Goal: Task Accomplishment & Management: Use online tool/utility

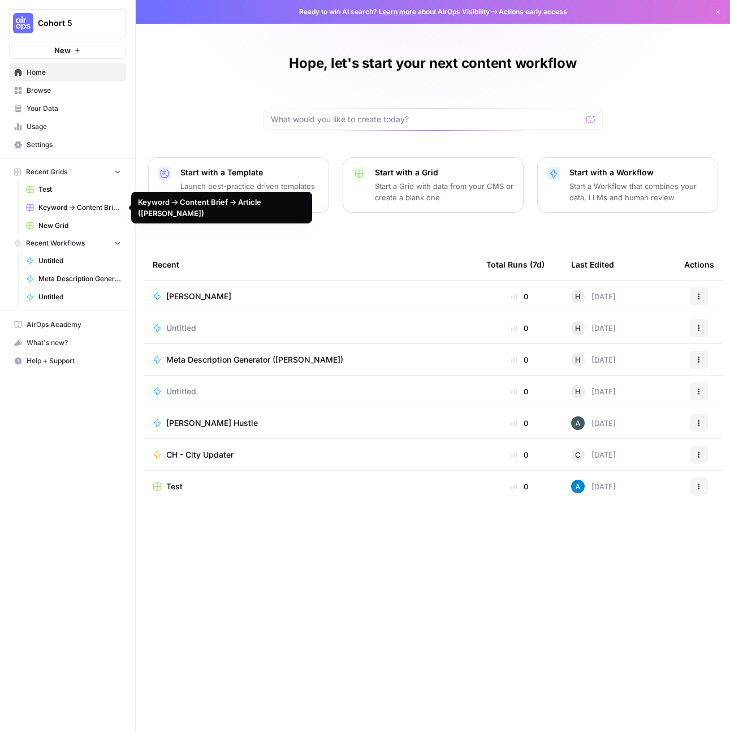
click at [64, 171] on span "Recent Grids" at bounding box center [46, 172] width 41 height 10
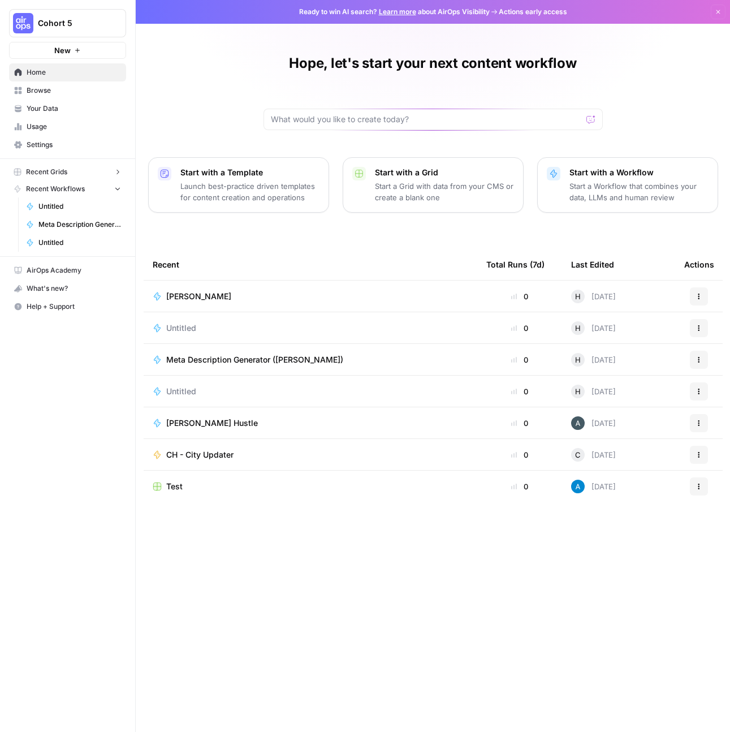
click at [64, 171] on span "Recent Grids" at bounding box center [46, 172] width 41 height 10
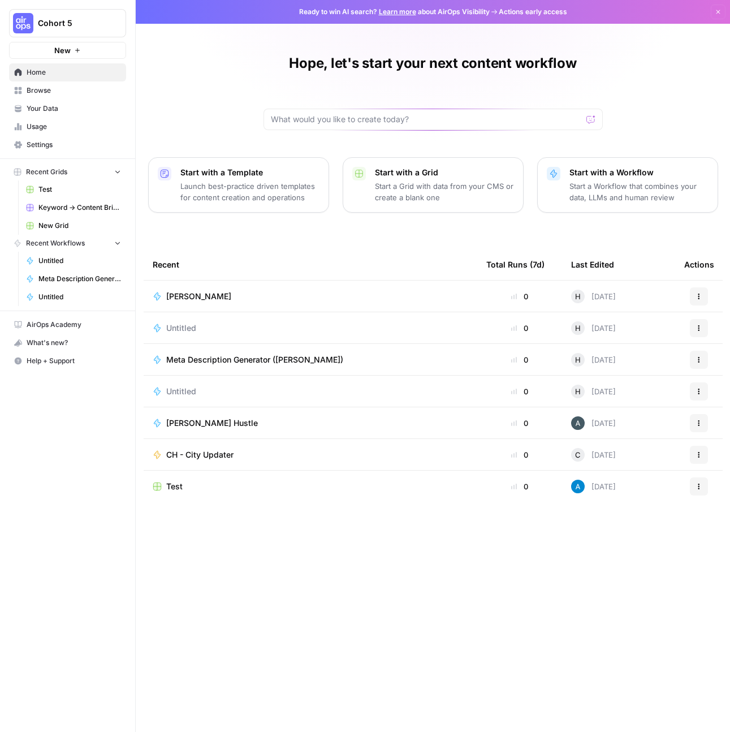
click at [64, 104] on span "Your Data" at bounding box center [74, 109] width 94 height 10
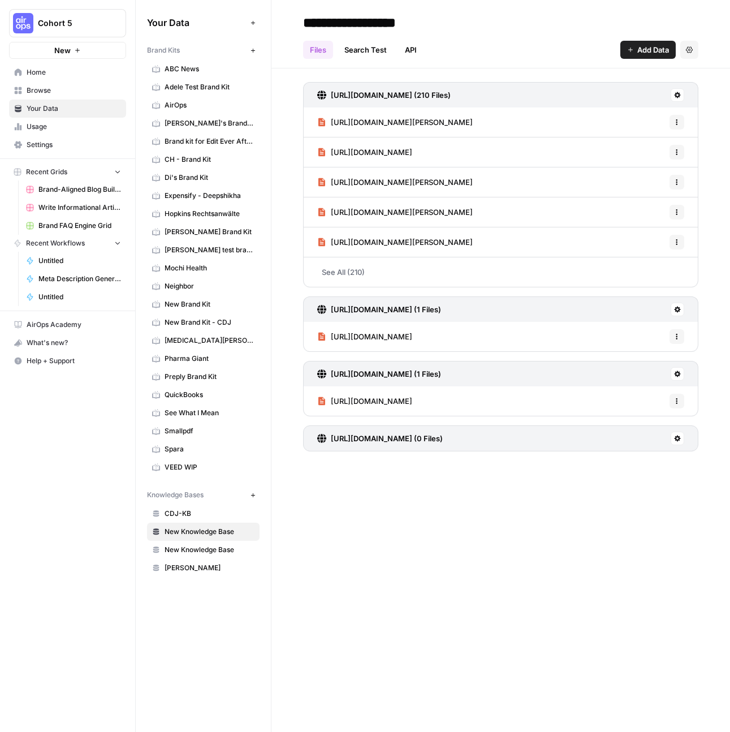
click at [40, 185] on span "Brand-Aligned Blog Builder ([PERSON_NAME])" at bounding box center [79, 189] width 83 height 10
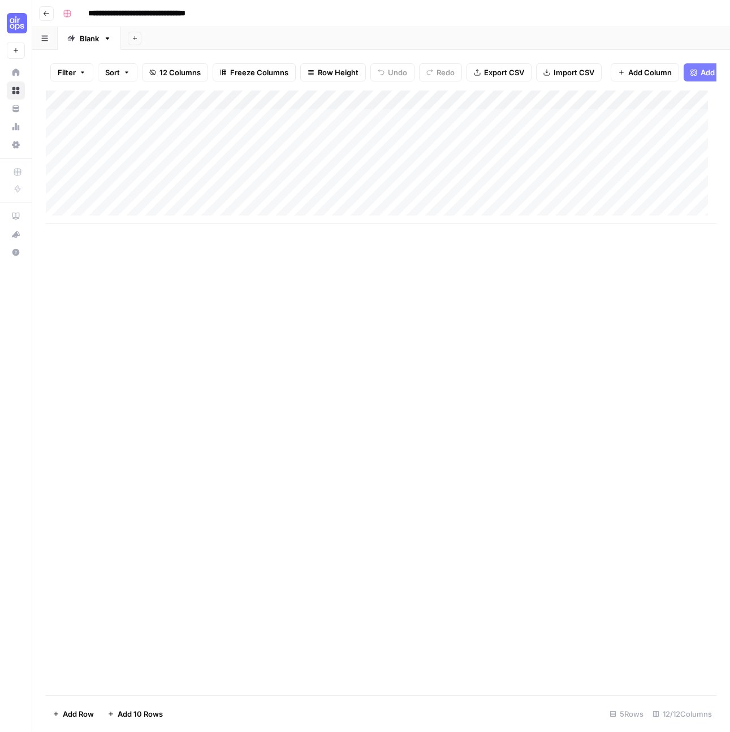
click at [48, 13] on icon "button" at bounding box center [47, 13] width 6 height 5
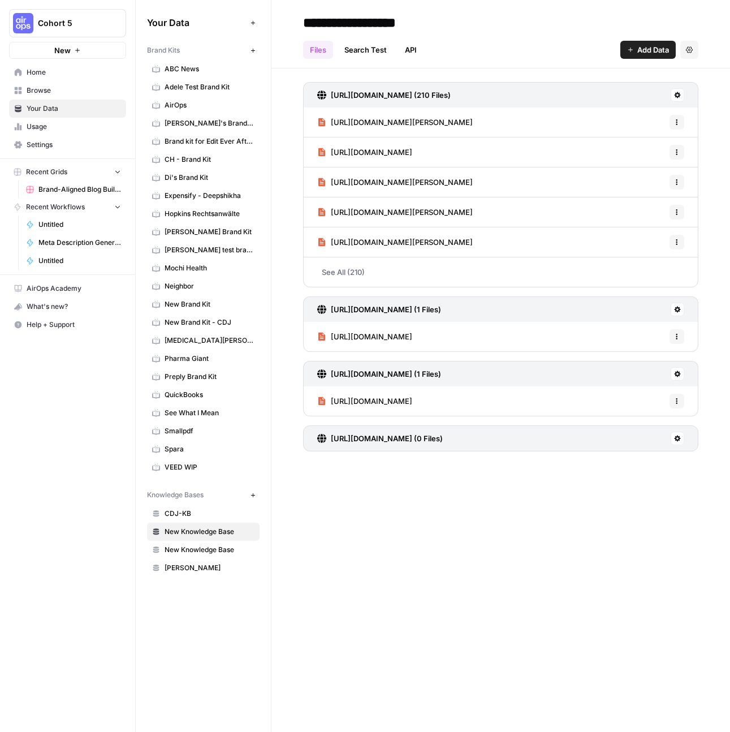
click at [53, 80] on link "Home" at bounding box center [67, 72] width 117 height 18
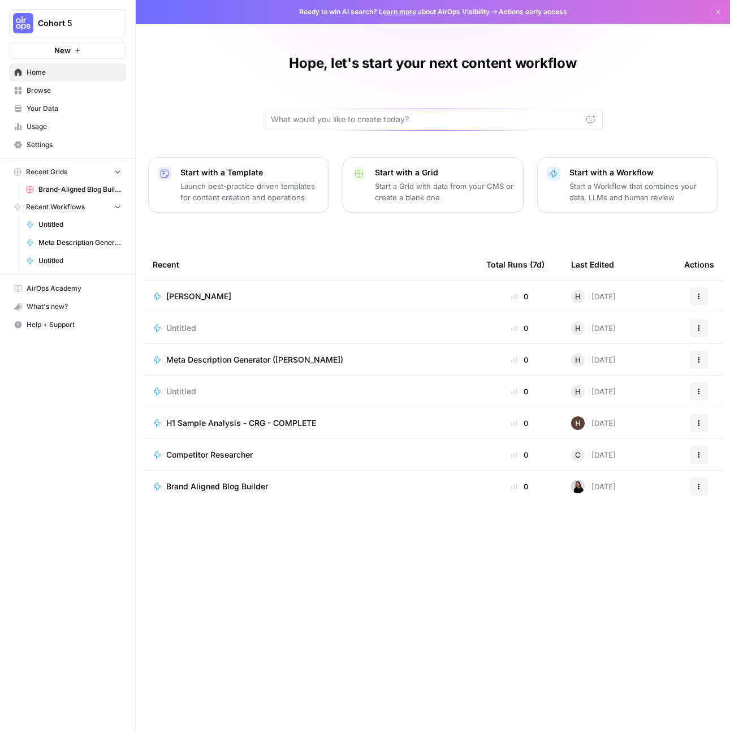
click at [119, 174] on icon "button" at bounding box center [118, 171] width 8 height 8
click at [119, 174] on icon "button" at bounding box center [118, 172] width 8 height 8
click at [56, 88] on span "Browse" at bounding box center [74, 90] width 94 height 10
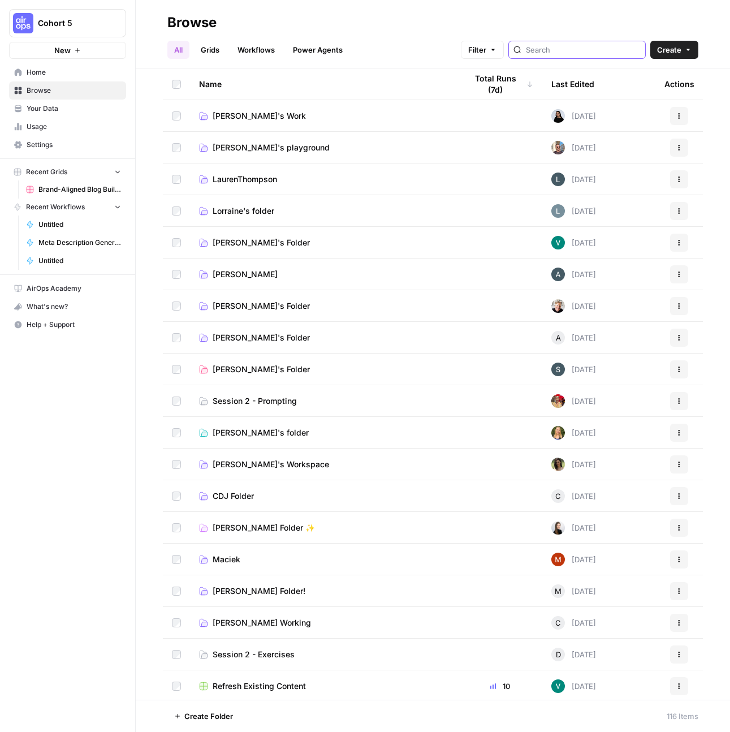
click at [581, 48] on input "search" at bounding box center [583, 49] width 115 height 11
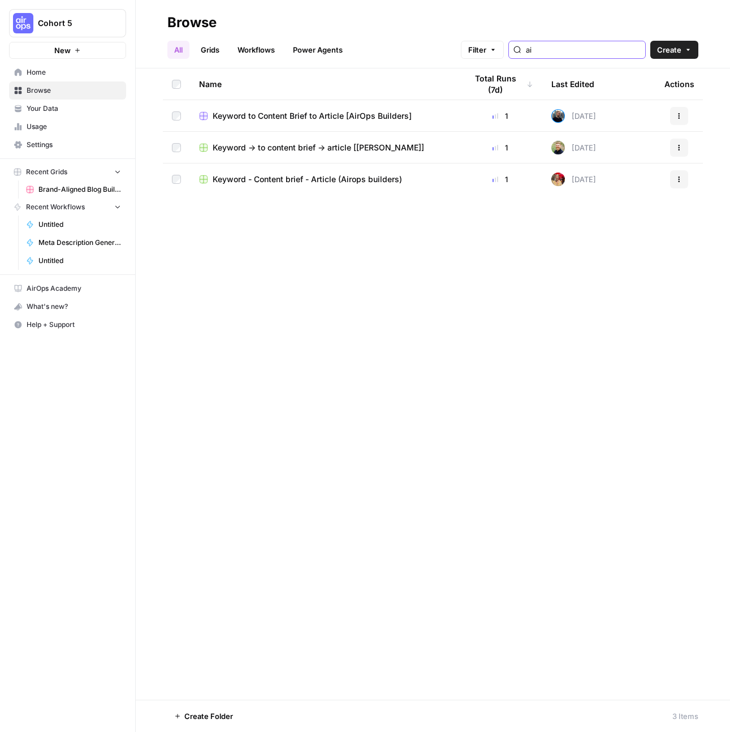
type input "a"
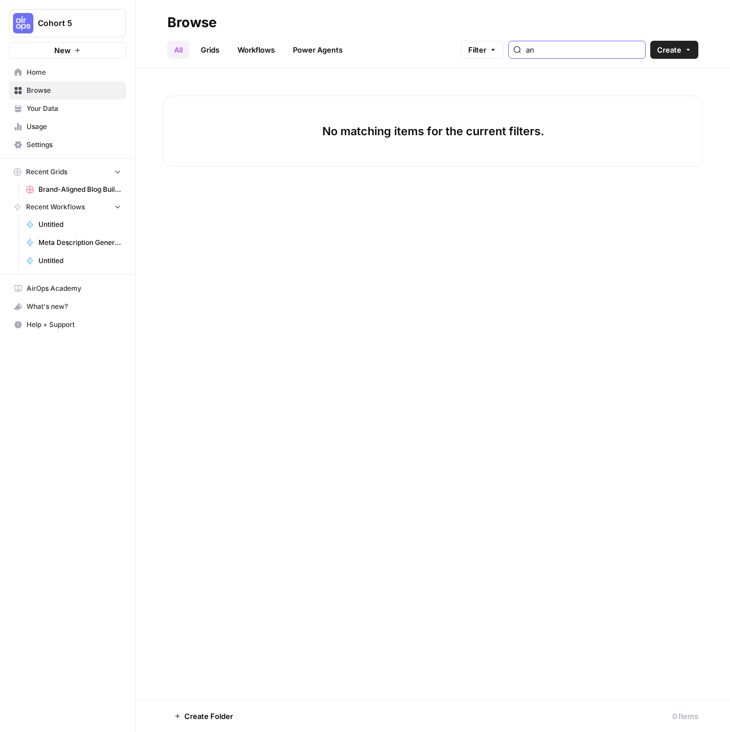
type input "a"
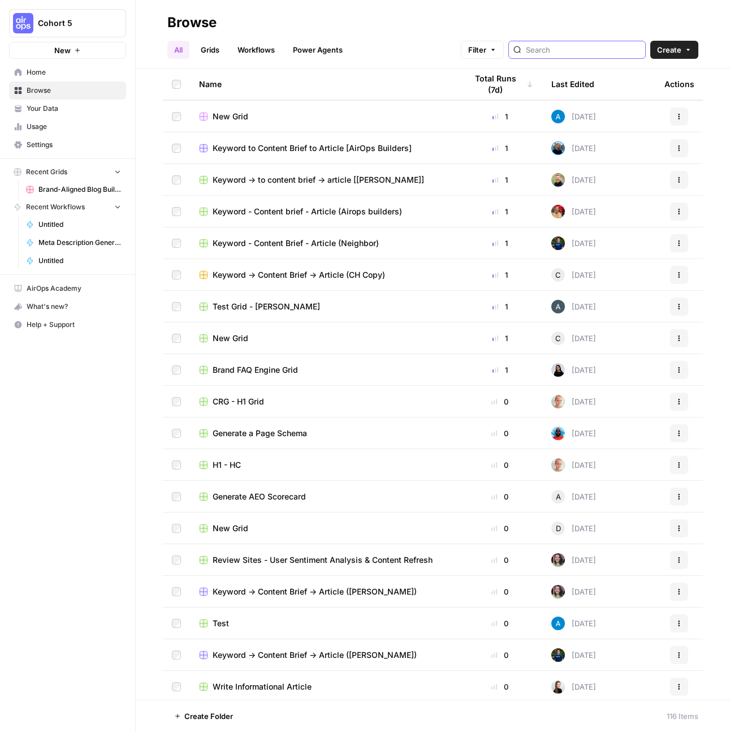
scroll to position [762, 0]
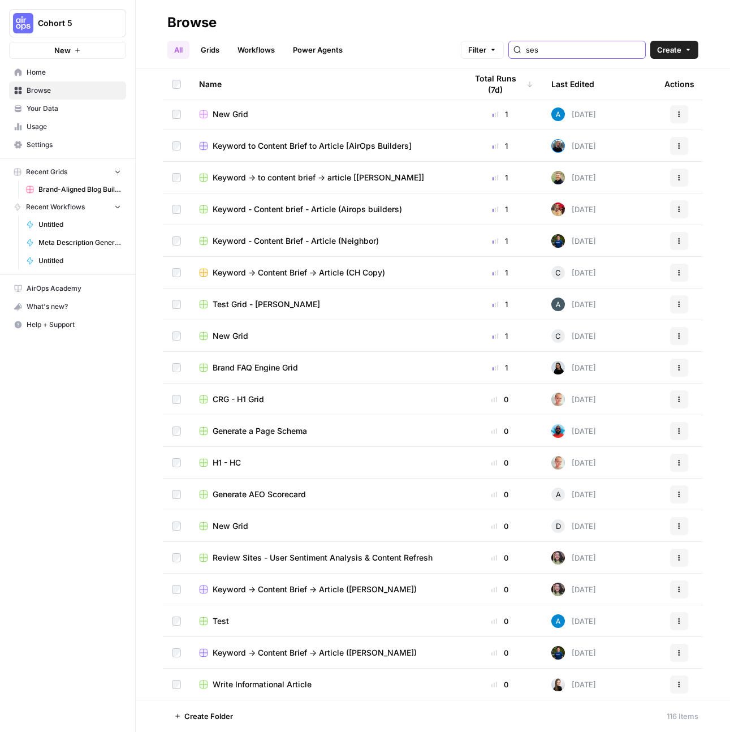
type input "sess"
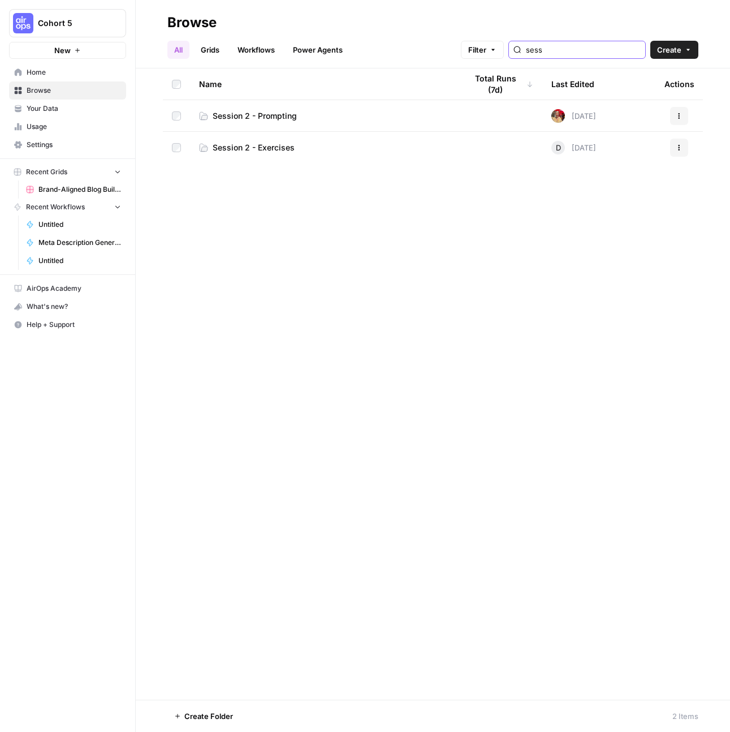
click at [584, 49] on input "sess" at bounding box center [583, 49] width 115 height 11
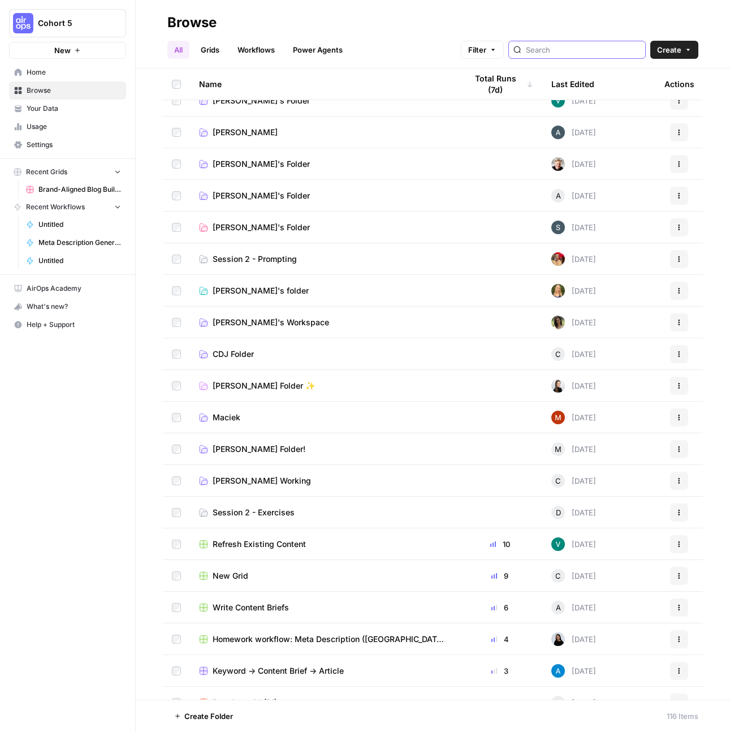
scroll to position [318, 0]
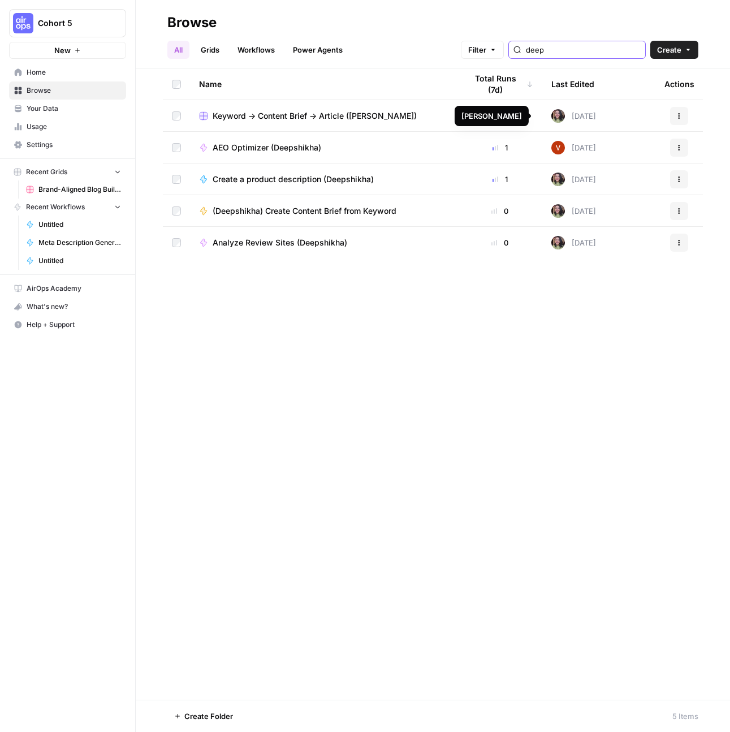
type input "deep"
click at [683, 47] on button "Create" at bounding box center [674, 50] width 48 height 18
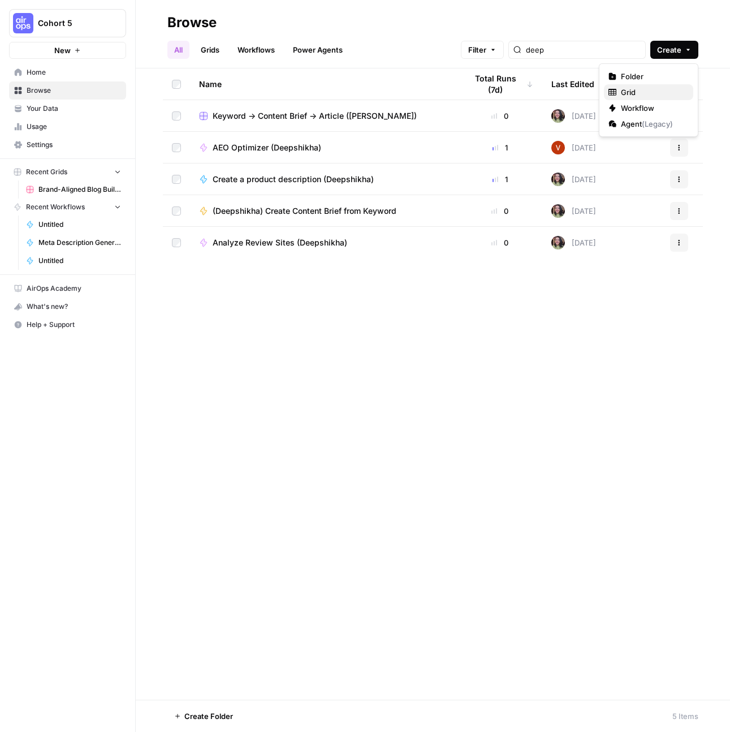
click at [641, 88] on span "Grid" at bounding box center [652, 92] width 63 height 11
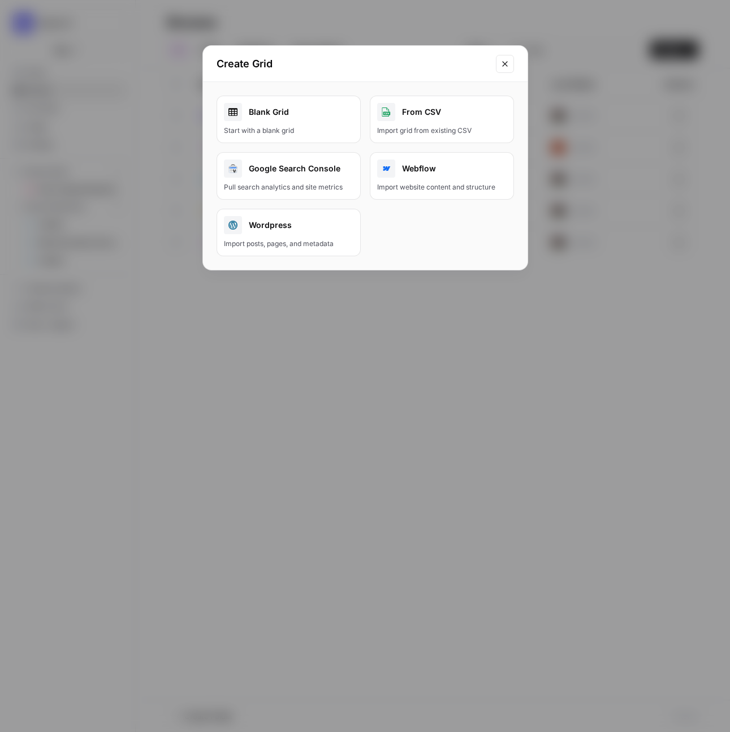
click at [292, 122] on link "Blank Grid Start with a blank grid" at bounding box center [289, 120] width 144 height 48
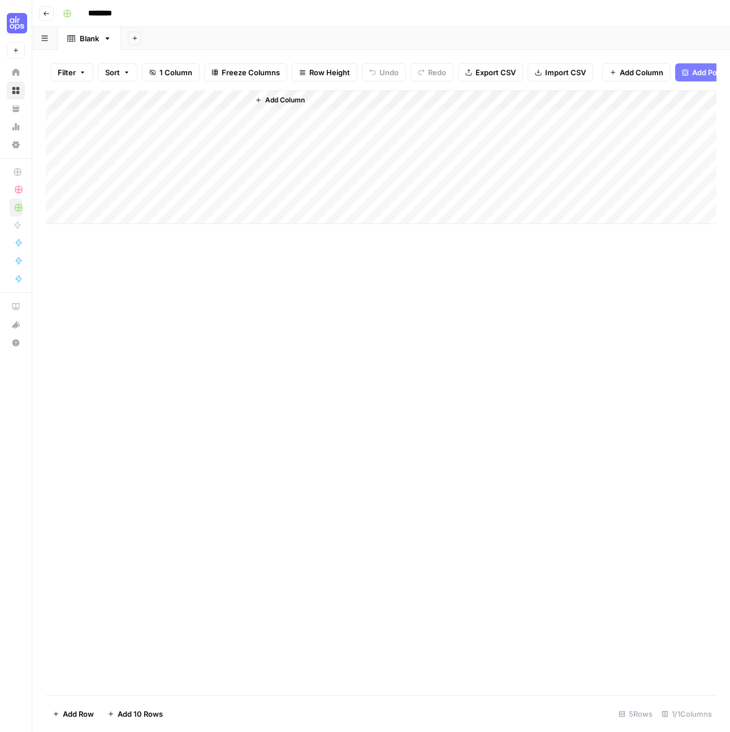
click at [96, 12] on input "********" at bounding box center [114, 14] width 63 height 18
click at [112, 14] on input "*******" at bounding box center [114, 14] width 63 height 18
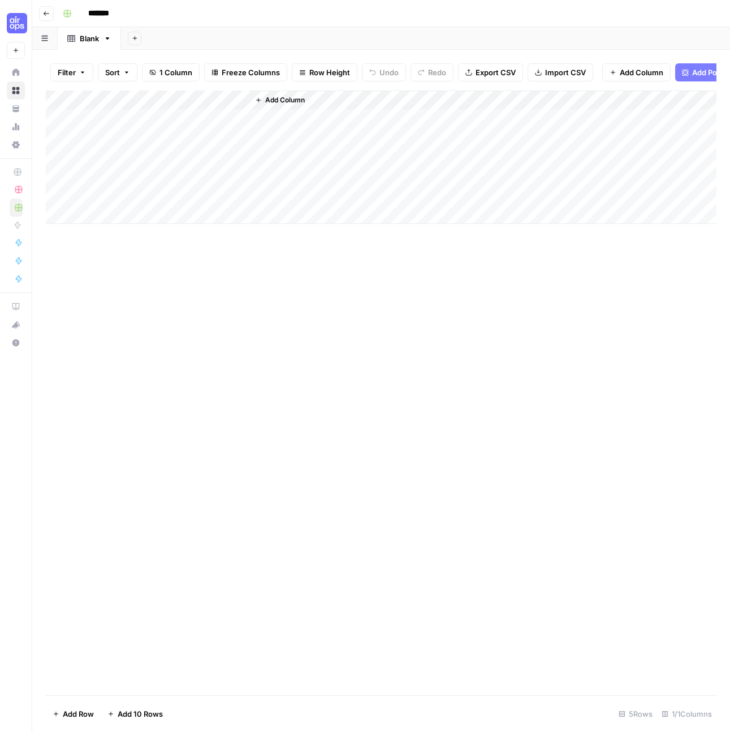
click at [112, 14] on input "*******" at bounding box center [114, 14] width 63 height 18
paste input "**********"
drag, startPoint x: 270, startPoint y: 12, endPoint x: 227, endPoint y: 14, distance: 43.0
click at [227, 14] on input "**********" at bounding box center [181, 14] width 196 height 18
type input "**********"
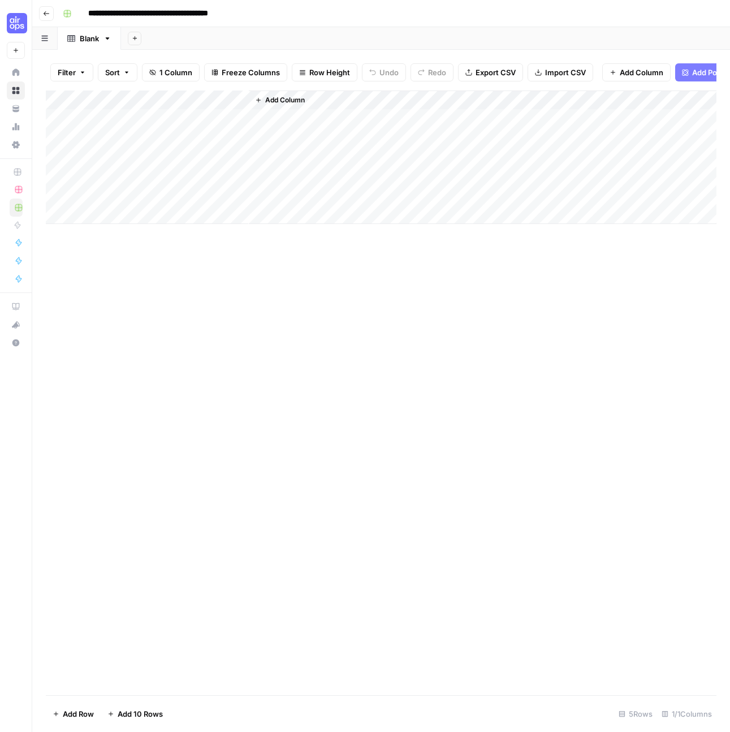
click at [372, 334] on div "Add Column" at bounding box center [381, 392] width 671 height 605
click at [697, 75] on span "Add Power Agent" at bounding box center [723, 72] width 62 height 11
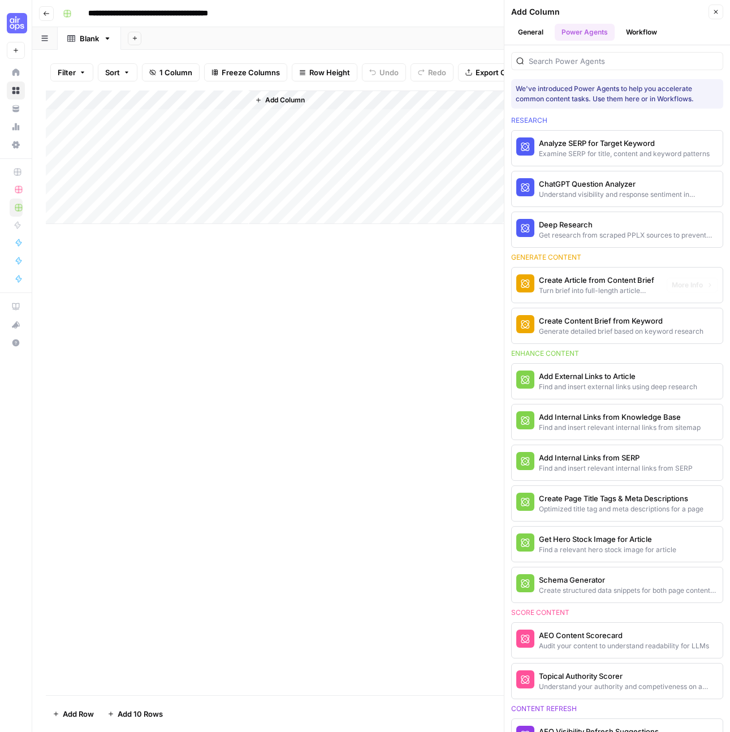
drag, startPoint x: 600, startPoint y: 324, endPoint x: 330, endPoint y: 150, distance: 320.8
click at [328, 150] on div "**********" at bounding box center [381, 366] width 698 height 732
drag, startPoint x: 579, startPoint y: 334, endPoint x: 359, endPoint y: 182, distance: 267.0
click at [359, 182] on div "**********" at bounding box center [381, 366] width 698 height 732
click at [583, 326] on div "Generate detailed brief based on keyword research" at bounding box center [598, 331] width 119 height 10
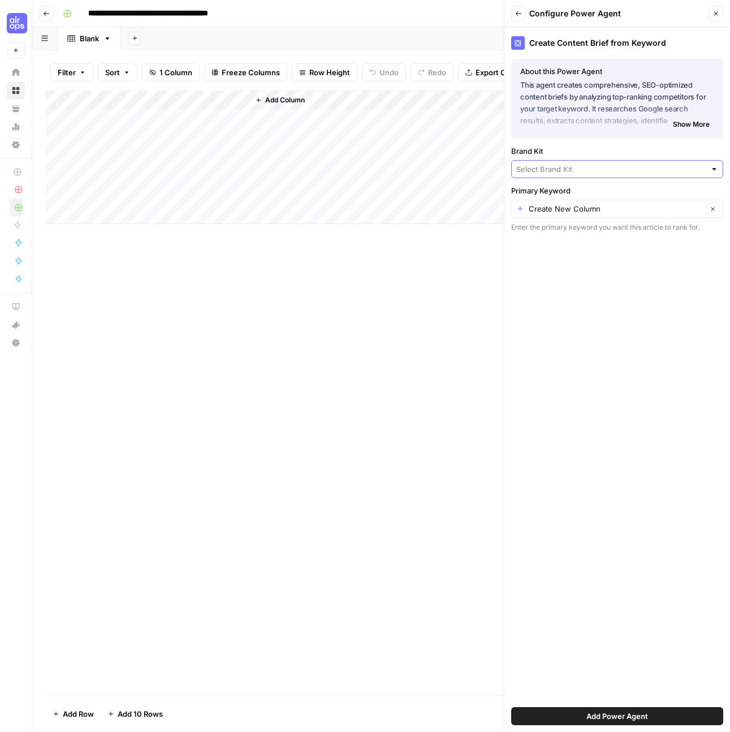
click at [614, 168] on input "Brand Kit" at bounding box center [610, 168] width 189 height 11
click at [186, 402] on div "Add Column" at bounding box center [381, 392] width 671 height 605
click at [349, 354] on div "Add Column" at bounding box center [381, 392] width 671 height 605
click at [574, 167] on input "Brand Kit" at bounding box center [610, 168] width 189 height 11
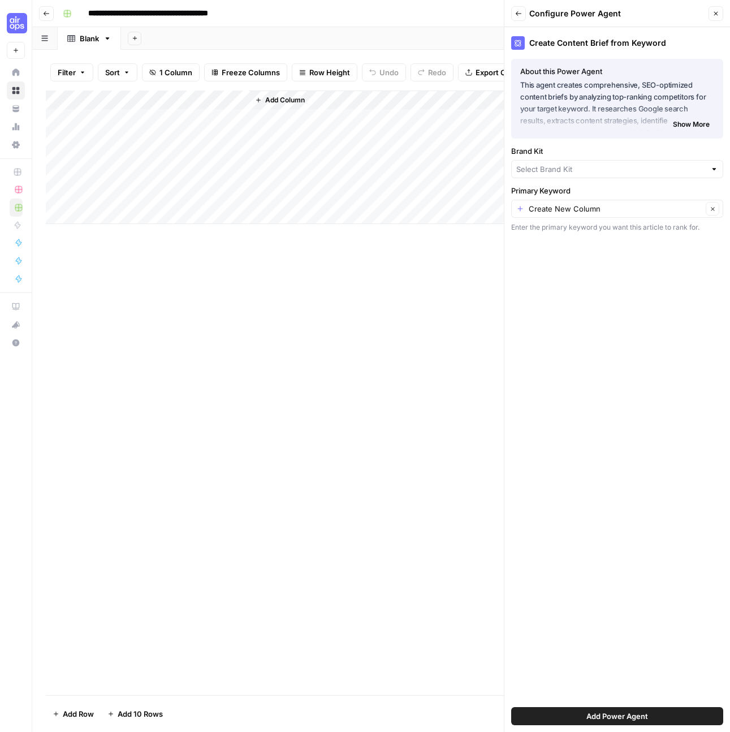
click at [511, 12] on button "Back" at bounding box center [518, 13] width 15 height 15
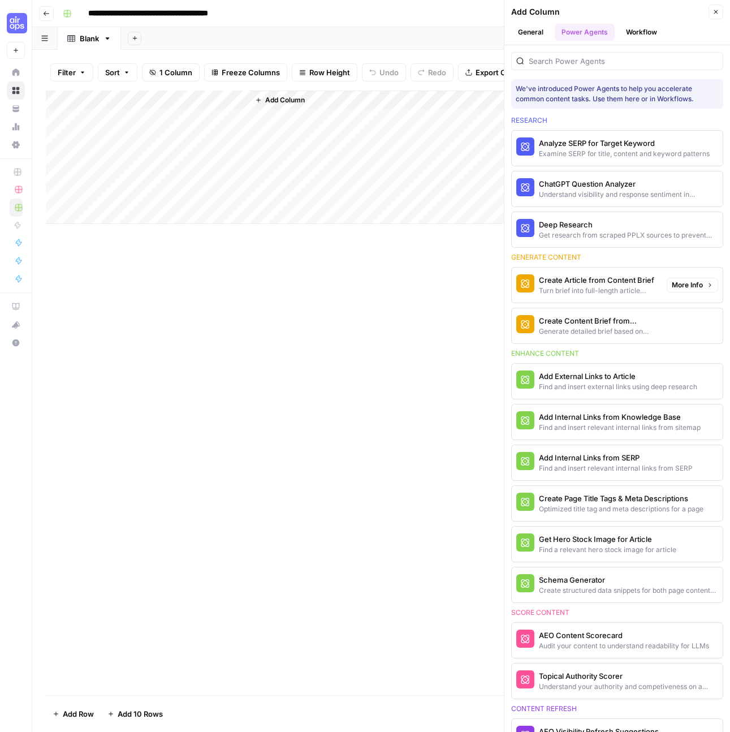
click at [594, 324] on div "Create Content Brief from Keyword" at bounding box center [598, 320] width 119 height 11
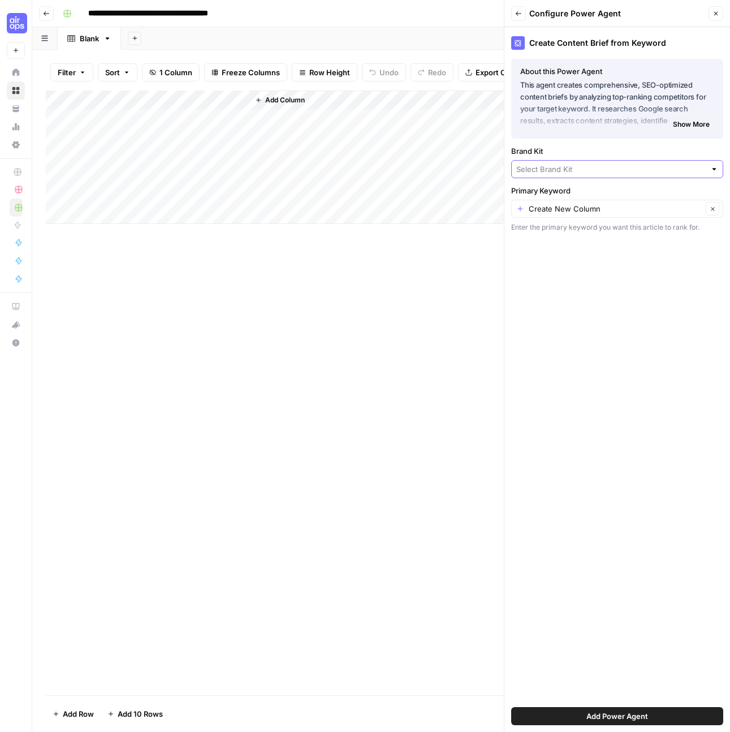
click at [555, 166] on input "Brand Kit" at bounding box center [610, 168] width 189 height 11
click at [577, 192] on span "ThoughtSpot" at bounding box center [615, 195] width 188 height 11
type input "ThoughtSpot"
click at [550, 210] on input "Primary Keyword" at bounding box center [616, 208] width 174 height 11
type input "Create New Column"
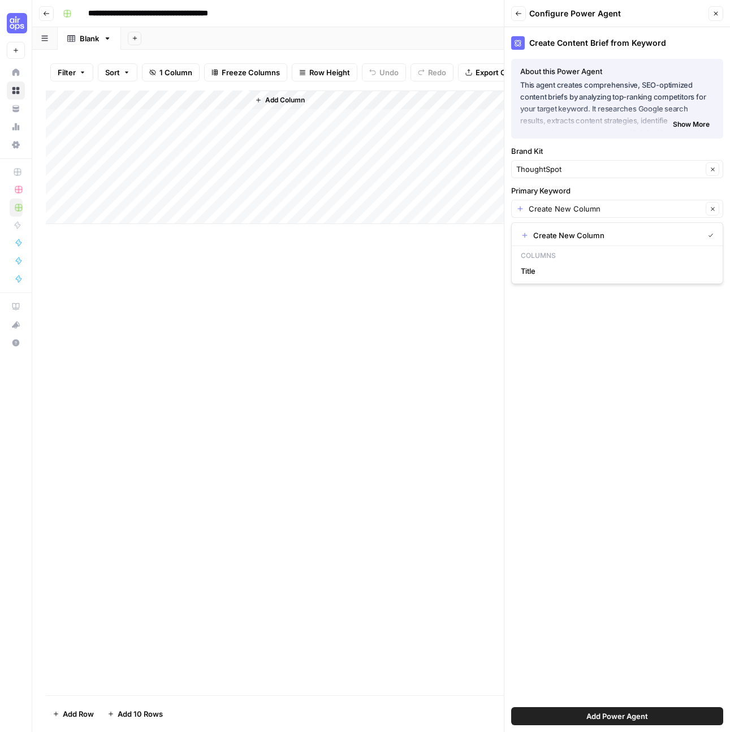
click at [648, 381] on div "Create Content Brief from Keyword About this Power Agent This agent creates com…" at bounding box center [618, 379] width 226 height 705
click at [567, 211] on input "Primary Keyword" at bounding box center [616, 208] width 174 height 11
click at [550, 271] on span "Title" at bounding box center [615, 270] width 188 height 11
type input "Title"
click at [637, 720] on span "Add Power Agent" at bounding box center [618, 715] width 62 height 11
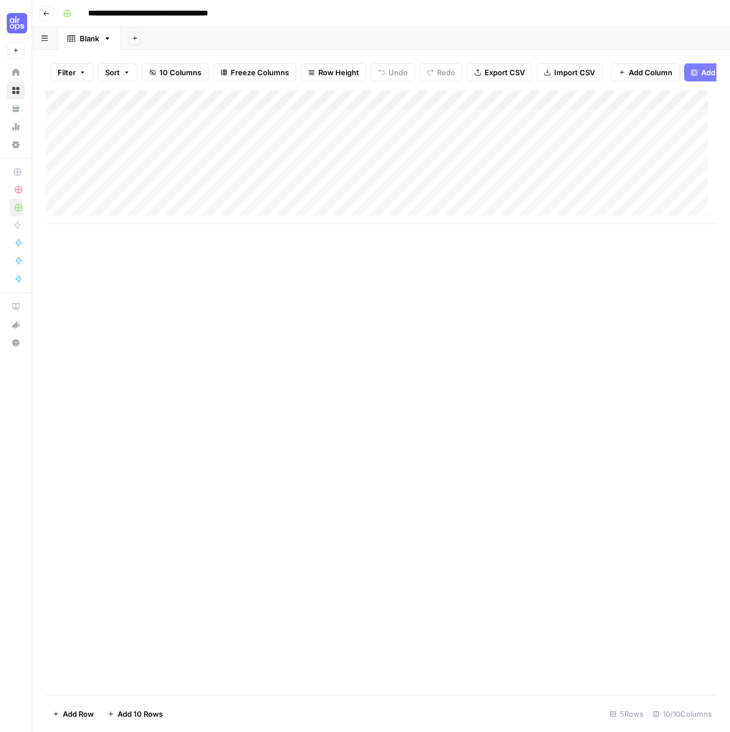
click at [179, 123] on div "Add Column" at bounding box center [381, 156] width 671 height 133
click at [181, 124] on div "Add Column" at bounding box center [381, 156] width 671 height 133
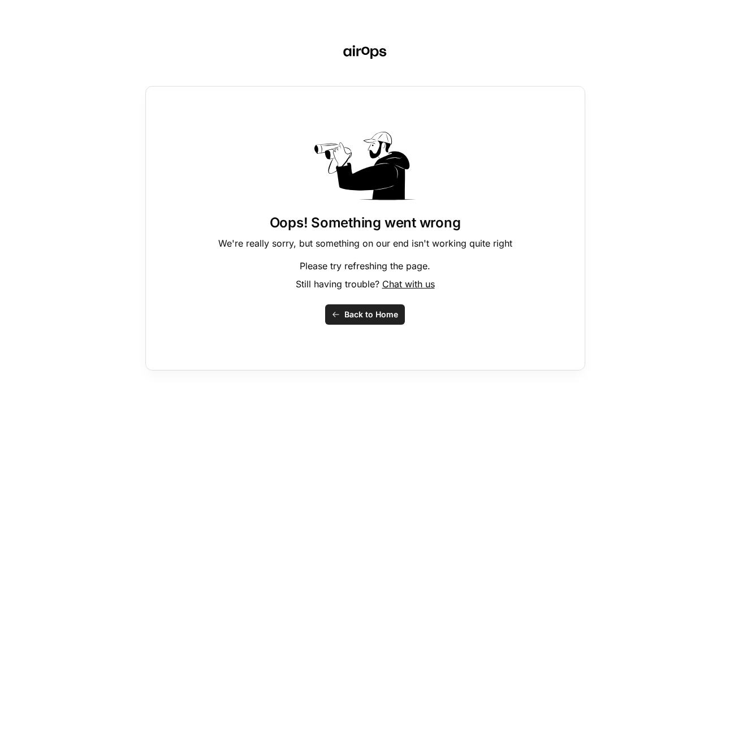
click at [388, 321] on button "Back to Home" at bounding box center [365, 314] width 80 height 20
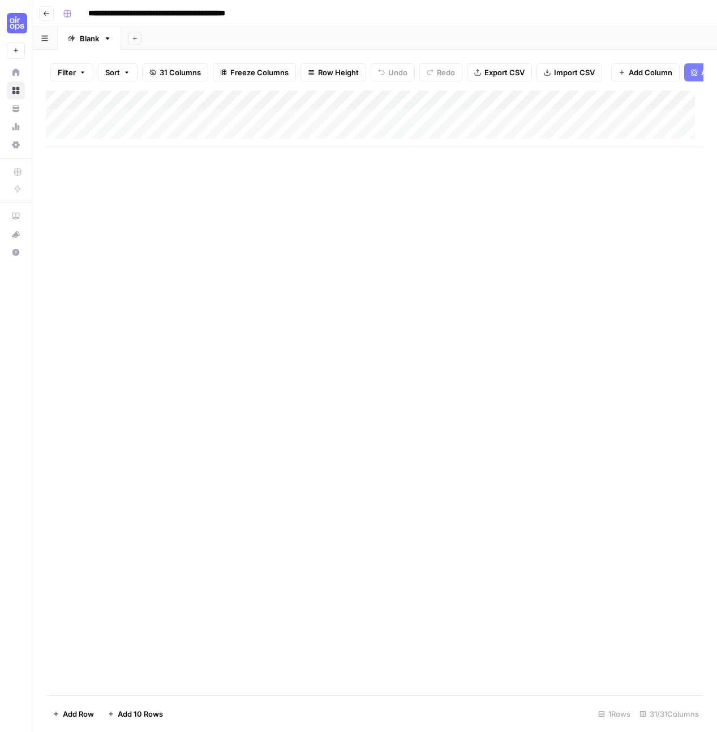
click at [128, 11] on input "**********" at bounding box center [181, 14] width 196 height 18
click at [126, 11] on input "**********" at bounding box center [181, 14] width 196 height 18
click at [130, 12] on input "**********" at bounding box center [181, 14] width 196 height 18
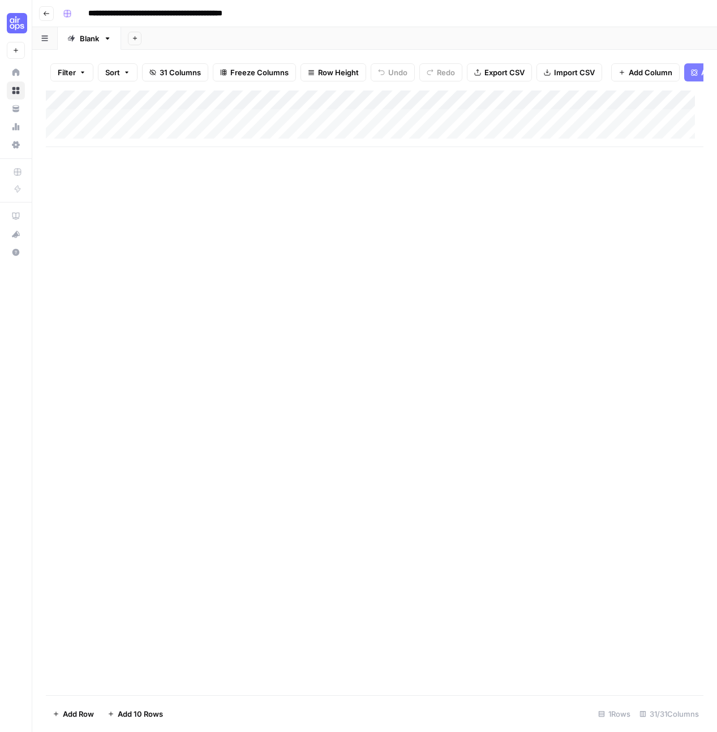
type input "**********"
click at [128, 13] on input "**********" at bounding box center [181, 14] width 196 height 18
click at [206, 272] on div "Add Column" at bounding box center [374, 392] width 657 height 605
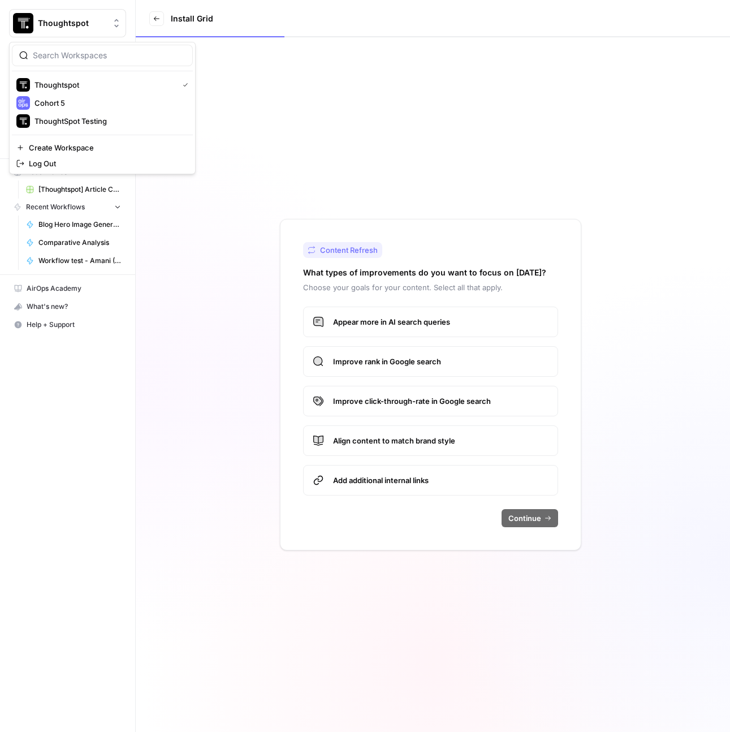
click at [68, 31] on button "Thoughtspot" at bounding box center [67, 23] width 117 height 28
click at [60, 387] on div "Thoughtspot New Home Browse Your Data Usage Settings Recent Grids [Thoughtspot]…" at bounding box center [67, 366] width 135 height 732
click at [79, 104] on span "Your Data" at bounding box center [74, 109] width 94 height 10
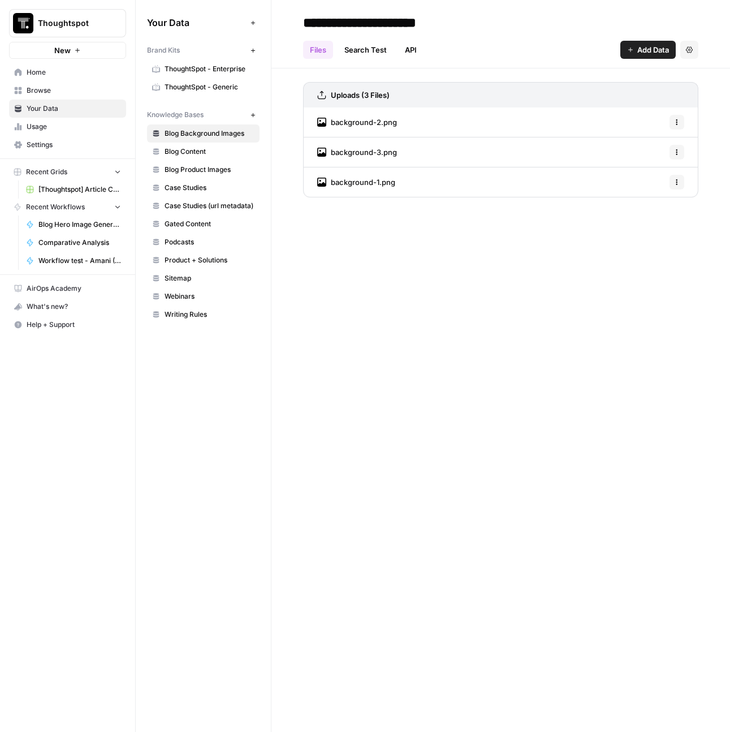
click at [55, 21] on span "Thoughtspot" at bounding box center [72, 23] width 68 height 11
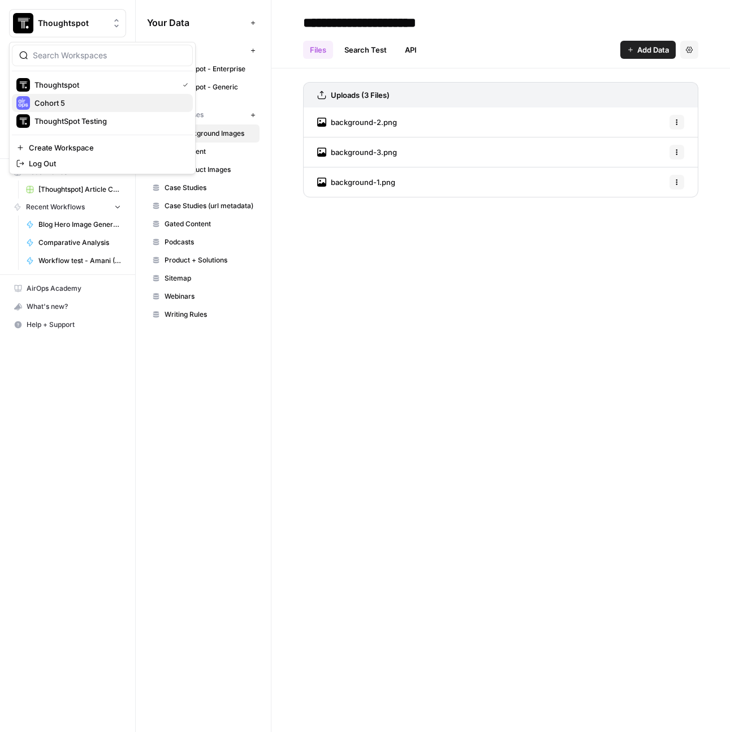
click at [55, 97] on span "Cohort 5" at bounding box center [109, 102] width 149 height 11
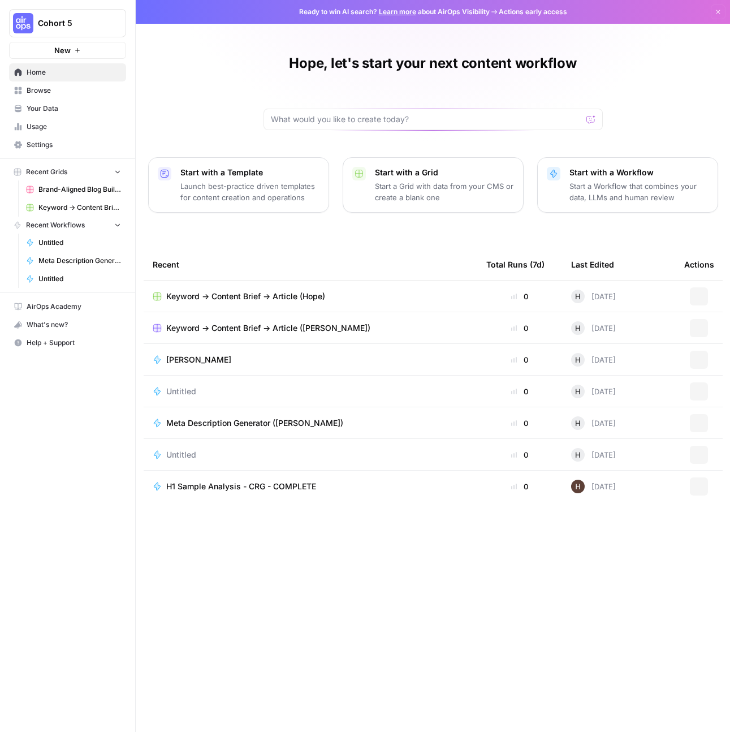
click at [56, 107] on span "Your Data" at bounding box center [74, 109] width 94 height 10
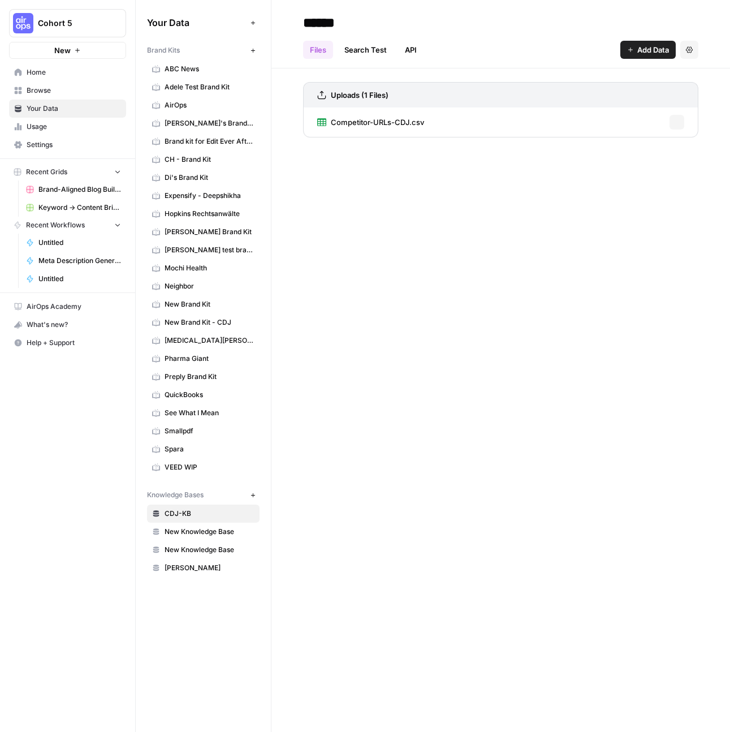
click at [646, 53] on span "Add Data" at bounding box center [653, 49] width 32 height 11
click at [364, 297] on div "****** Files Search Test API Add Data Settings Uploads (1 Files) Competitor-URL…" at bounding box center [500, 366] width 459 height 732
click at [185, 29] on span "Your Data" at bounding box center [196, 23] width 99 height 14
click at [252, 23] on icon "button" at bounding box center [253, 23] width 6 height 6
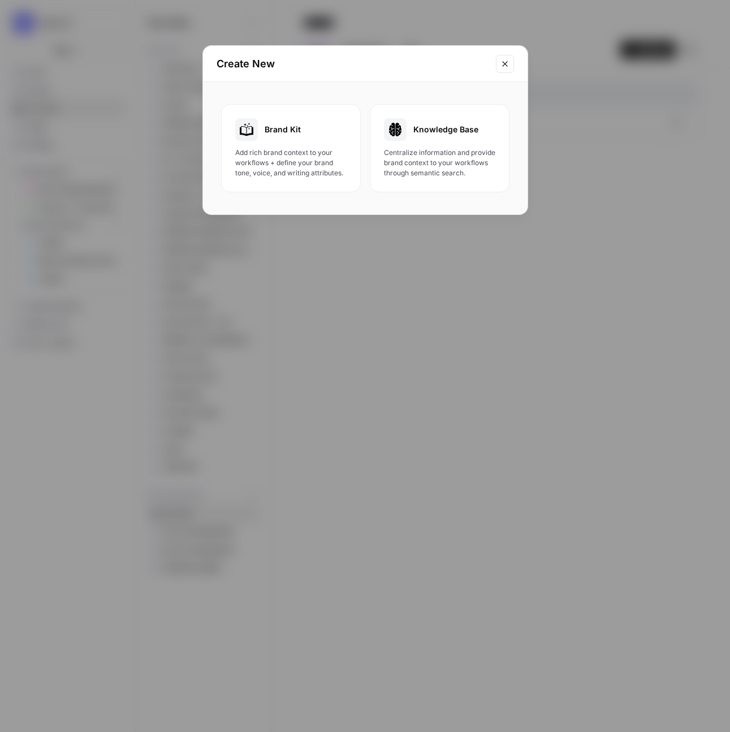
click at [288, 154] on span "Add rich brand context to your workflows + define your brand tone, voice, and w…" at bounding box center [290, 163] width 111 height 31
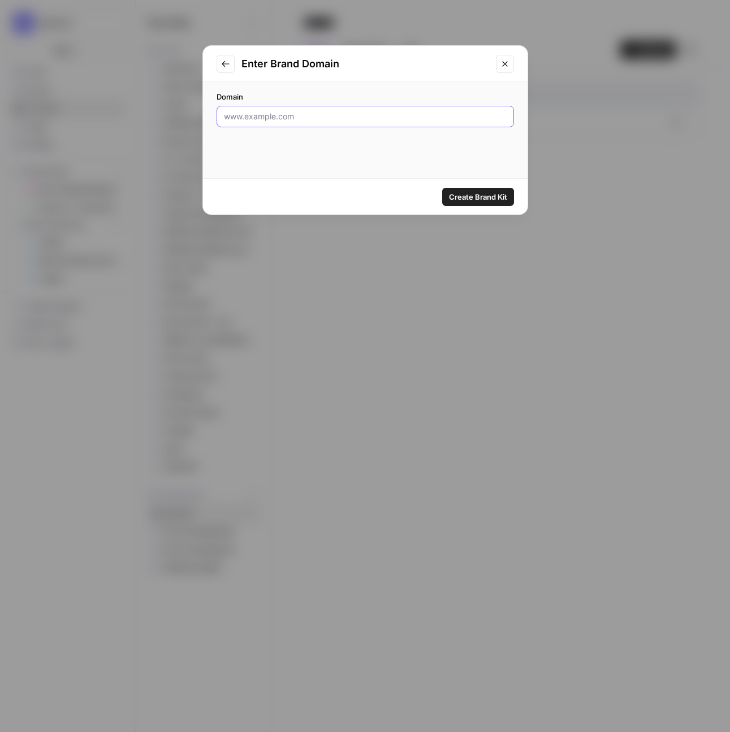
click at [283, 113] on input "Domain" at bounding box center [365, 116] width 283 height 11
type input "thoughtspot.com"
click at [479, 200] on span "Create Brand Kit" at bounding box center [478, 196] width 58 height 11
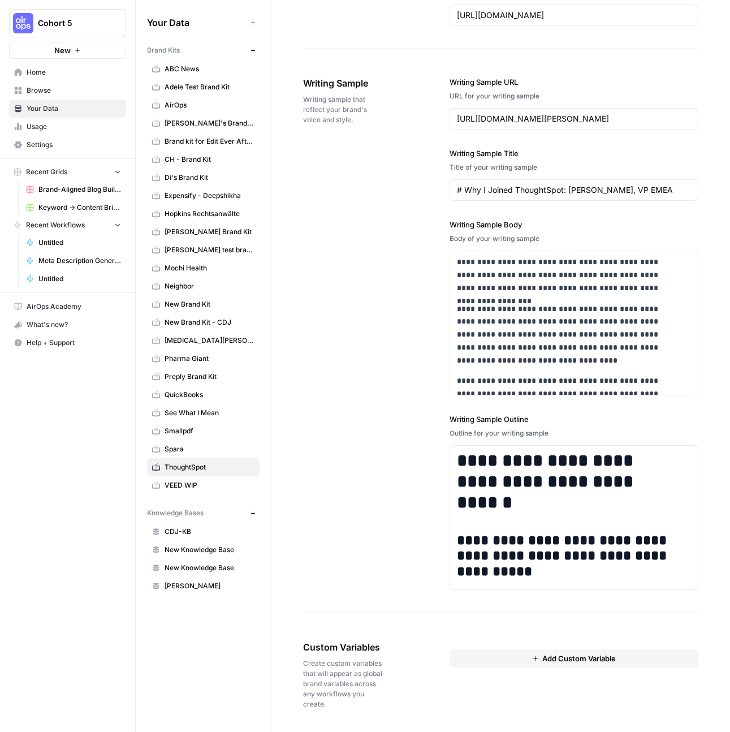
scroll to position [1285, 0]
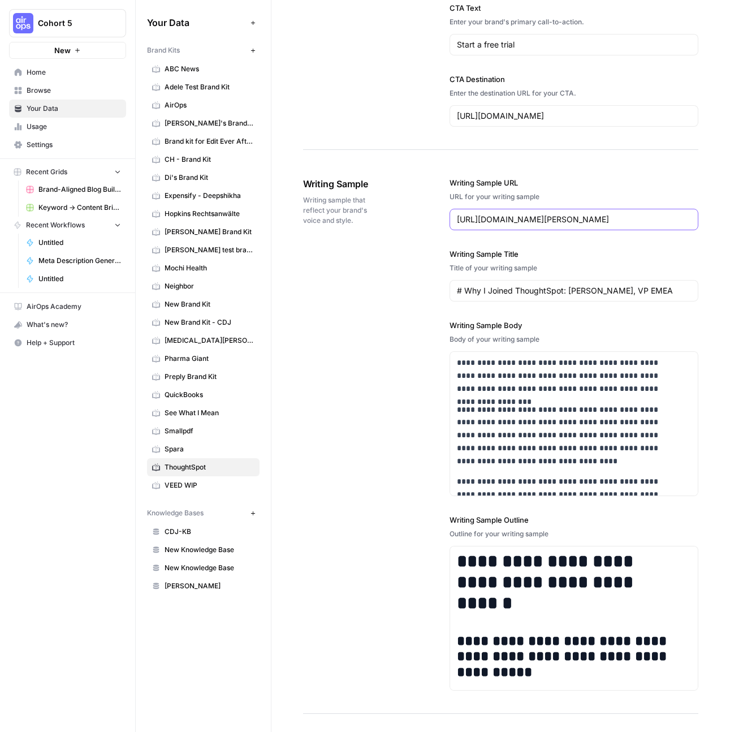
click at [546, 216] on input "https://www.thoughtspot.com/blog/why-i-joined-thoughtspot-james-smith-vp-emea" at bounding box center [574, 219] width 234 height 11
paste input "data-trends/data-trends/artificial-intelligence/ai-for-ux-design"
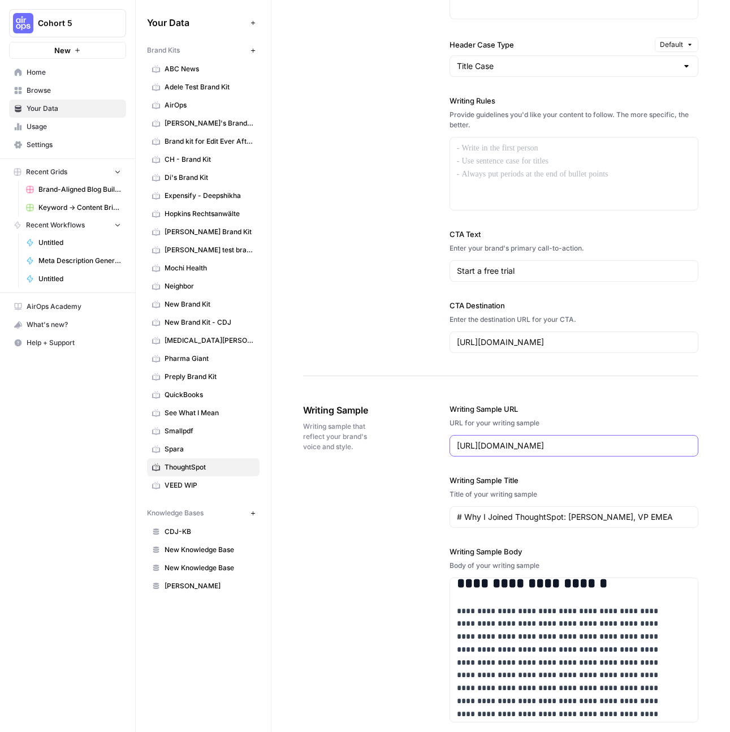
scroll to position [1083, 0]
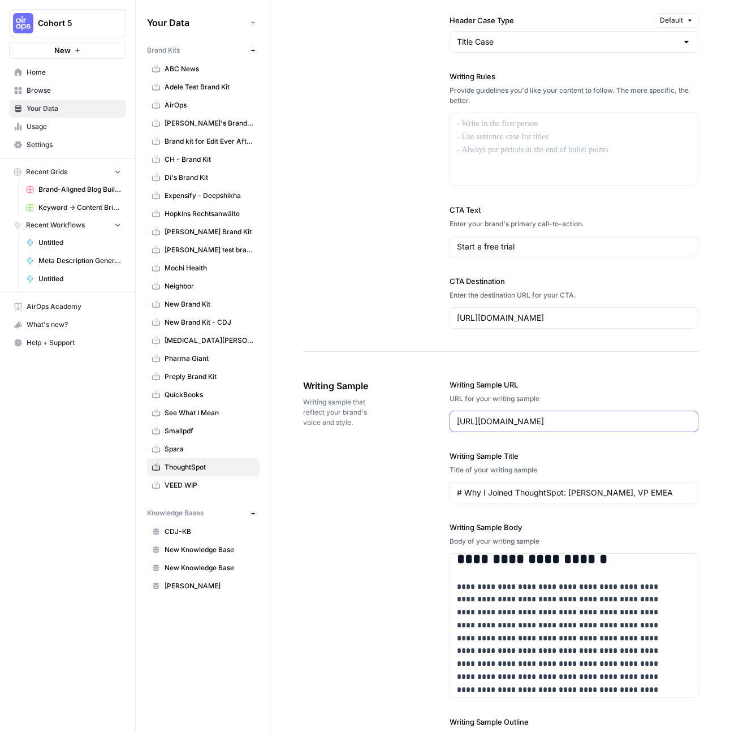
type input "https://www.thoughtspot.com/data-trends/data-trends/artificial-intelligence/ai-…"
click at [571, 492] on input "# Why I Joined ThoughtSpot: James Smith, VP EMEA" at bounding box center [574, 492] width 234 height 11
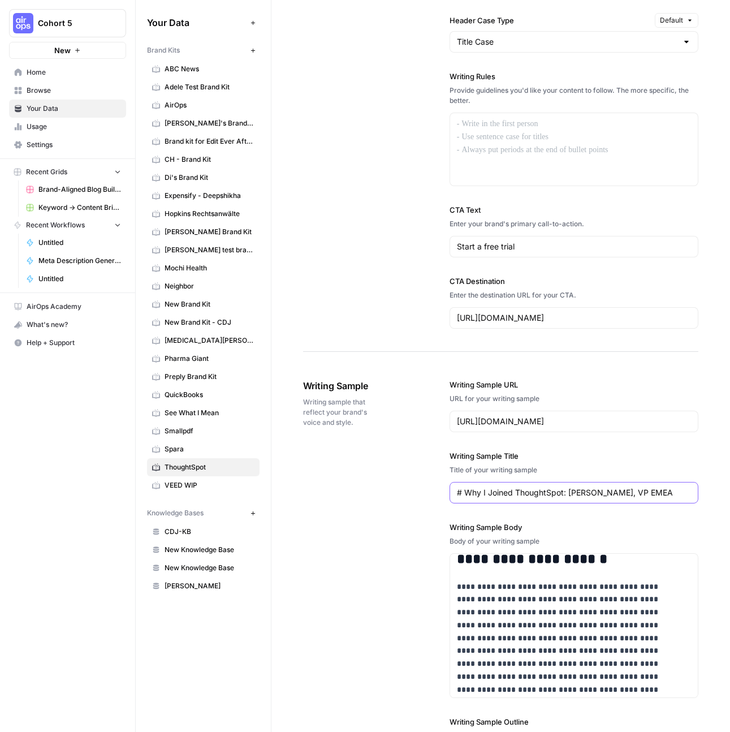
click at [571, 492] on input "# Why I Joined ThoughtSpot: James Smith, VP EMEA" at bounding box center [574, 492] width 234 height 11
type input "# Why I Joined ThoughtSpot: JaAI for UX design: 5 best practices for product de…"
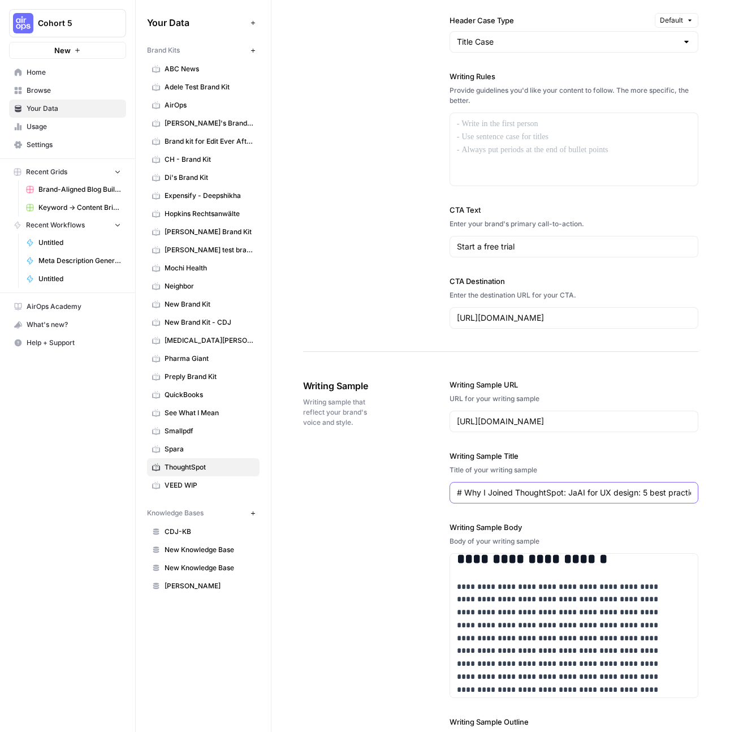
click at [579, 498] on input "# Why I Joined ThoughtSpot: JaAI for UX design: 5 best practices for product de…" at bounding box center [574, 492] width 234 height 11
click at [579, 495] on input "# Why I Joined ThoughtSpot: JaAI for UX design: 5 best practices for product de…" at bounding box center [574, 492] width 234 height 11
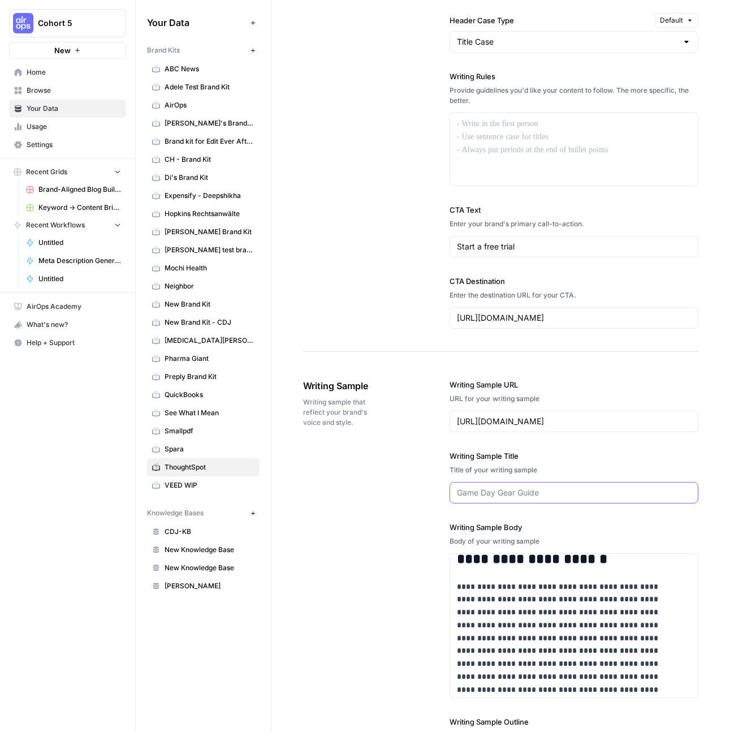
paste input "AI for UX design: 5 best practices for product designers"
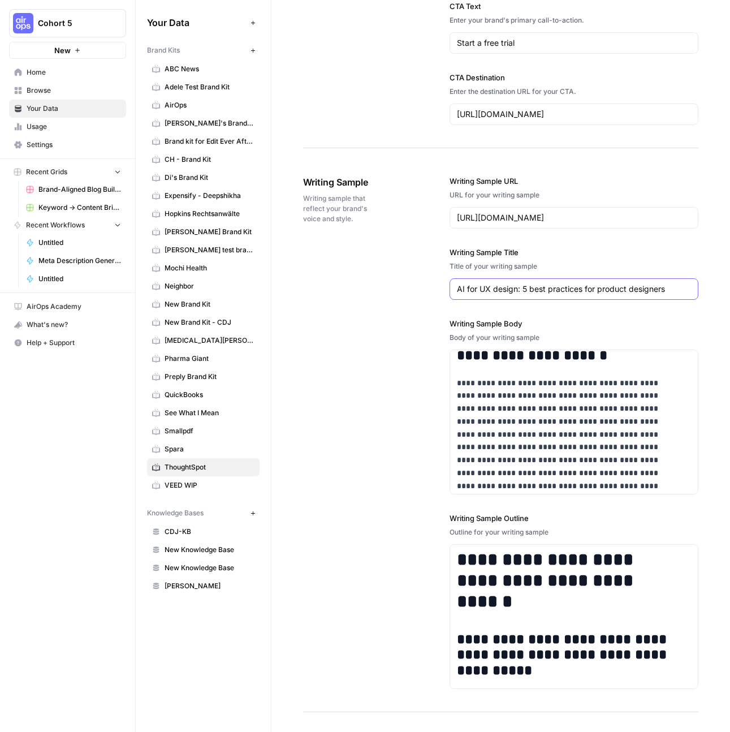
type input "AI for UX design: 5 best practices for product designers"
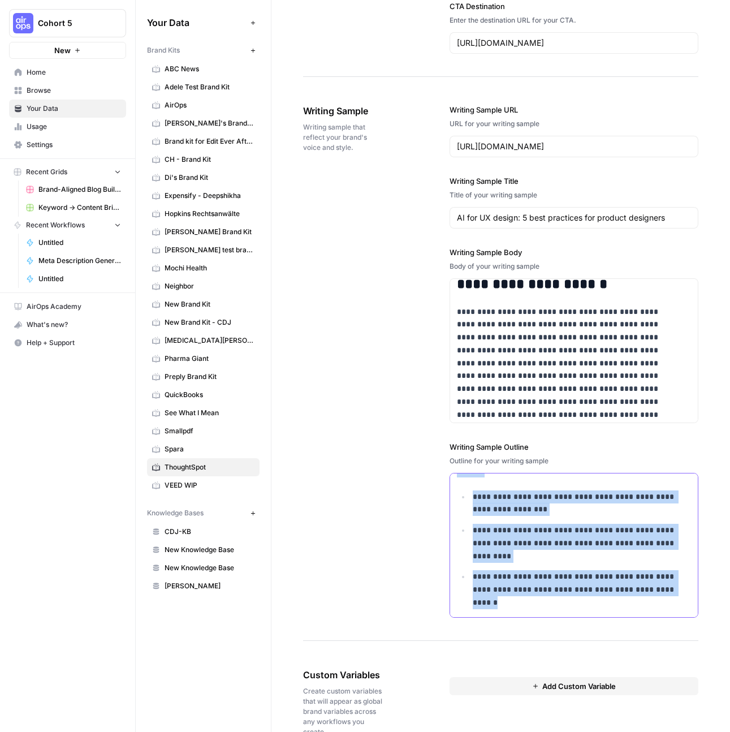
scroll to position [1386, 0]
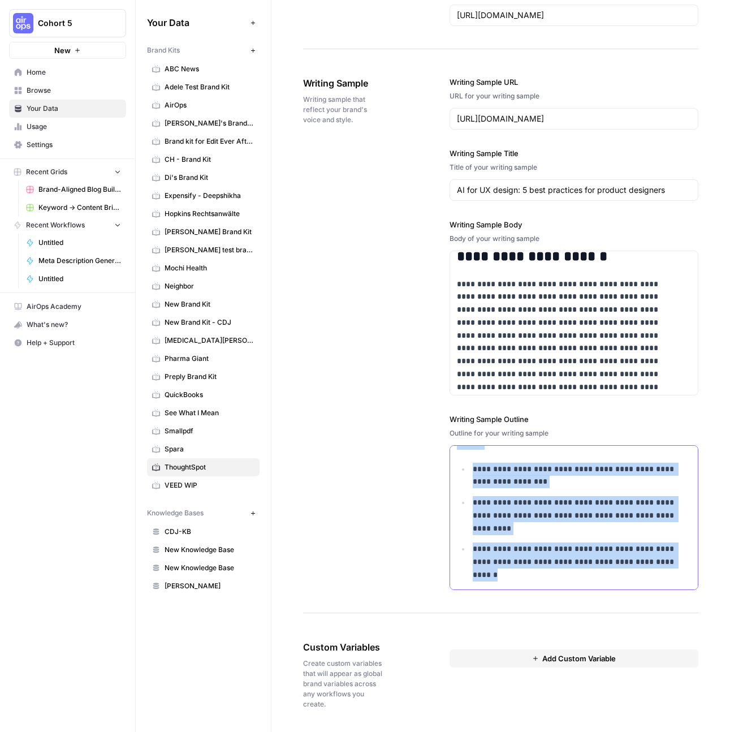
drag, startPoint x: 455, startPoint y: 555, endPoint x: 611, endPoint y: 725, distance: 230.6
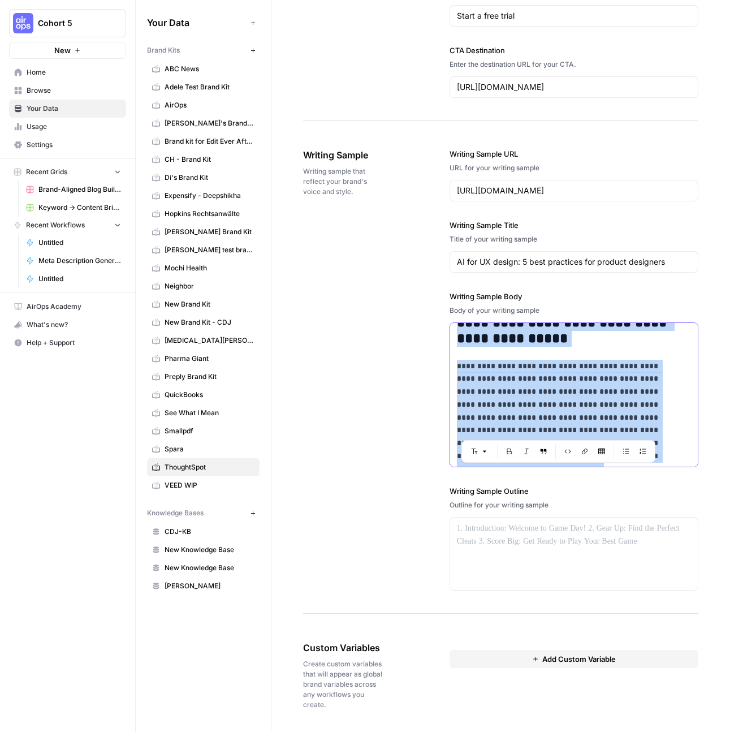
scroll to position [886, 0]
drag, startPoint x: 481, startPoint y: 576, endPoint x: 645, endPoint y: 460, distance: 200.9
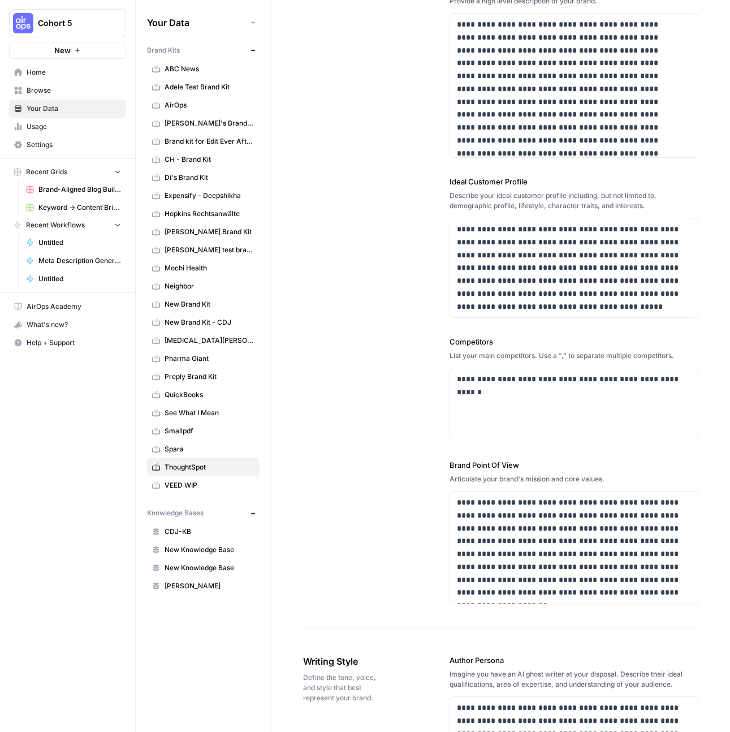
scroll to position [0, 0]
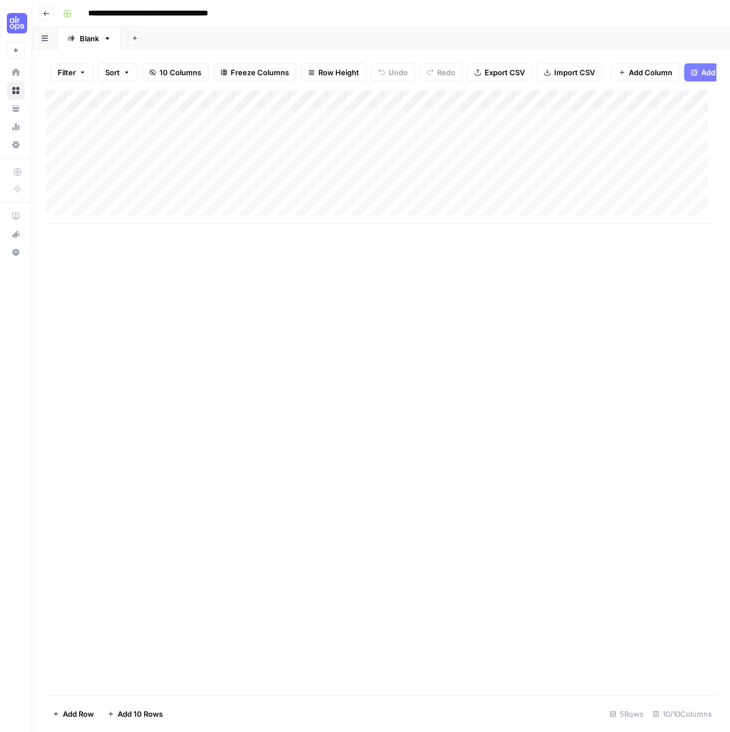
click at [169, 126] on div "Add Column" at bounding box center [381, 156] width 671 height 133
click at [149, 126] on div "Add Column" at bounding box center [381, 156] width 671 height 133
click at [149, 126] on textarea at bounding box center [175, 128] width 181 height 16
type textarea "**********"
click at [334, 128] on div "Add Column" at bounding box center [381, 156] width 671 height 133
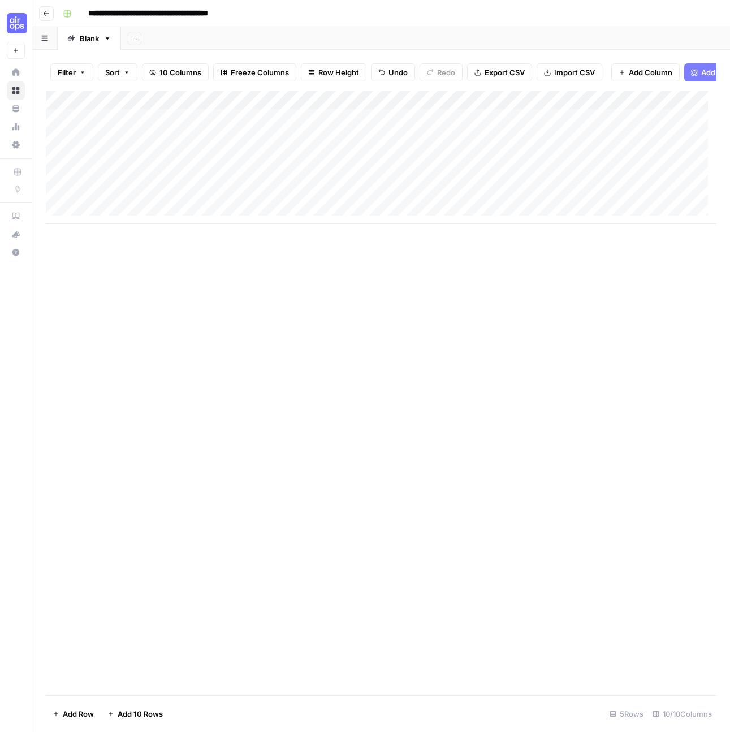
click at [240, 15] on input "**********" at bounding box center [168, 14] width 171 height 18
click at [245, 13] on input "**********" at bounding box center [168, 14] width 171 height 18
type input "**********"
click at [500, 516] on div "Add Column" at bounding box center [381, 392] width 671 height 605
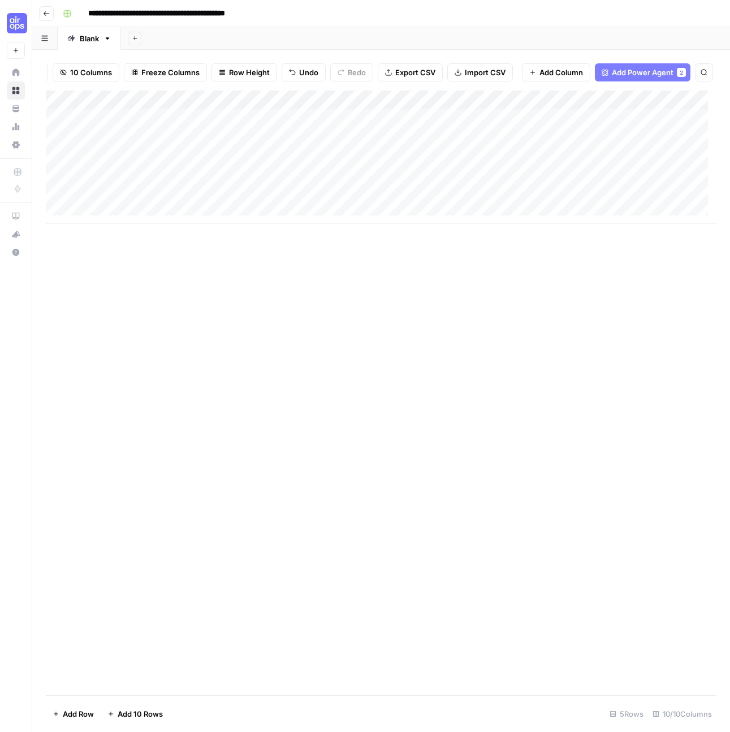
click at [309, 127] on div "Add Column" at bounding box center [381, 156] width 671 height 133
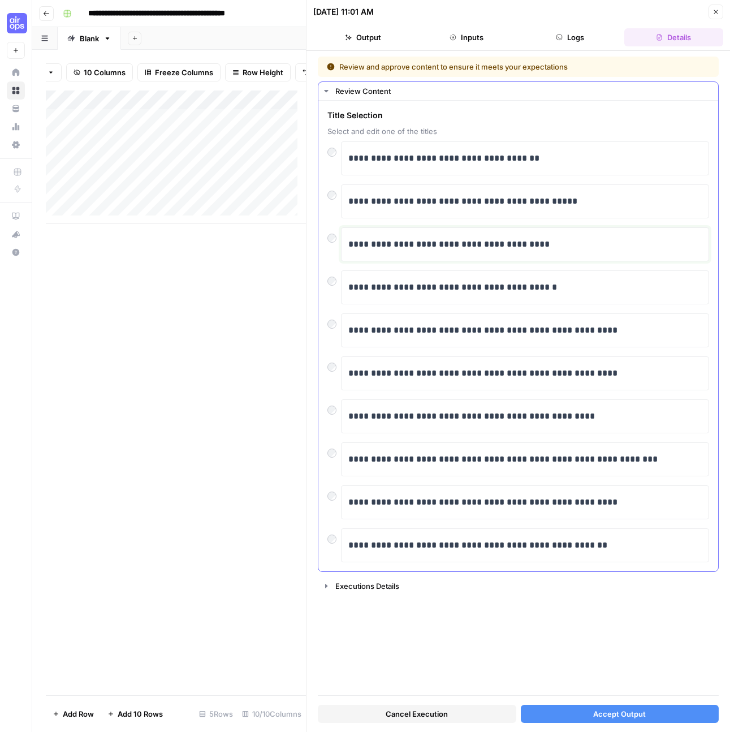
click at [469, 245] on p "**********" at bounding box center [525, 244] width 354 height 15
click at [655, 714] on button "Accept Output" at bounding box center [620, 714] width 199 height 18
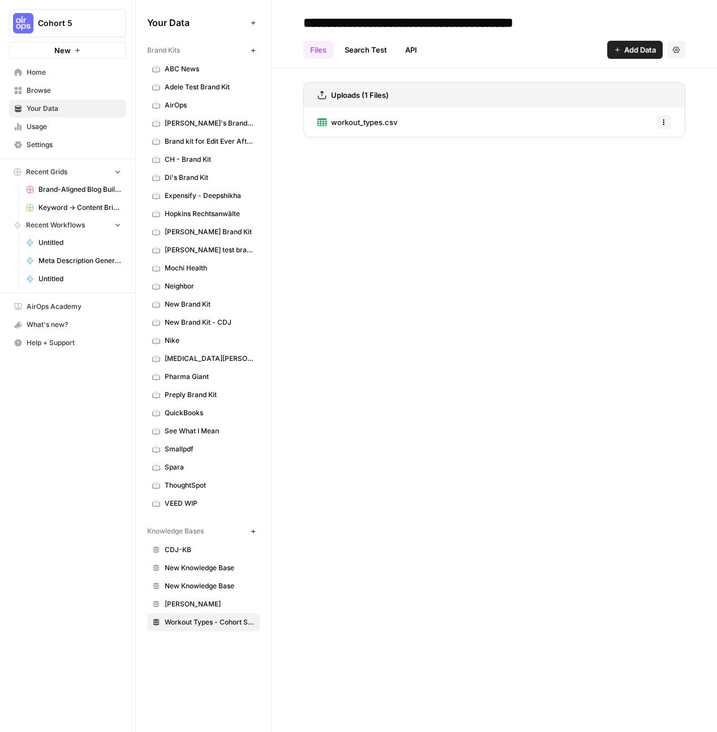
click at [374, 128] on link "workout_types.csv" at bounding box center [357, 121] width 80 height 29
click at [661, 119] on icon "button" at bounding box center [663, 122] width 7 height 7
click at [446, 109] on div "workout_types.csv Options" at bounding box center [494, 121] width 382 height 29
click at [442, 116] on div "workout_types.csv Options" at bounding box center [494, 121] width 382 height 29
click at [378, 121] on span "workout_types.csv" at bounding box center [364, 122] width 66 height 11
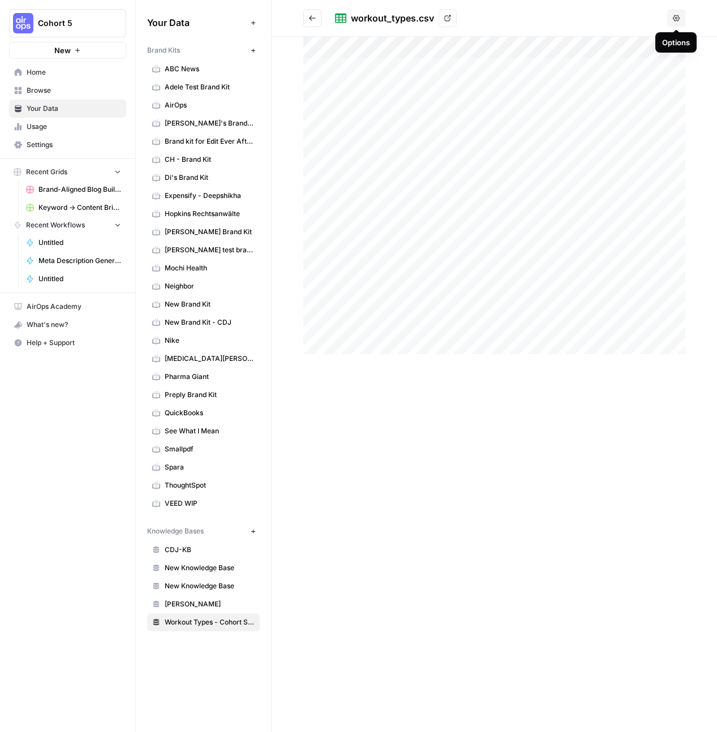
click at [674, 21] on icon "button" at bounding box center [676, 18] width 7 height 7
click at [303, 19] on button "Go back" at bounding box center [312, 18] width 18 height 18
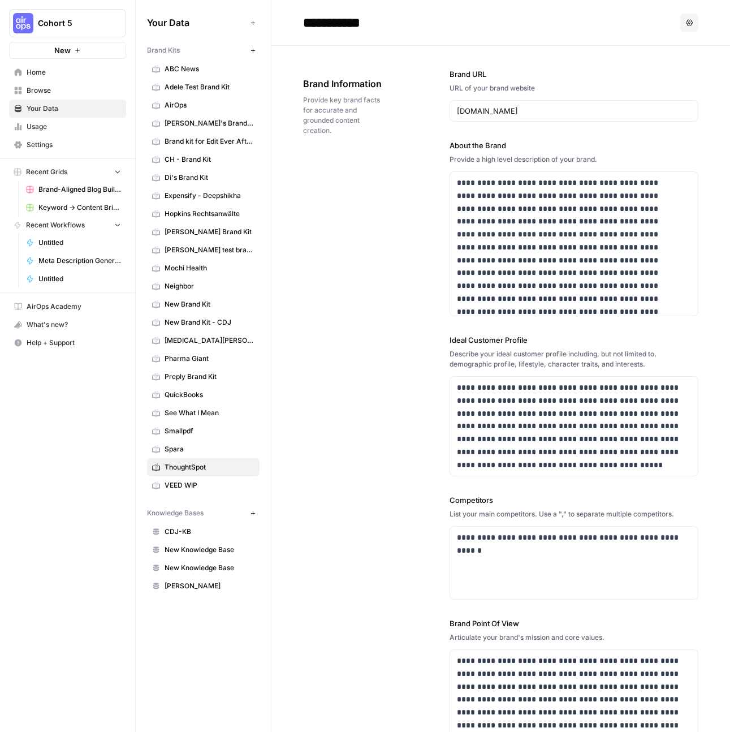
click at [66, 93] on span "Browse" at bounding box center [74, 90] width 94 height 10
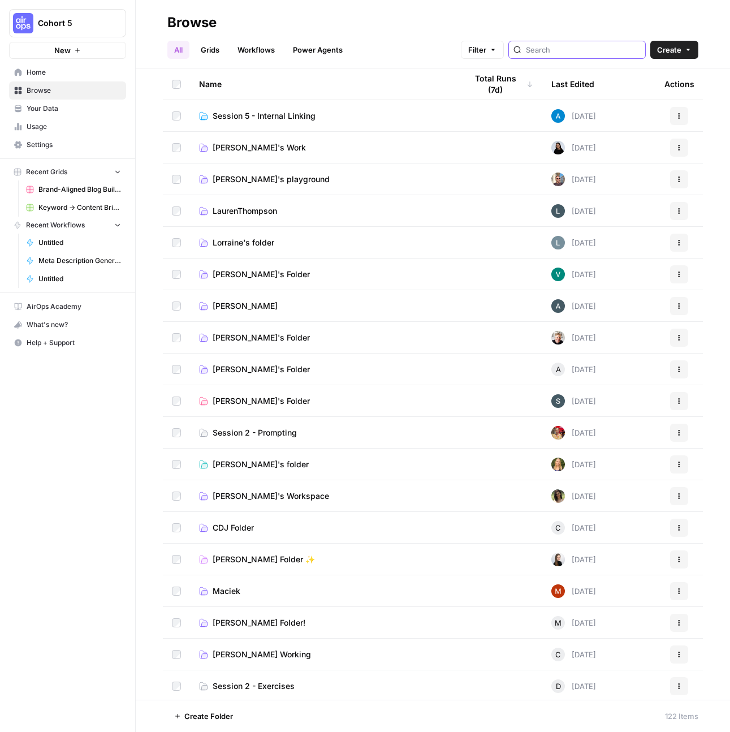
click at [590, 48] on input "search" at bounding box center [583, 49] width 115 height 11
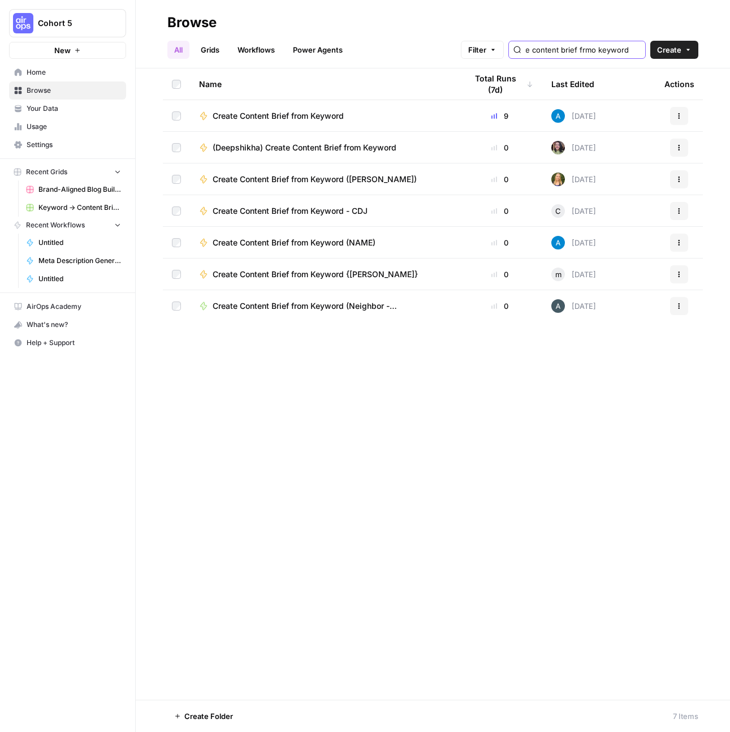
scroll to position [0, 47]
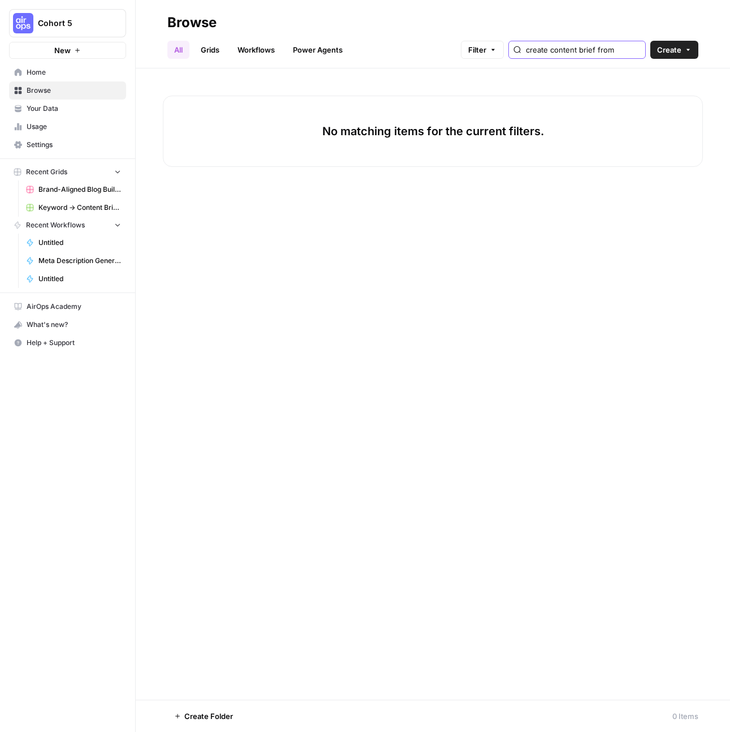
scroll to position [0, 15]
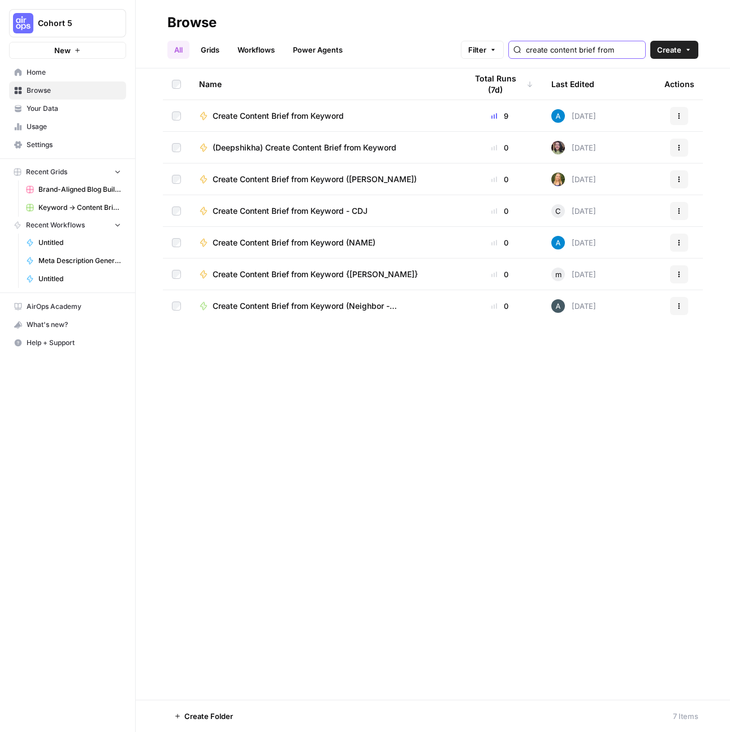
type input "create content brief from"
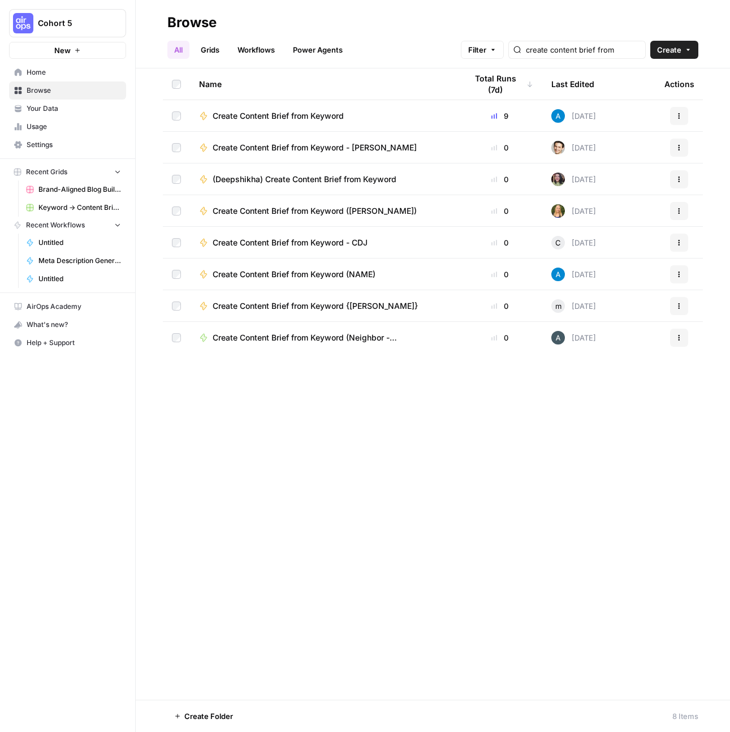
click at [275, 55] on link "Workflows" at bounding box center [256, 50] width 51 height 18
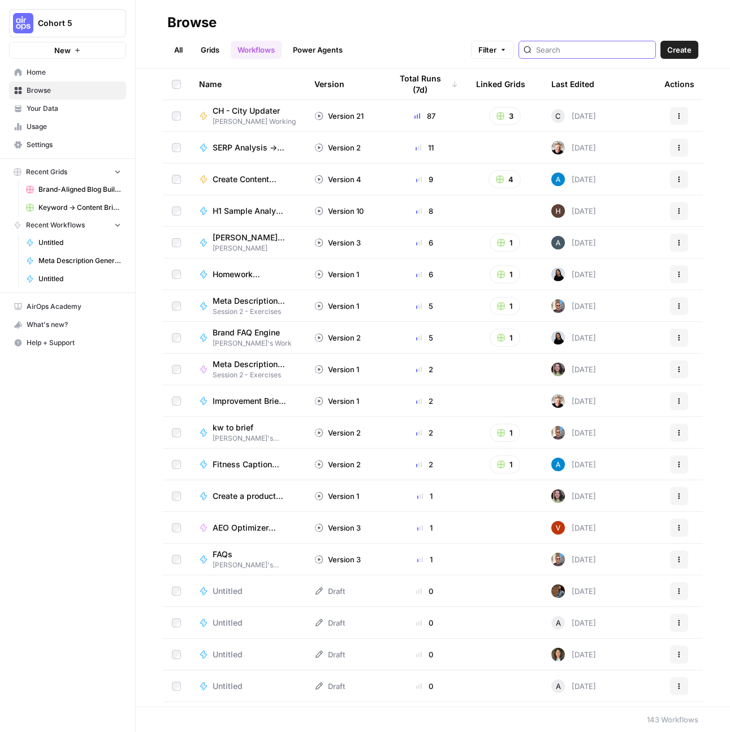
click at [576, 49] on input "search" at bounding box center [593, 49] width 115 height 11
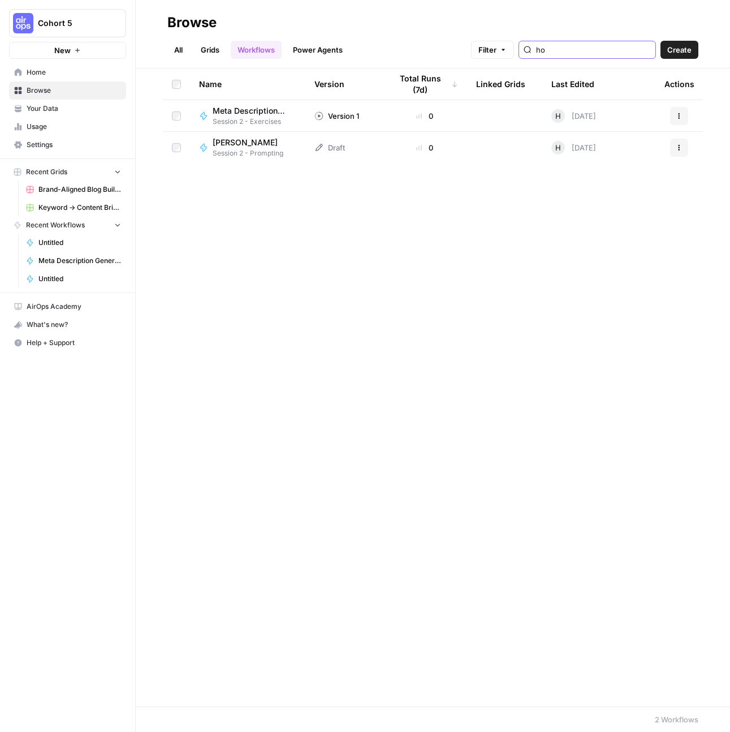
type input "h"
type input "hope"
click at [227, 146] on span "Hope Siler" at bounding box center [245, 142] width 65 height 11
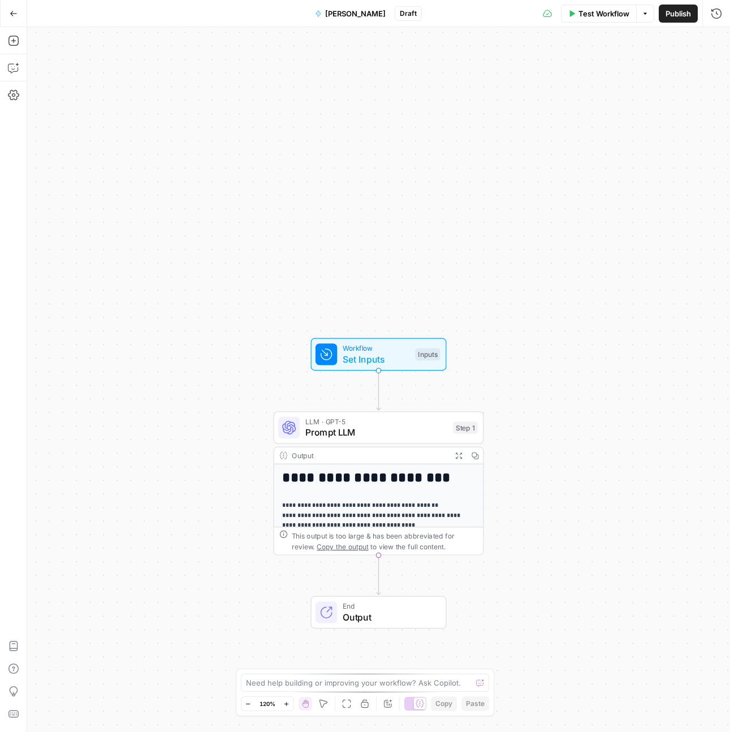
click at [8, 18] on button "Go Back" at bounding box center [13, 13] width 20 height 20
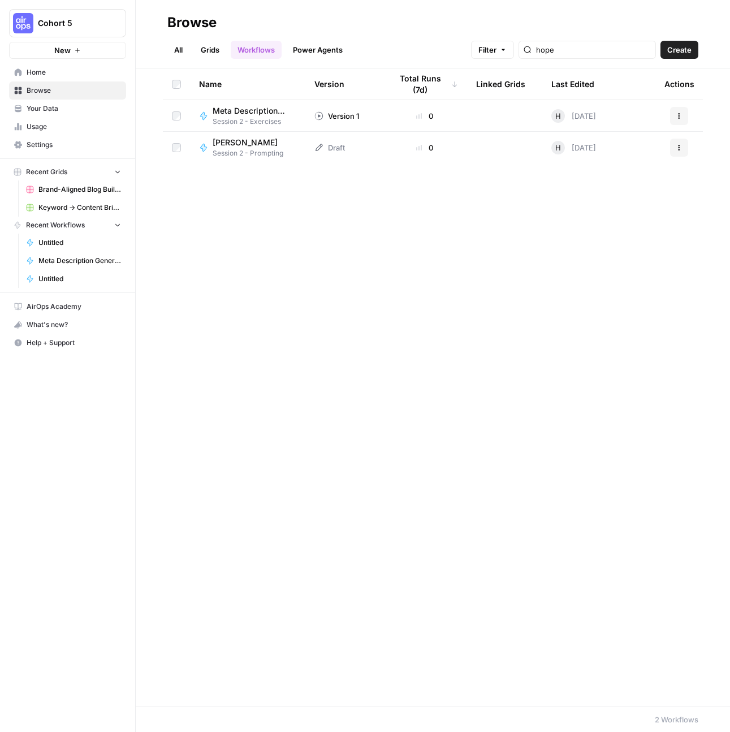
click at [56, 91] on span "Browse" at bounding box center [74, 90] width 94 height 10
click at [210, 49] on link "Grids" at bounding box center [210, 50] width 32 height 18
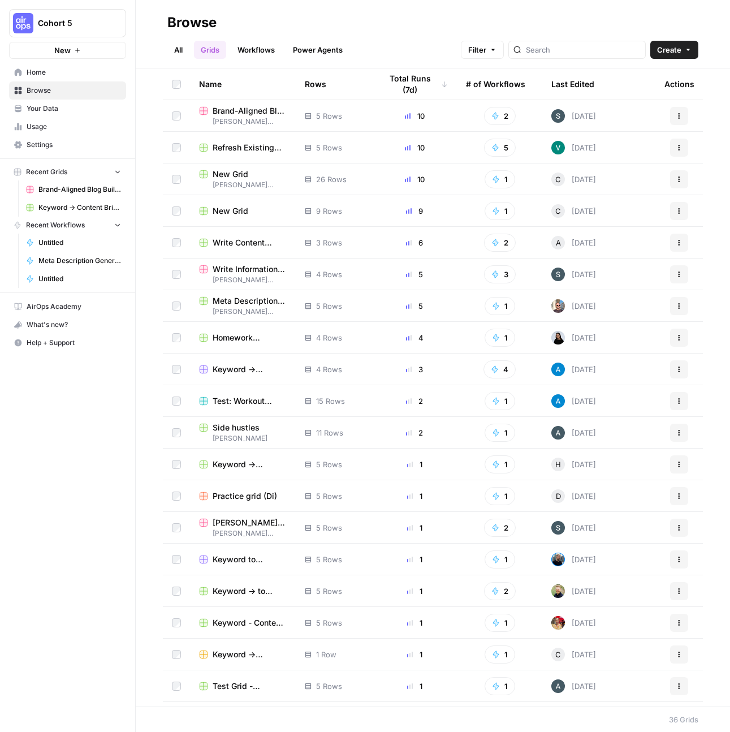
click at [330, 57] on link "Power Agents" at bounding box center [317, 50] width 63 height 18
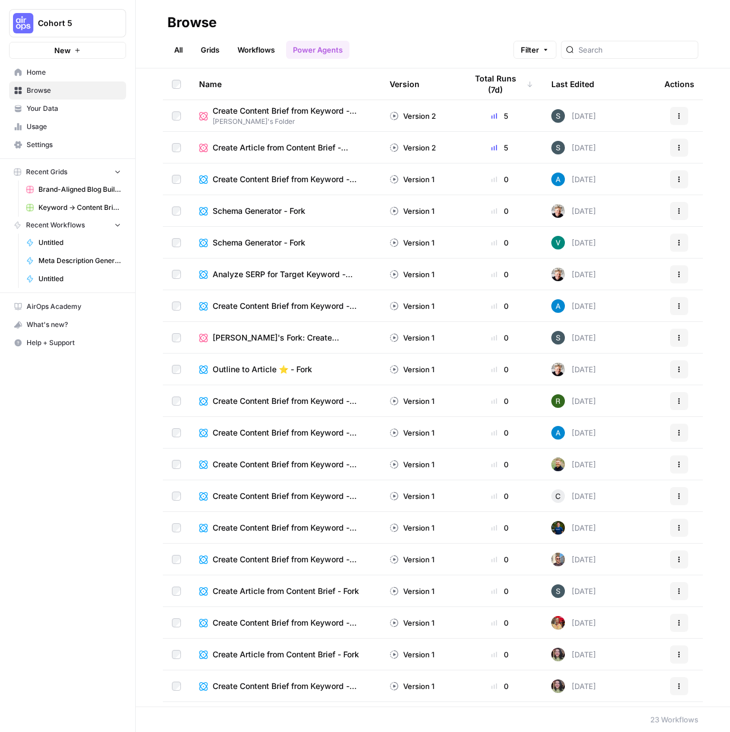
click at [252, 49] on link "Workflows" at bounding box center [256, 50] width 51 height 18
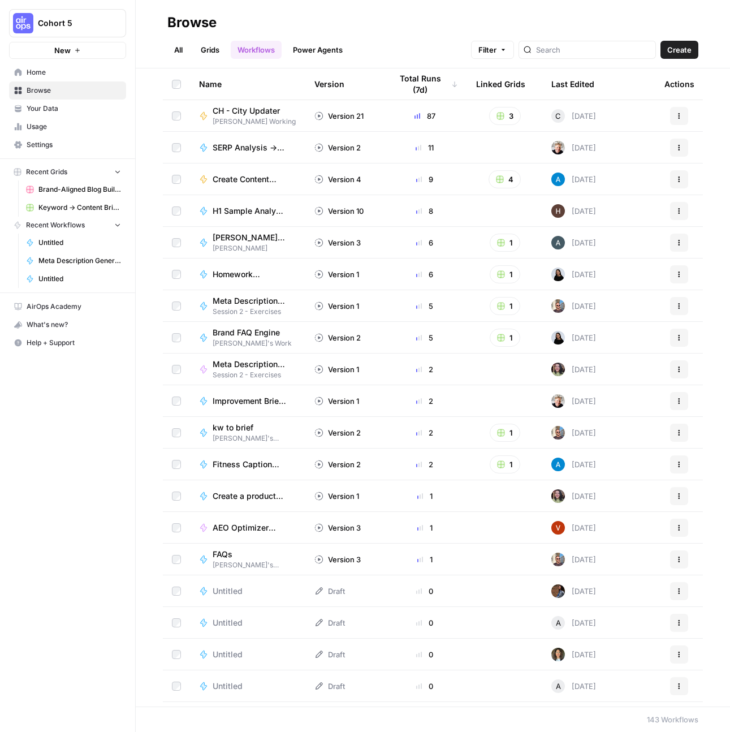
click at [204, 50] on link "Grids" at bounding box center [210, 50] width 32 height 18
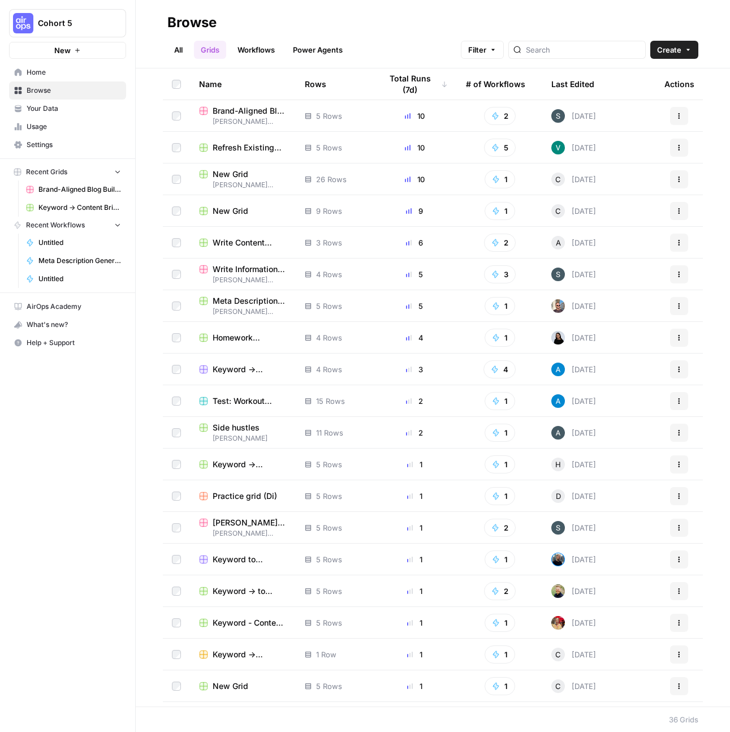
click at [261, 47] on link "Workflows" at bounding box center [256, 50] width 51 height 18
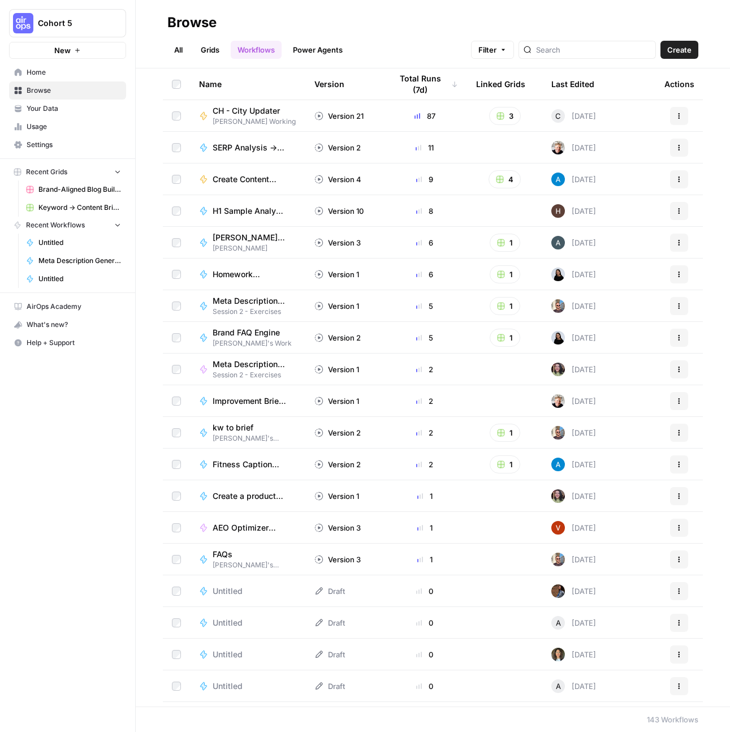
click at [206, 49] on link "Grids" at bounding box center [210, 50] width 32 height 18
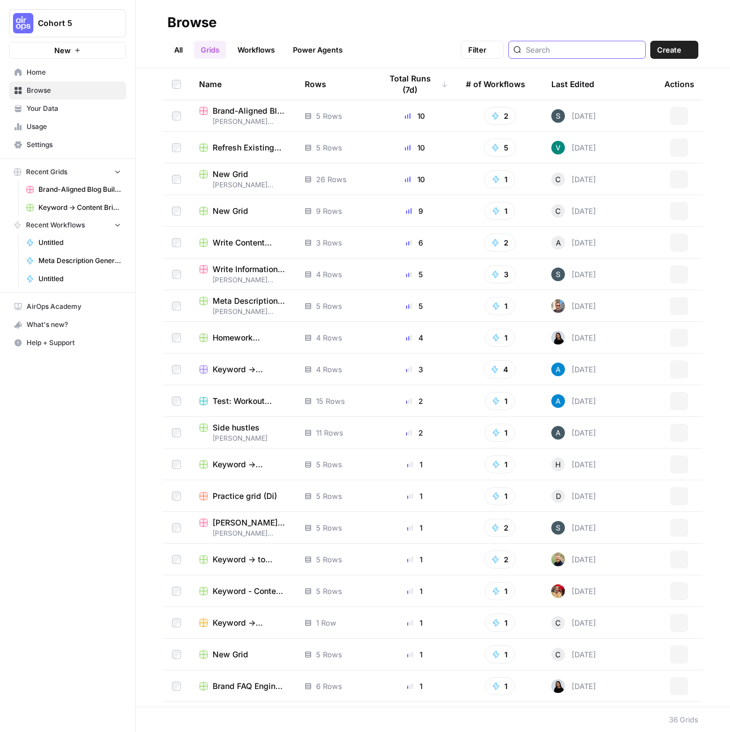
click at [579, 51] on input "search" at bounding box center [583, 49] width 115 height 11
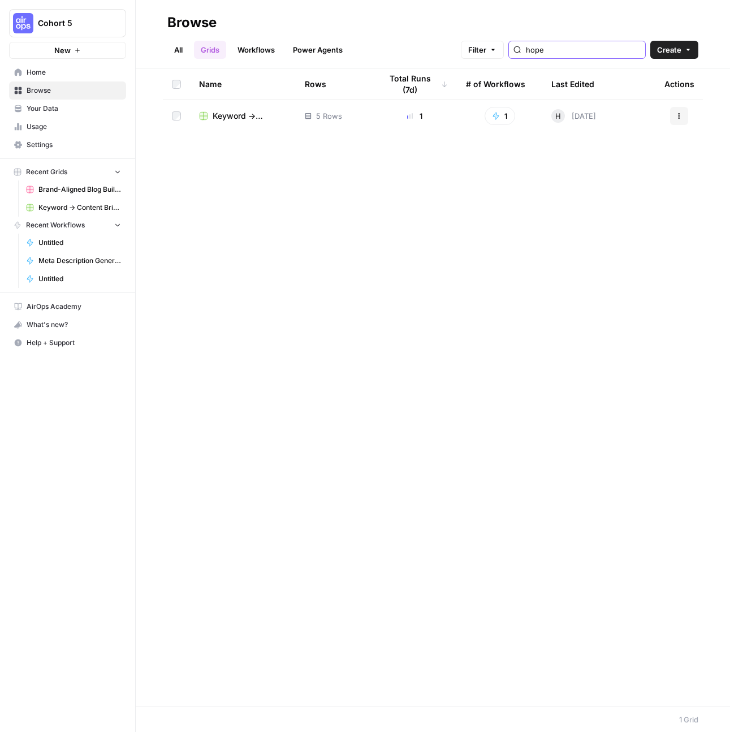
type input "hope"
click at [244, 115] on span "Keyword -> Content Brief -> Article ([PERSON_NAME])" at bounding box center [250, 115] width 74 height 11
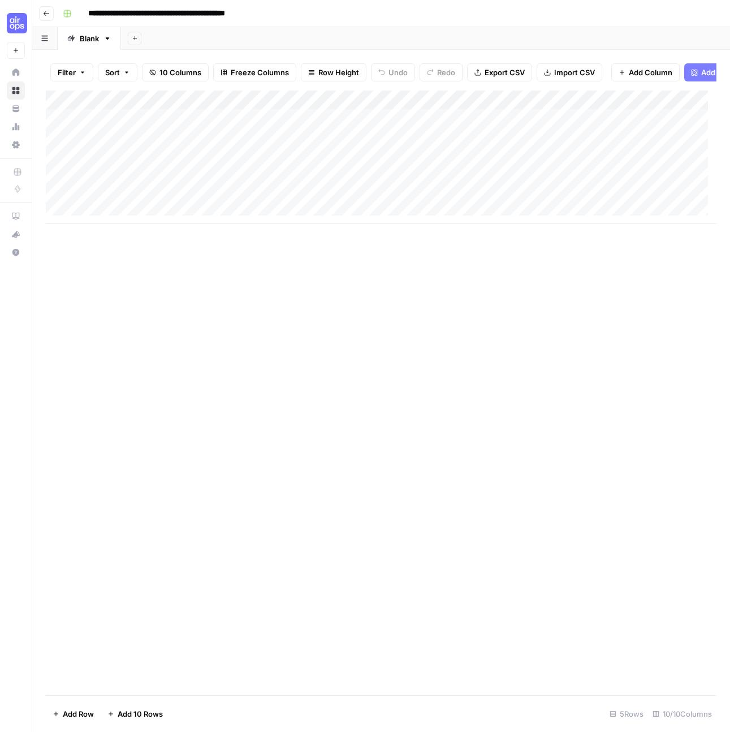
click at [416, 109] on div "Add Column" at bounding box center [381, 156] width 671 height 133
click at [355, 105] on div "Add Column" at bounding box center [381, 156] width 671 height 133
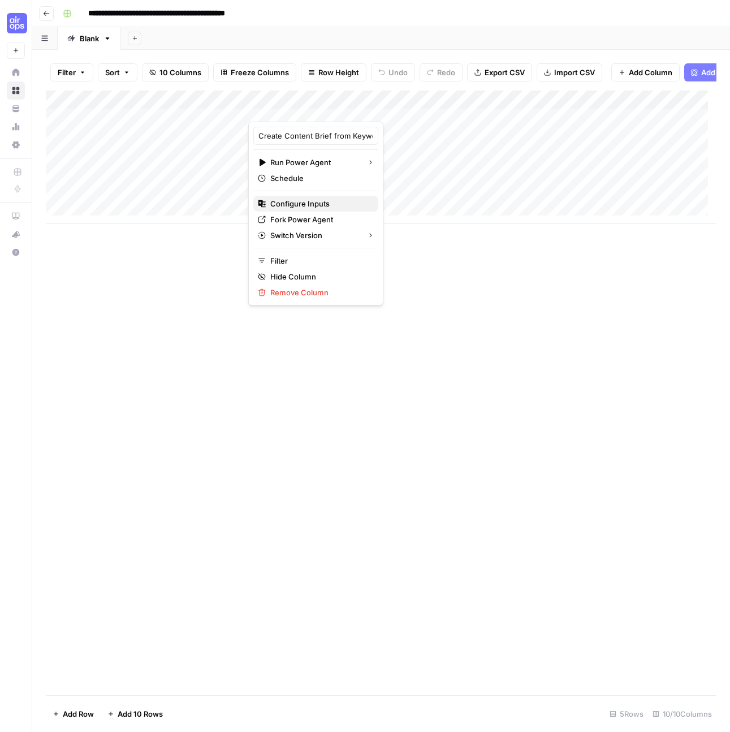
click at [309, 204] on span "Configure Inputs" at bounding box center [319, 203] width 99 height 11
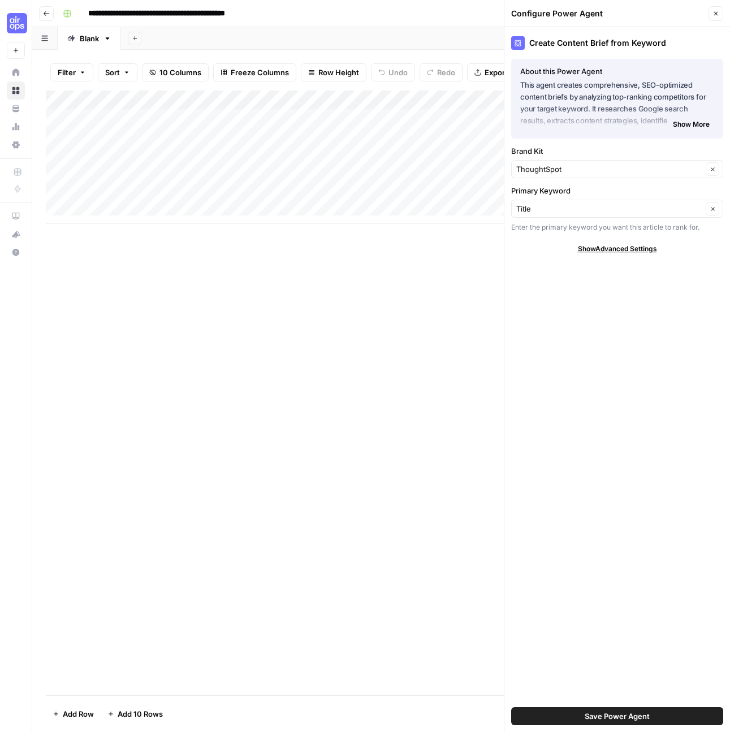
click at [713, 18] on button "Close" at bounding box center [716, 13] width 15 height 15
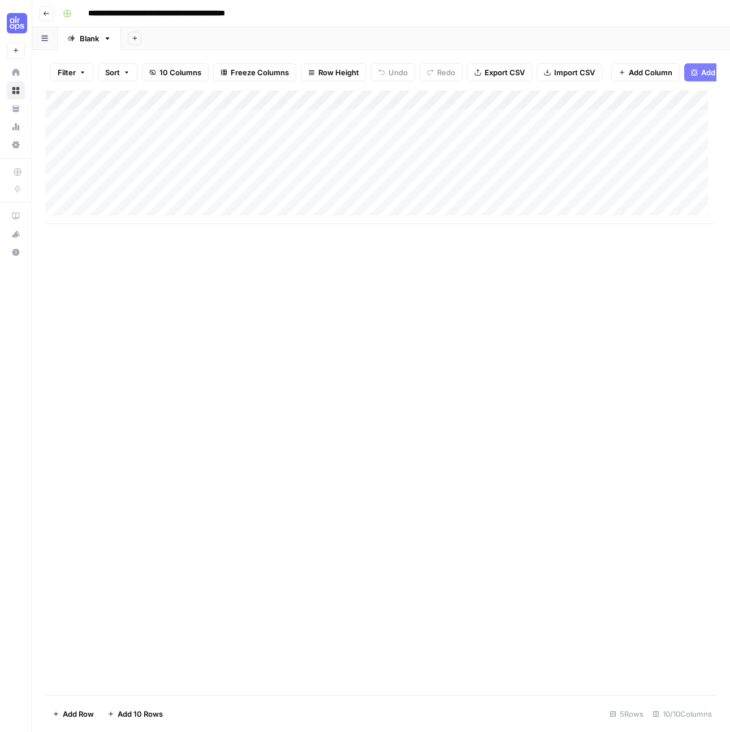
click at [401, 109] on div "Add Column" at bounding box center [381, 156] width 671 height 133
click at [458, 304] on div "Add Column" at bounding box center [381, 392] width 671 height 605
click at [399, 127] on div "Add Column" at bounding box center [381, 156] width 671 height 133
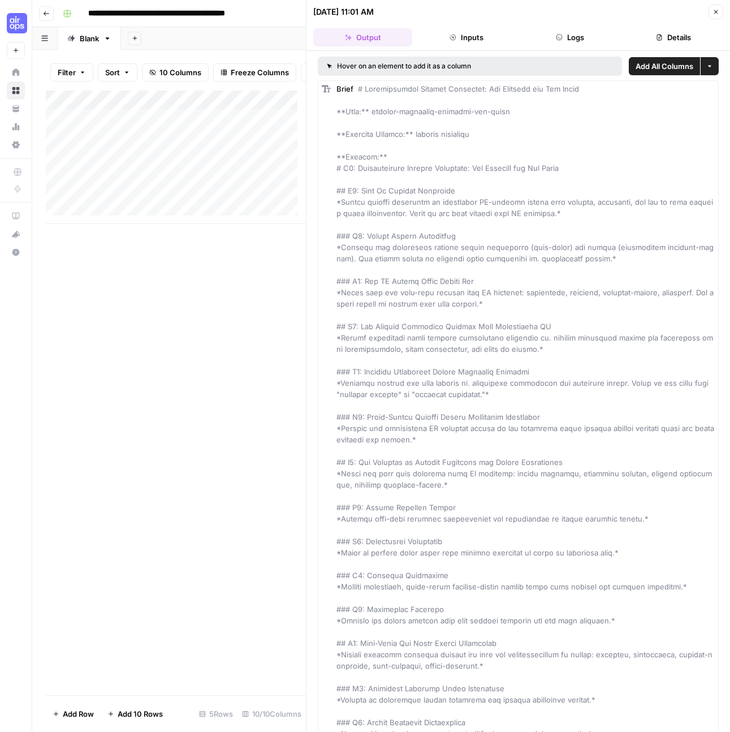
click at [467, 44] on button "Inputs" at bounding box center [466, 37] width 99 height 18
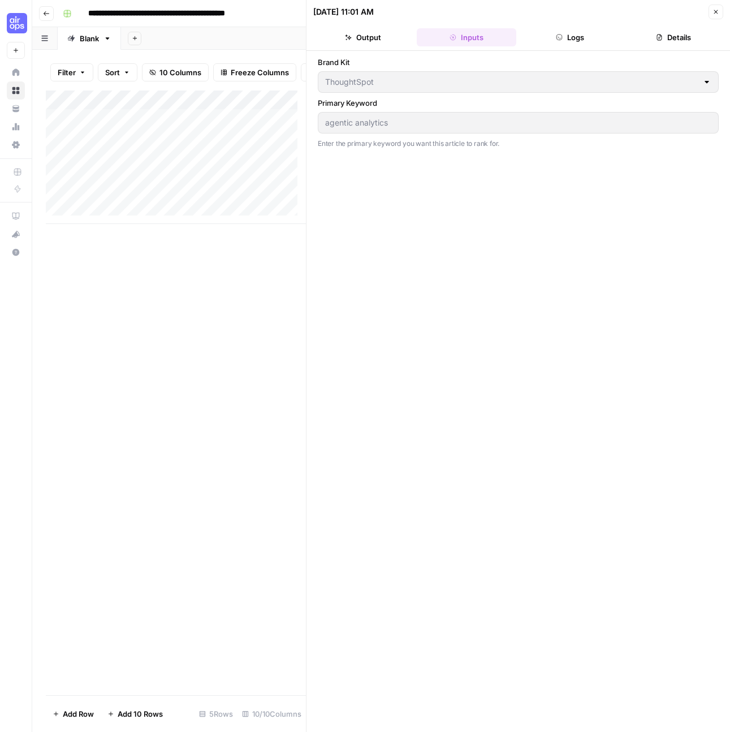
click at [390, 37] on button "Output" at bounding box center [362, 37] width 99 height 18
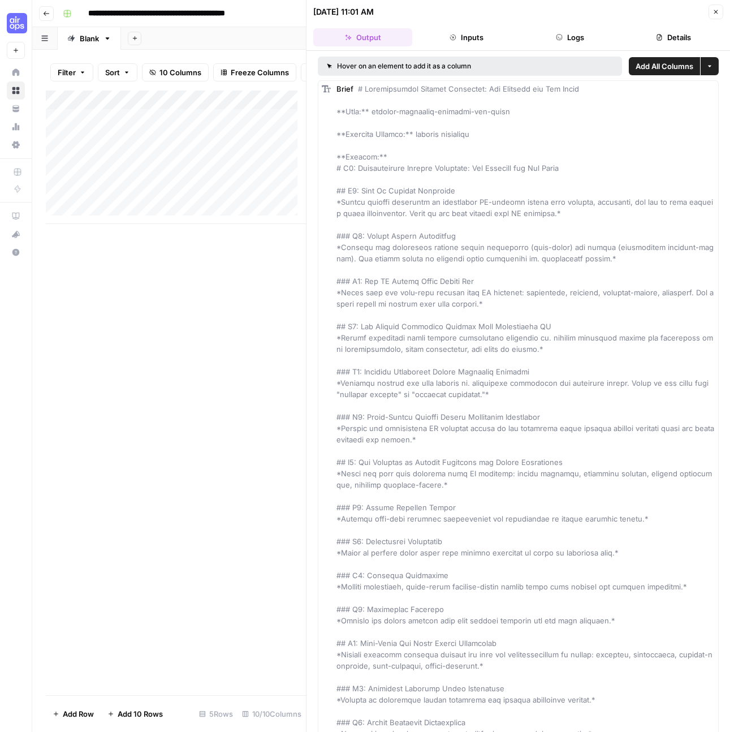
click at [575, 38] on button "Logs" at bounding box center [570, 37] width 99 height 18
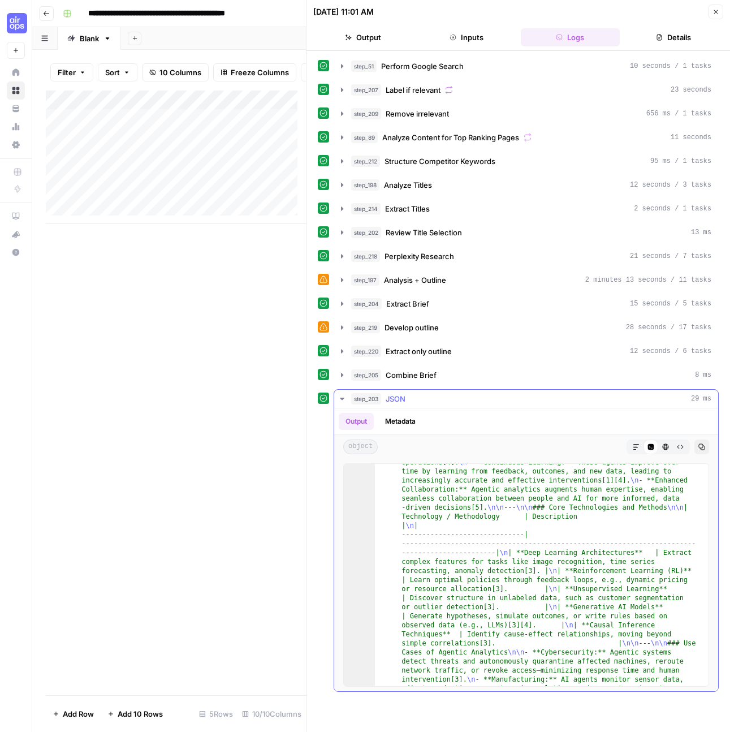
scroll to position [12006, 0]
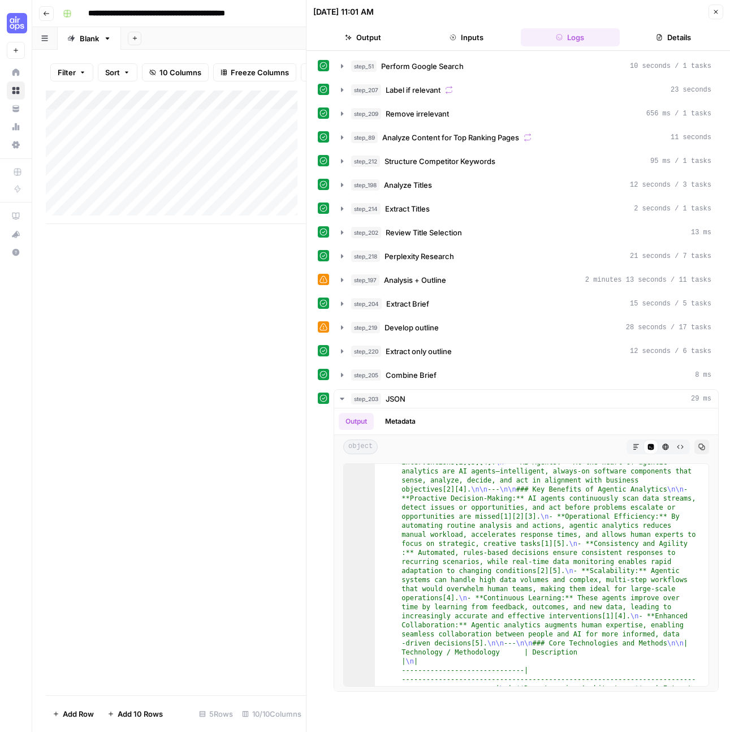
click at [675, 44] on button "Details" at bounding box center [673, 37] width 99 height 18
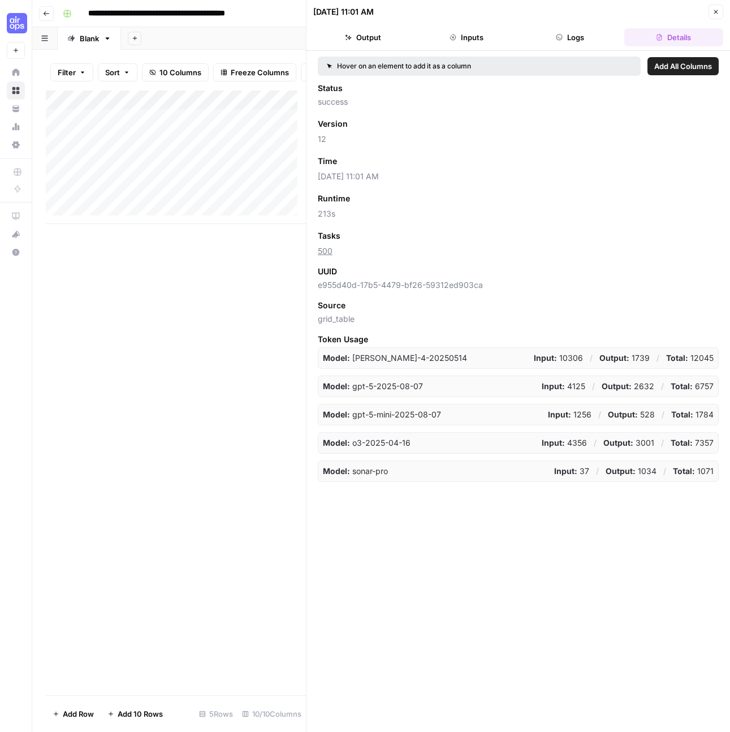
drag, startPoint x: 533, startPoint y: 358, endPoint x: 713, endPoint y: 364, distance: 179.4
click at [713, 364] on div "Model: claude-sonnet-4-20250514 Input: 10306 / Output: 1739 / Total: 12045" at bounding box center [518, 357] width 401 height 21
copy div "Input: 10306 / Output: 1739 / Total: 12045"
click at [716, 15] on button "Close" at bounding box center [716, 12] width 15 height 15
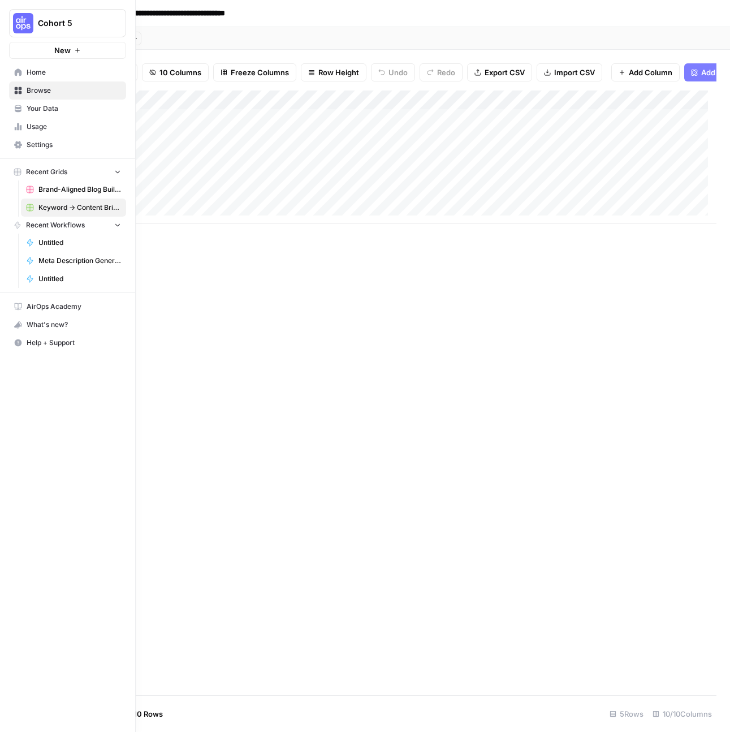
click at [57, 107] on span "Your Data" at bounding box center [74, 109] width 94 height 10
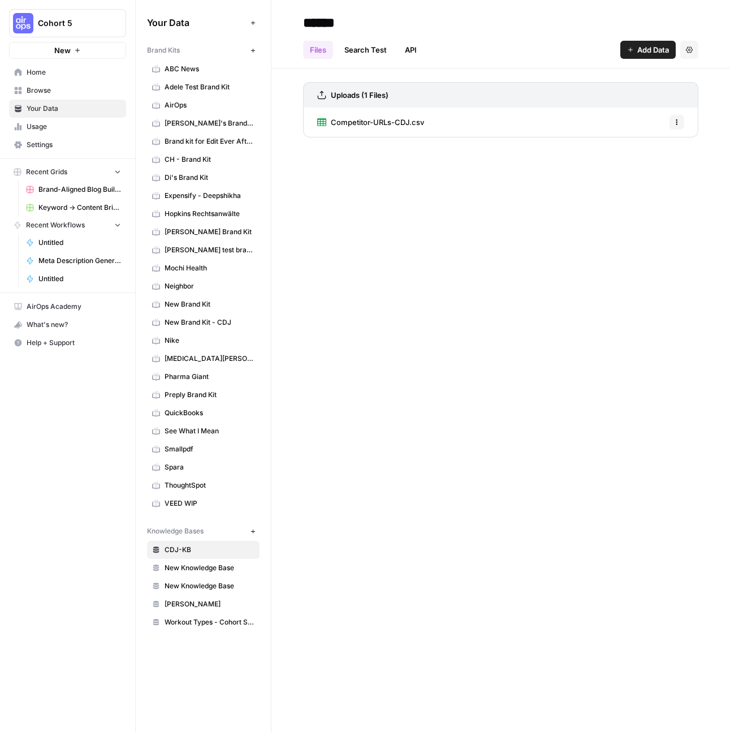
click at [213, 489] on span "ThoughtSpot" at bounding box center [210, 485] width 90 height 10
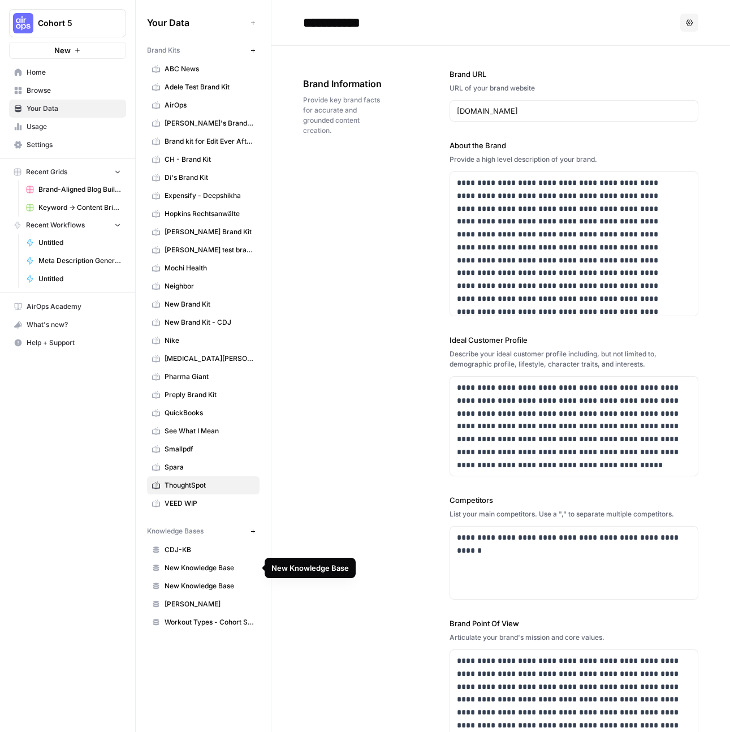
click at [207, 570] on span "New Knowledge Base" at bounding box center [210, 568] width 90 height 10
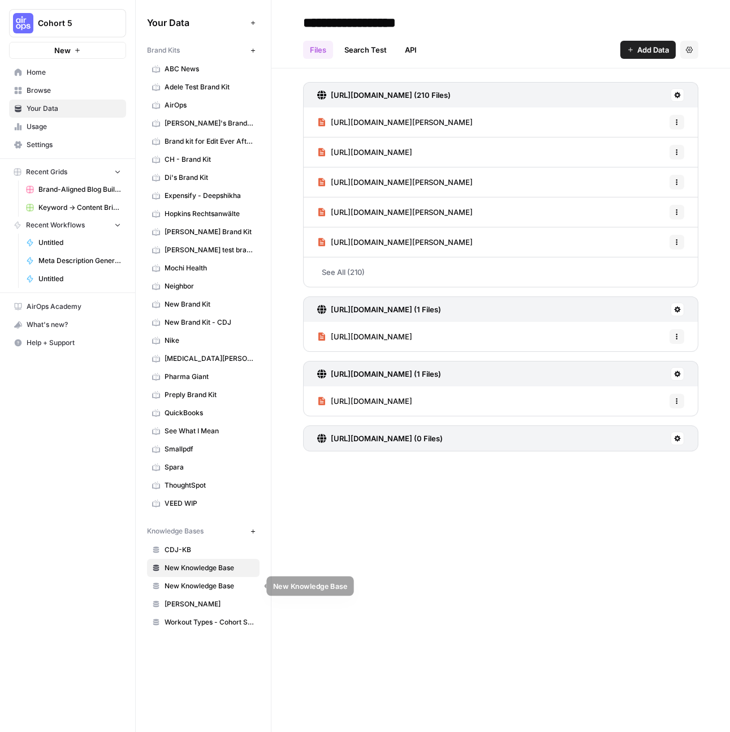
click at [211, 590] on span "New Knowledge Base" at bounding box center [210, 586] width 90 height 10
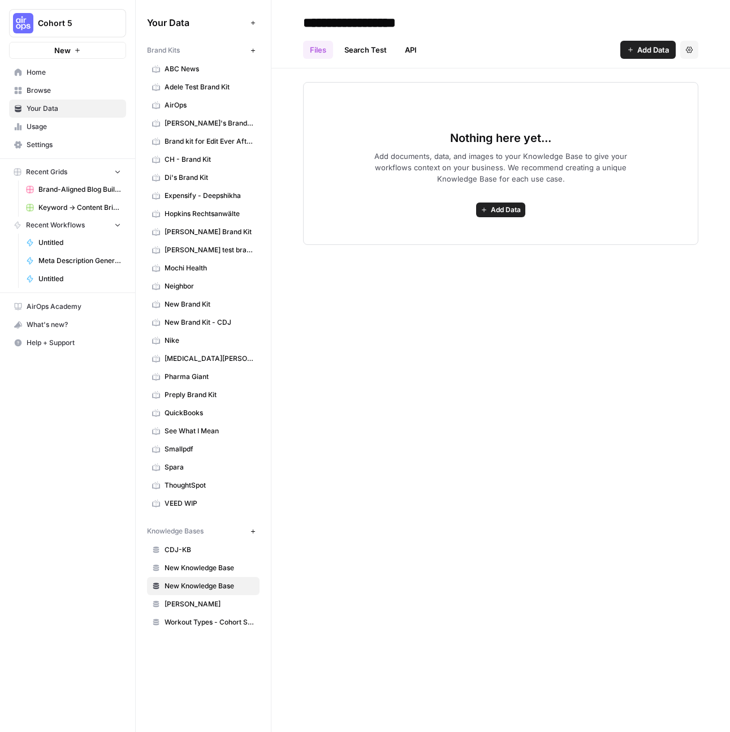
click at [628, 53] on icon "button" at bounding box center [630, 49] width 7 height 7
click at [557, 425] on div "**********" at bounding box center [500, 366] width 459 height 732
click at [257, 529] on button "New" at bounding box center [253, 531] width 14 height 14
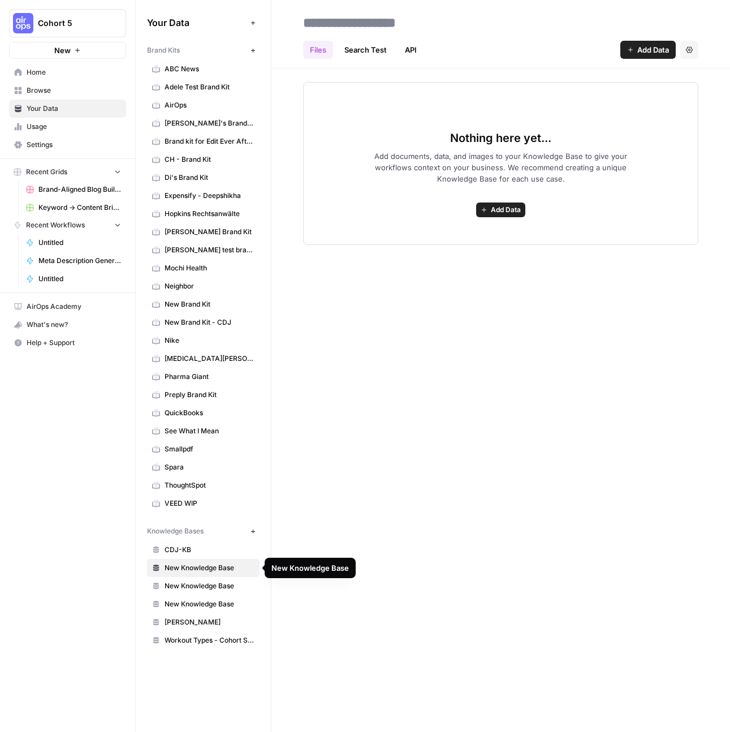
click at [205, 570] on span "New Knowledge Base" at bounding box center [210, 568] width 90 height 10
click at [364, 20] on input "**********" at bounding box center [389, 22] width 181 height 23
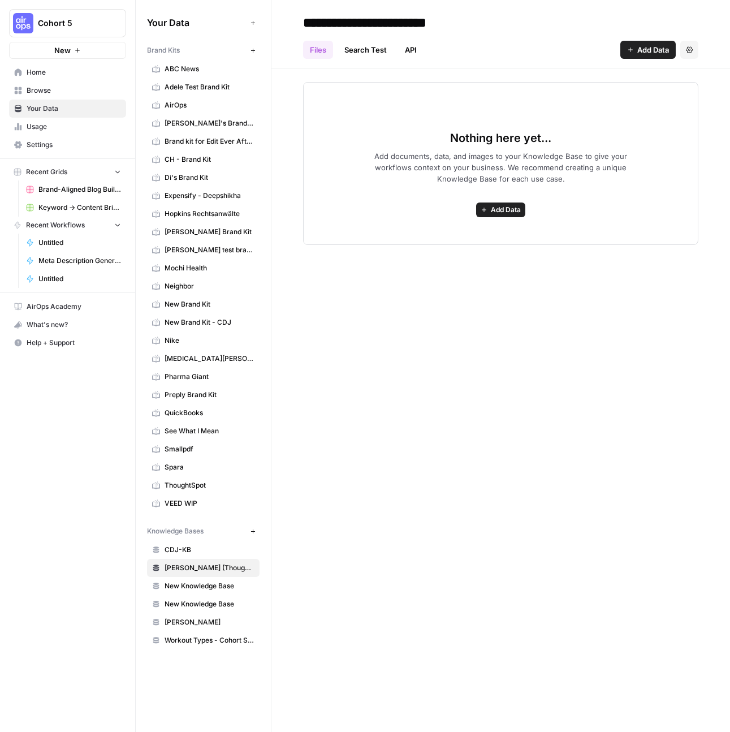
type input "**********"
click at [555, 317] on div "**********" at bounding box center [500, 366] width 459 height 732
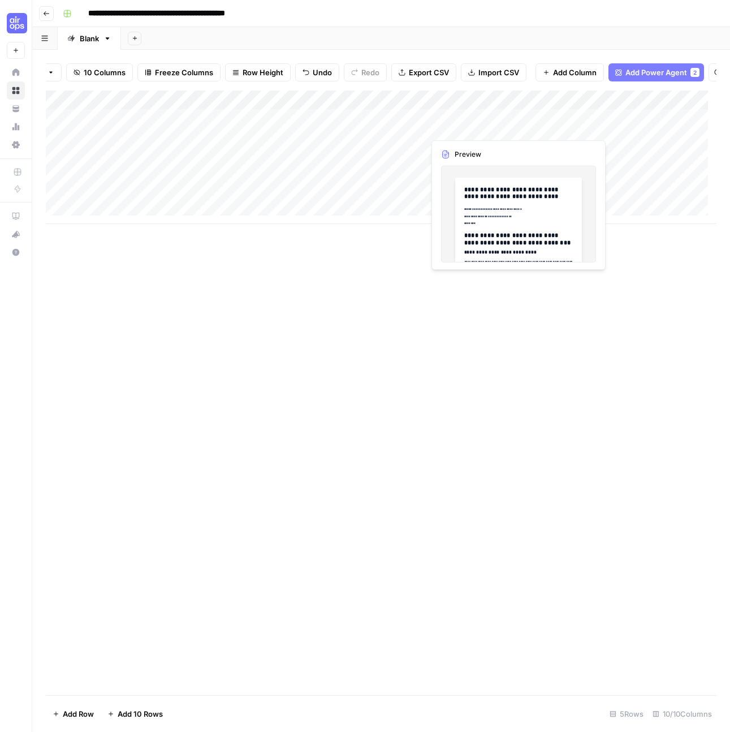
click at [462, 126] on div "Add Column" at bounding box center [381, 156] width 671 height 133
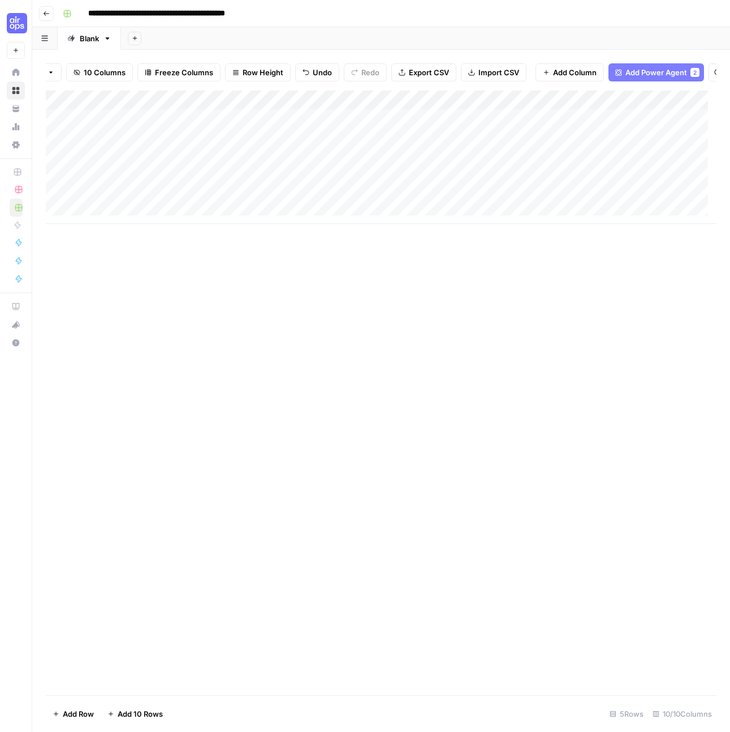
click at [328, 113] on div "Add Column" at bounding box center [381, 156] width 671 height 133
drag, startPoint x: 493, startPoint y: 346, endPoint x: 317, endPoint y: 247, distance: 201.8
click at [493, 346] on div "Add Column" at bounding box center [381, 392] width 671 height 605
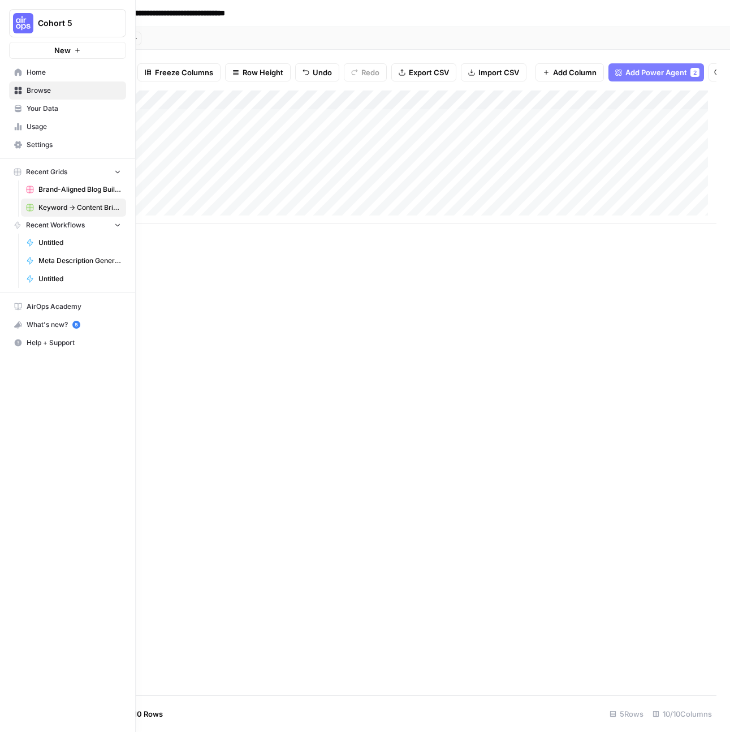
click at [63, 224] on span "Recent Workflows" at bounding box center [55, 225] width 59 height 10
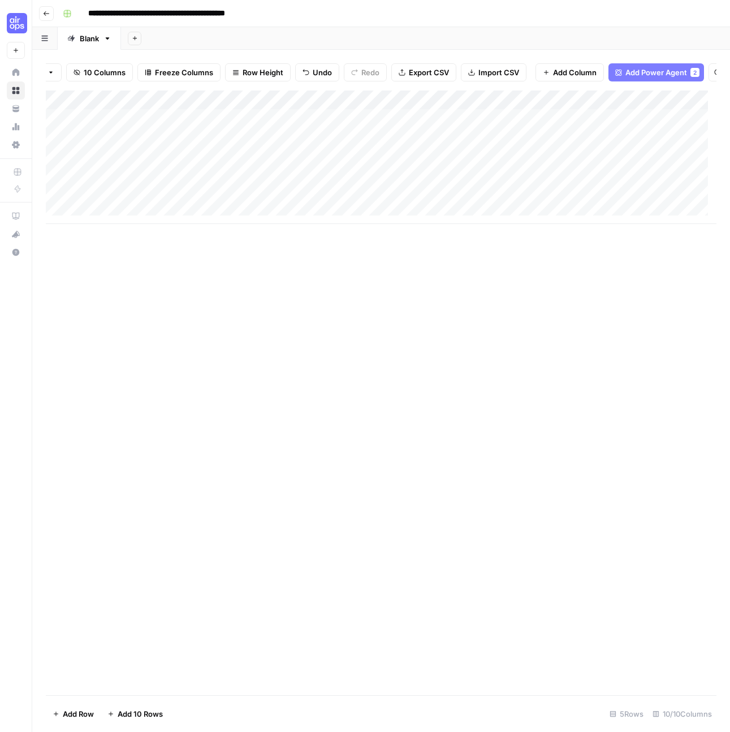
click at [403, 108] on div "Add Column" at bounding box center [381, 156] width 671 height 133
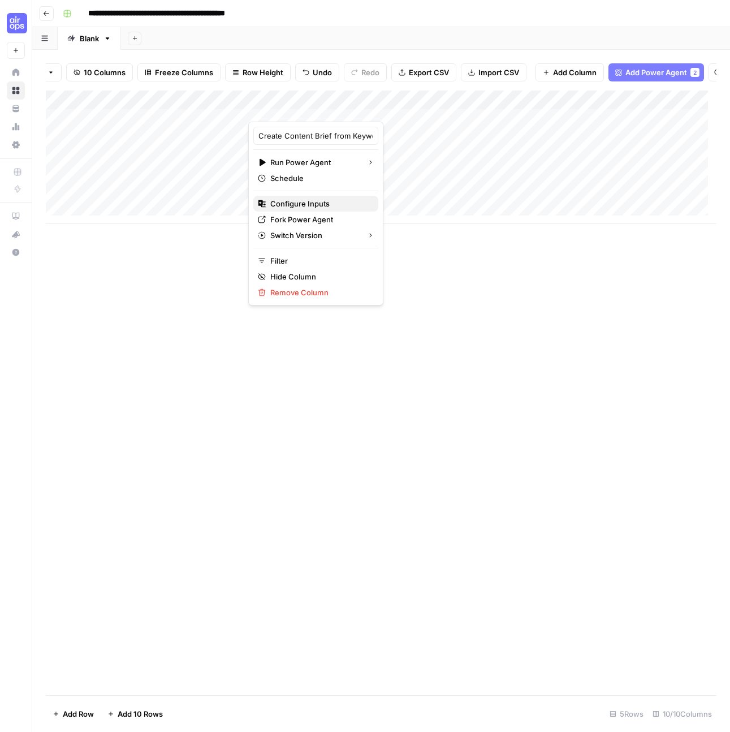
click at [292, 201] on span "Configure Inputs" at bounding box center [319, 203] width 99 height 11
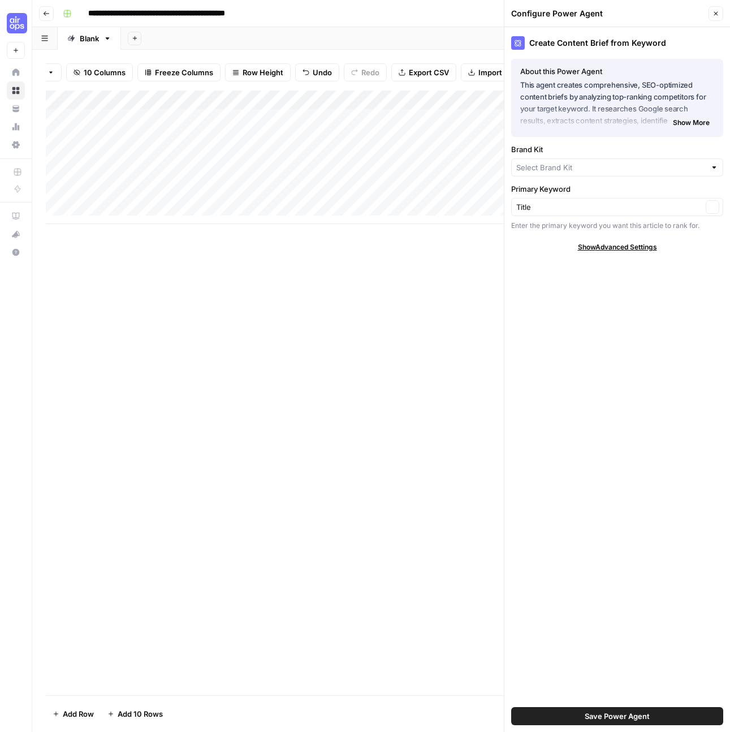
type input "ThoughtSpot"
click at [716, 19] on button "Close" at bounding box center [716, 13] width 15 height 15
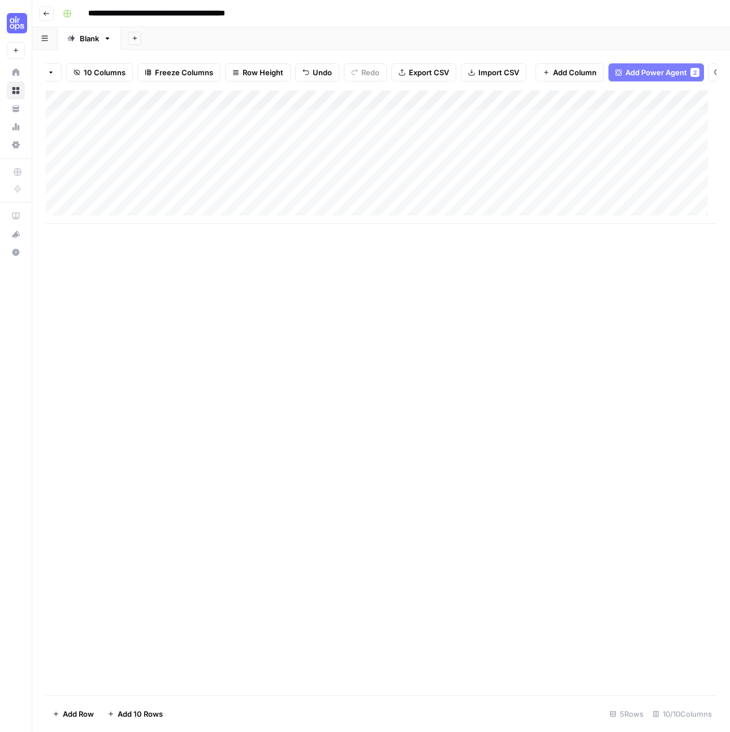
click at [282, 149] on div "Add Column" at bounding box center [381, 156] width 671 height 133
click at [350, 143] on div "Add Column" at bounding box center [381, 156] width 671 height 133
click at [200, 128] on div "Add Column" at bounding box center [381, 156] width 671 height 133
click at [289, 132] on div "Add Column" at bounding box center [381, 156] width 671 height 133
click at [399, 128] on div "Add Column" at bounding box center [381, 156] width 671 height 133
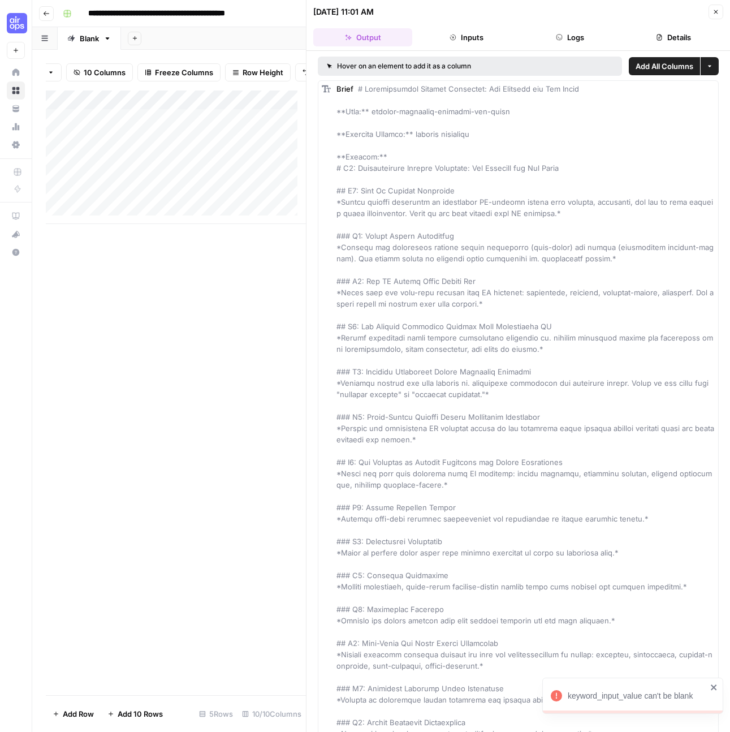
click at [452, 35] on icon "button" at bounding box center [453, 37] width 7 height 7
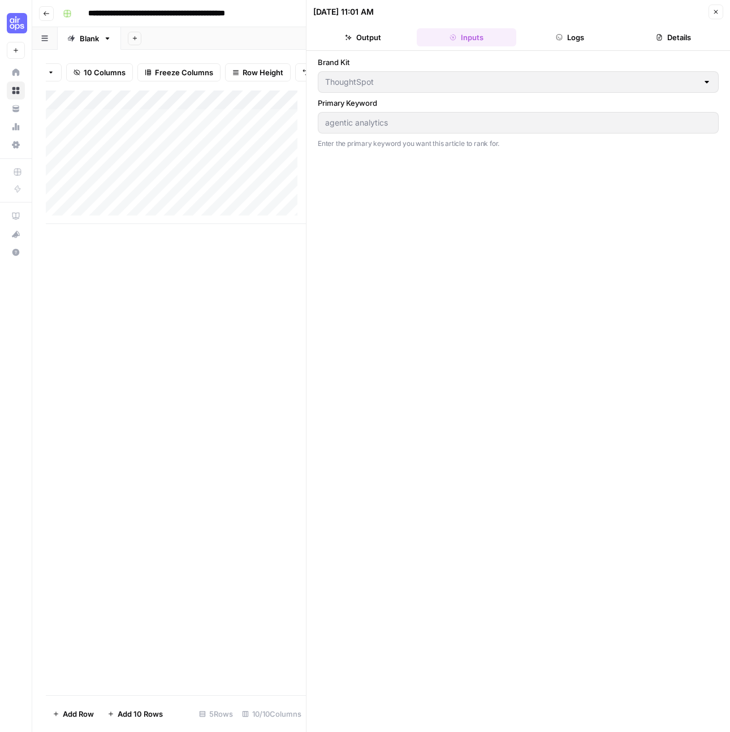
click at [597, 39] on button "Logs" at bounding box center [570, 37] width 99 height 18
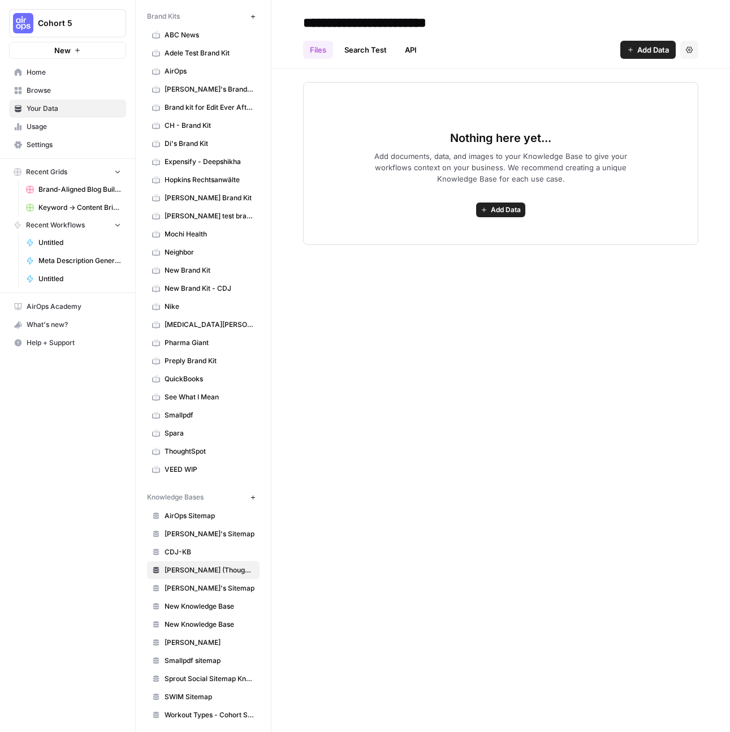
scroll to position [40, 0]
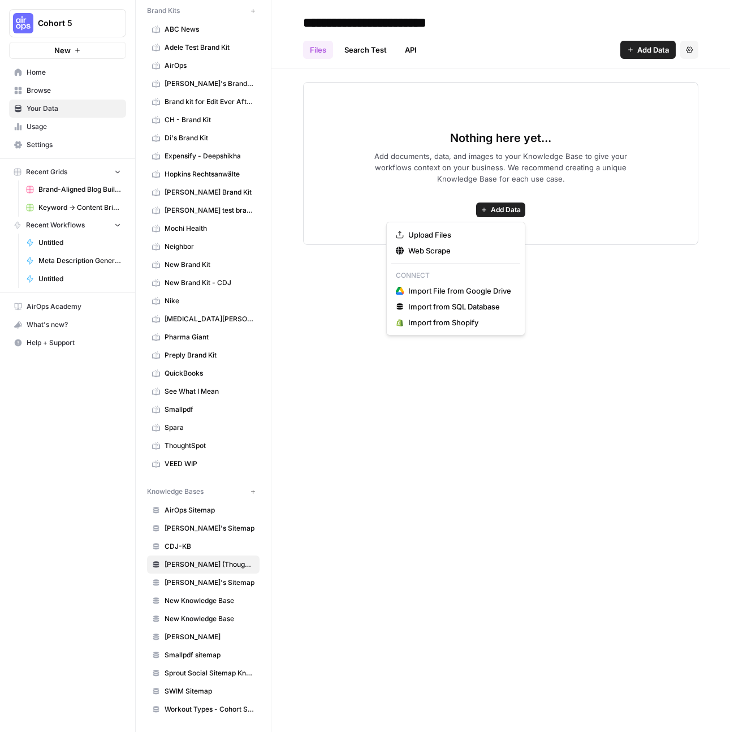
click at [492, 207] on span "Add Data" at bounding box center [506, 210] width 30 height 10
click at [458, 249] on span "Web Scrape" at bounding box center [459, 250] width 103 height 11
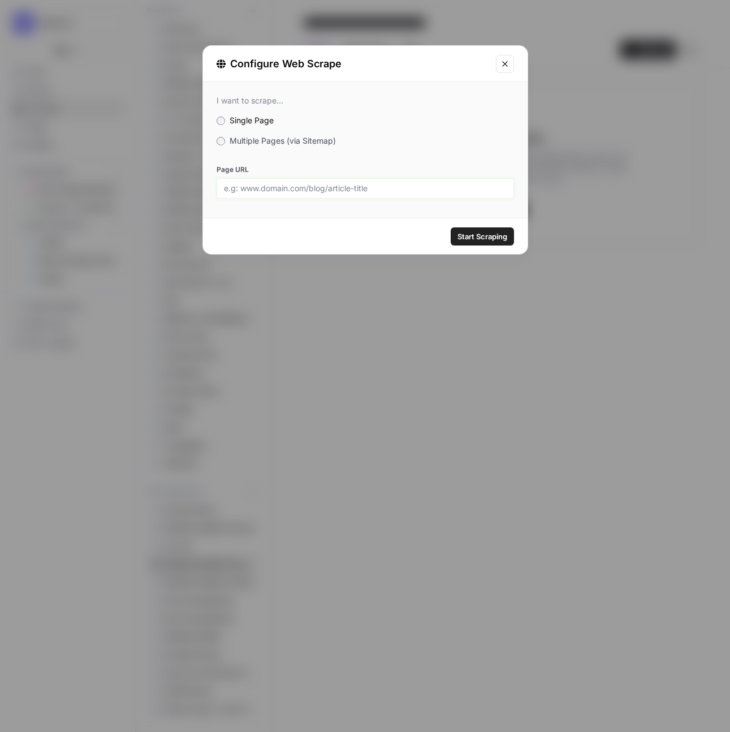
click at [306, 187] on input "Page URL" at bounding box center [365, 188] width 283 height 10
click at [286, 139] on span "Multiple Pages (via Sitemap)" at bounding box center [283, 141] width 106 height 10
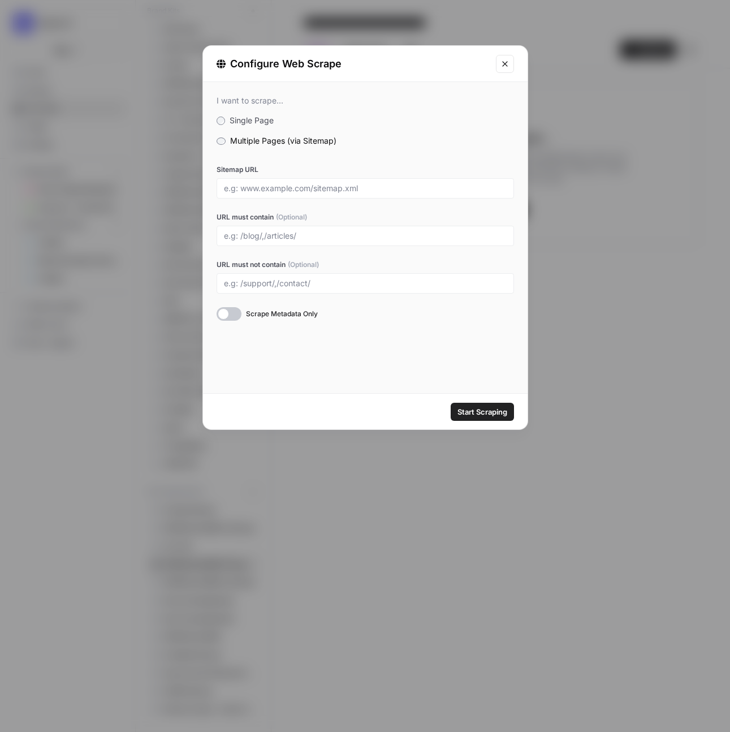
click at [296, 193] on div at bounding box center [366, 188] width 298 height 20
click at [300, 189] on input "Sitemap URL" at bounding box center [365, 188] width 283 height 10
click at [220, 184] on div "[DOMAIN_NAME]" at bounding box center [366, 188] width 298 height 20
click at [224, 186] on input "[DOMAIN_NAME]" at bounding box center [365, 188] width 283 height 10
click at [321, 186] on input "[DOMAIN_NAME]" at bounding box center [365, 188] width 283 height 10
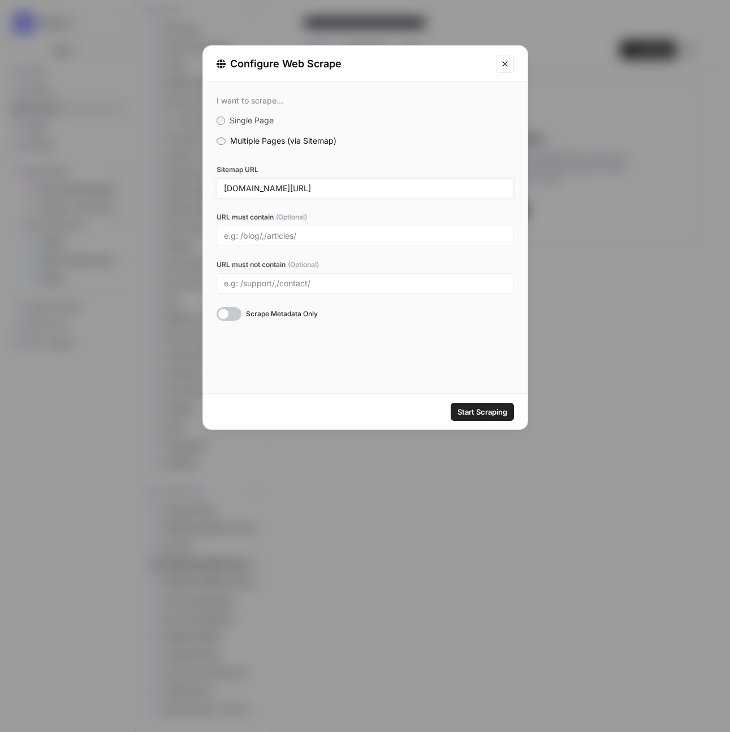
type input "[DOMAIN_NAME][URL]"
click at [283, 236] on input "URL must contain (Optional)" at bounding box center [365, 236] width 283 height 10
type input "/blog/"
click at [487, 412] on span "Start Scraping" at bounding box center [483, 411] width 50 height 11
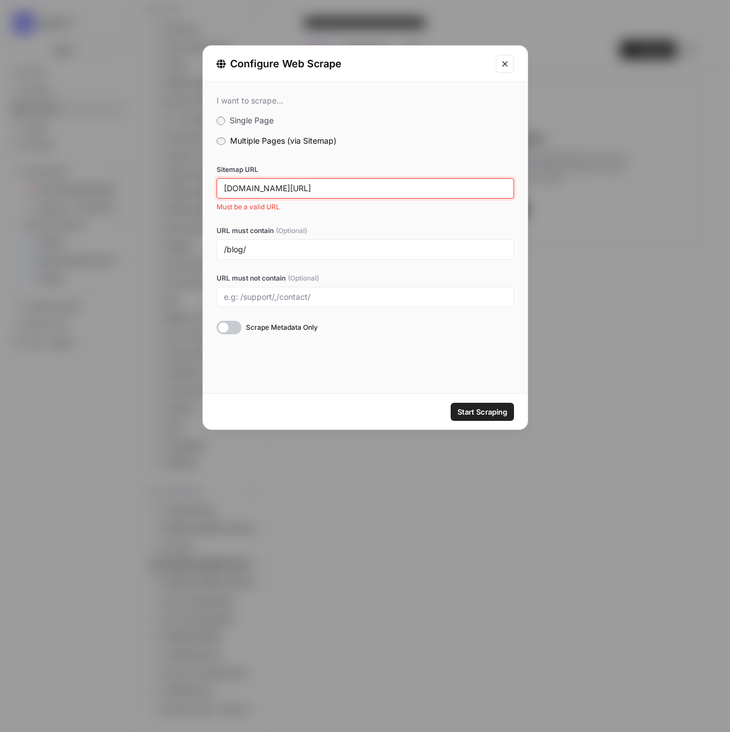
click at [410, 183] on input "[DOMAIN_NAME][URL]" at bounding box center [365, 188] width 283 height 10
click at [484, 416] on span "Start Scraping" at bounding box center [483, 411] width 50 height 11
click at [385, 188] on input "[DOMAIN_NAME][URL]" at bounding box center [365, 188] width 283 height 10
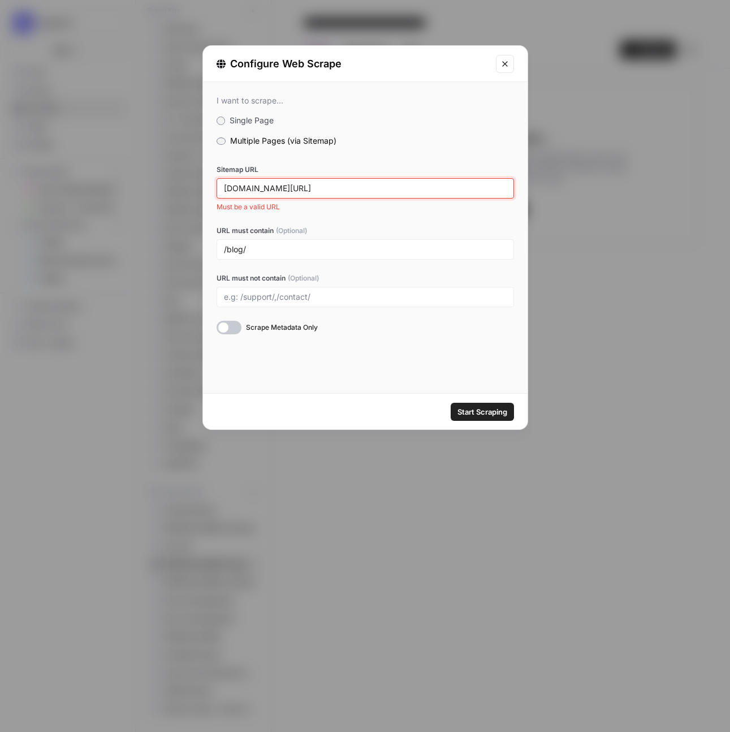
click at [385, 188] on input "[DOMAIN_NAME][URL]" at bounding box center [365, 188] width 283 height 10
click at [234, 188] on input "[DOMAIN_NAME][URL]" at bounding box center [365, 188] width 283 height 10
click at [221, 189] on div "[DOMAIN_NAME][URL]" at bounding box center [366, 188] width 298 height 20
click at [224, 187] on input "[DOMAIN_NAME][URL]" at bounding box center [365, 188] width 283 height 10
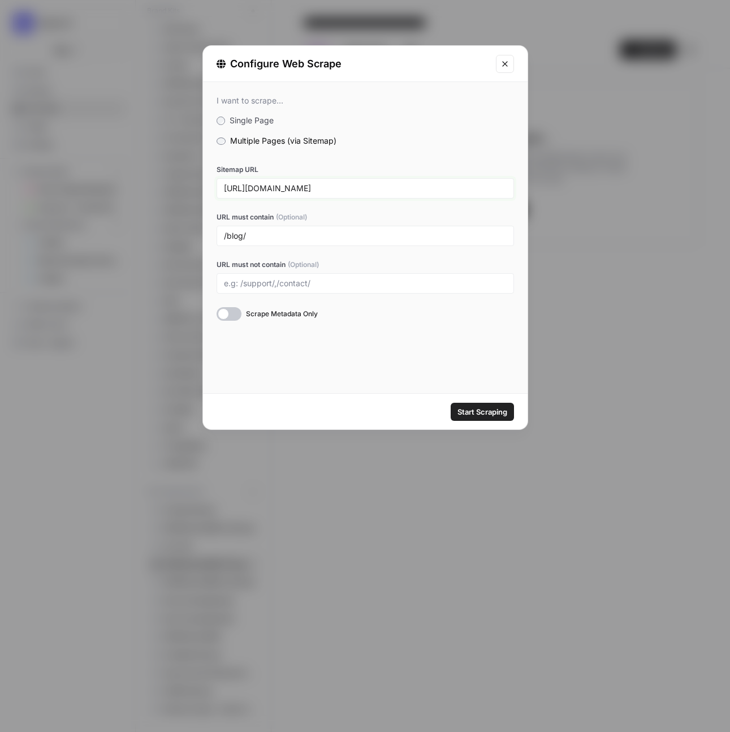
type input "[URL][DOMAIN_NAME]"
click at [488, 406] on span "Start Scraping" at bounding box center [483, 411] width 50 height 11
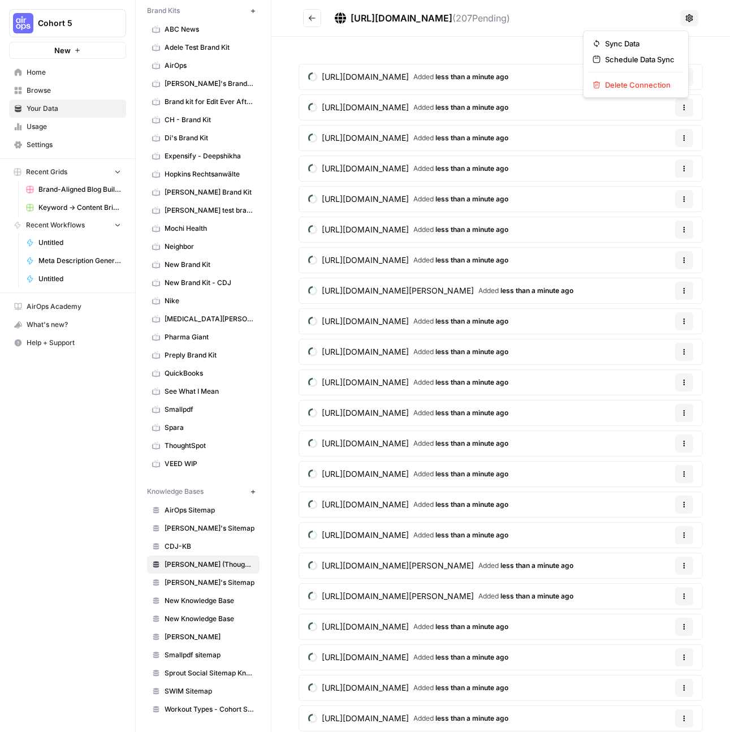
click at [681, 23] on button at bounding box center [689, 18] width 18 height 16
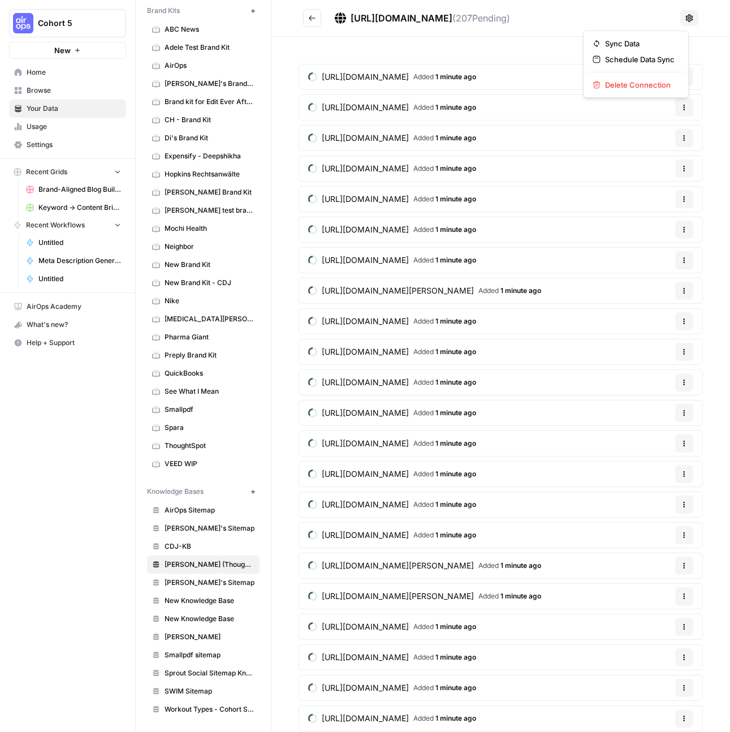
click at [219, 566] on span "Hope Siler (ThoughtSpot)" at bounding box center [210, 564] width 90 height 10
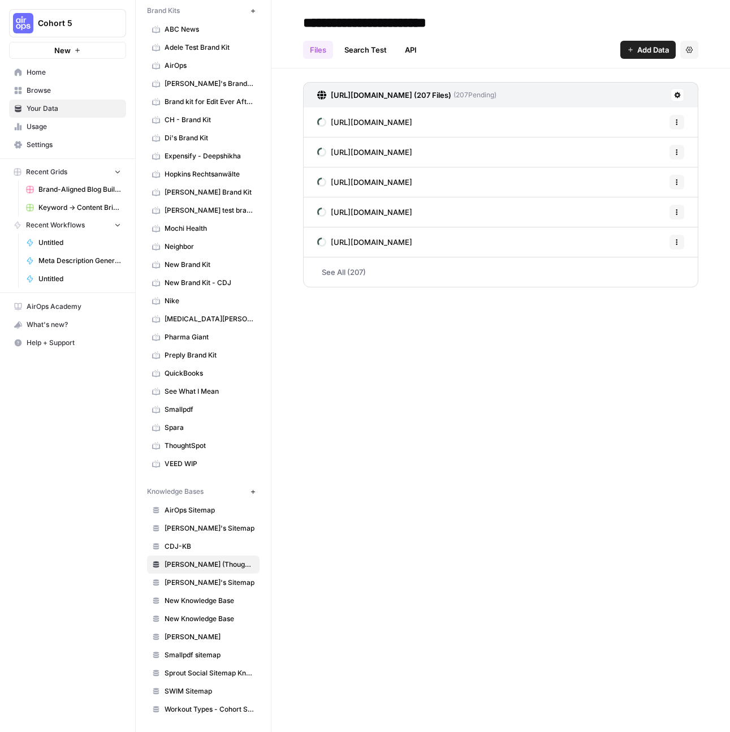
click at [441, 25] on input "**********" at bounding box center [389, 22] width 181 height 23
click at [470, 23] on input "**********" at bounding box center [389, 22] width 181 height 23
drag, startPoint x: 470, startPoint y: 23, endPoint x: 376, endPoint y: 20, distance: 93.9
click at [376, 20] on input "**********" at bounding box center [389, 22] width 181 height 23
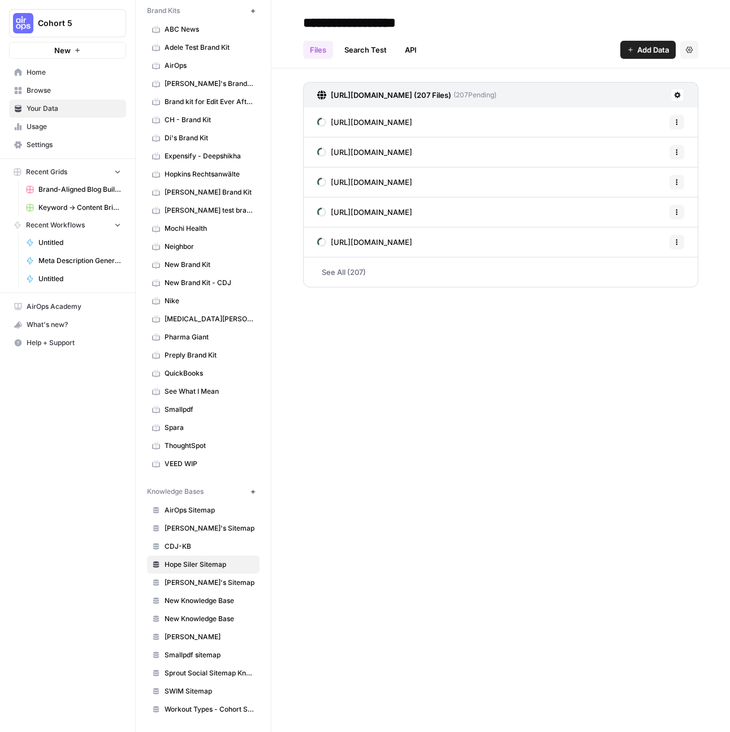
type input "**********"
click at [524, 455] on div "**********" at bounding box center [500, 366] width 459 height 732
click at [41, 92] on span "Browse" at bounding box center [74, 90] width 94 height 10
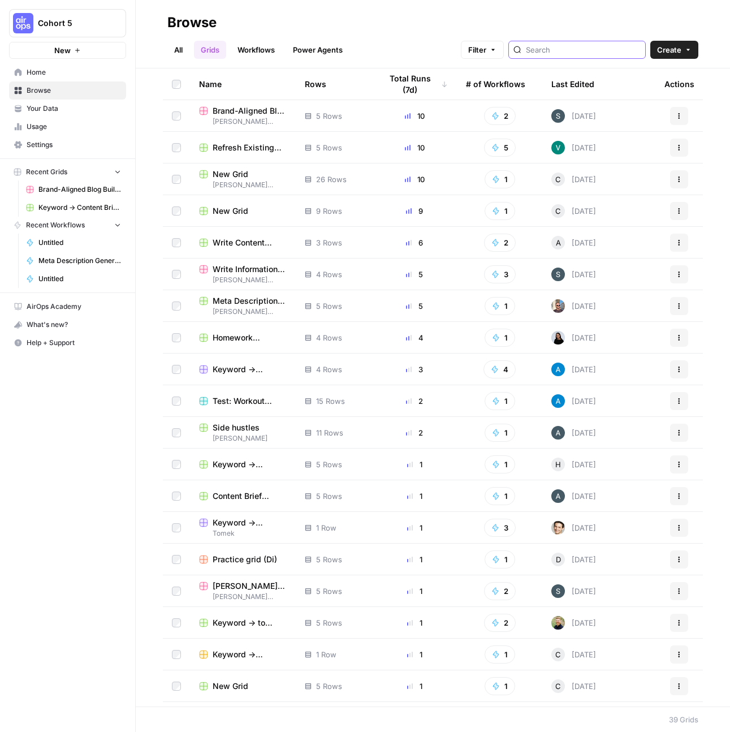
click at [579, 48] on input "search" at bounding box center [583, 49] width 115 height 11
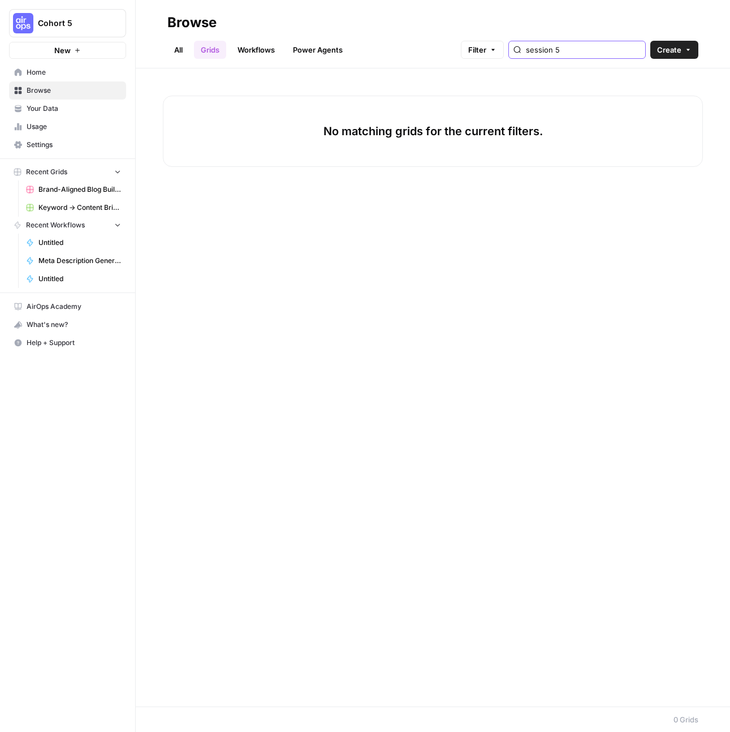
type input "session 5"
click at [184, 51] on link "All" at bounding box center [178, 50] width 22 height 18
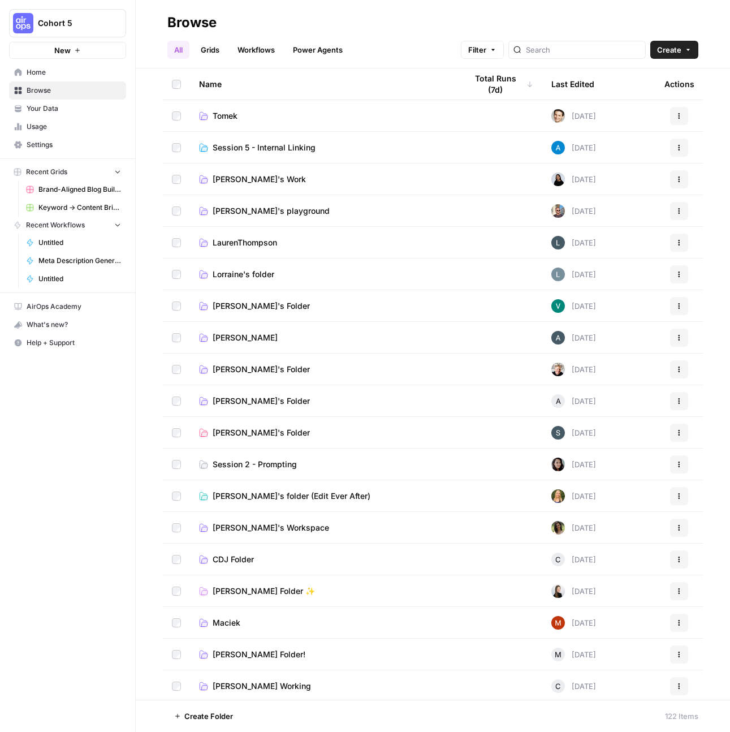
click at [275, 145] on span "Session 5 - Internal Linking" at bounding box center [264, 147] width 103 height 11
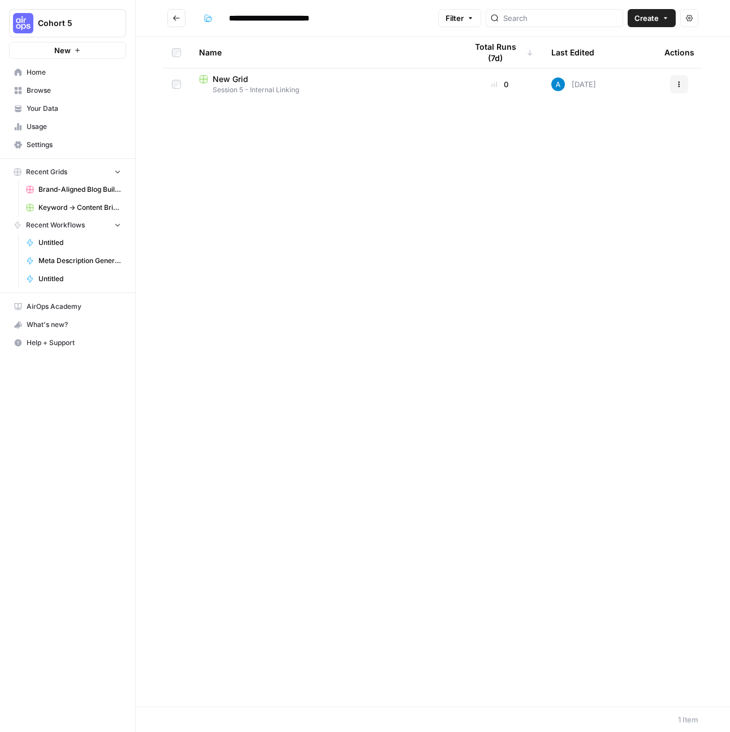
click at [656, 23] on span "Create" at bounding box center [647, 17] width 24 height 11
click at [626, 46] on span "Grid" at bounding box center [629, 44] width 63 height 11
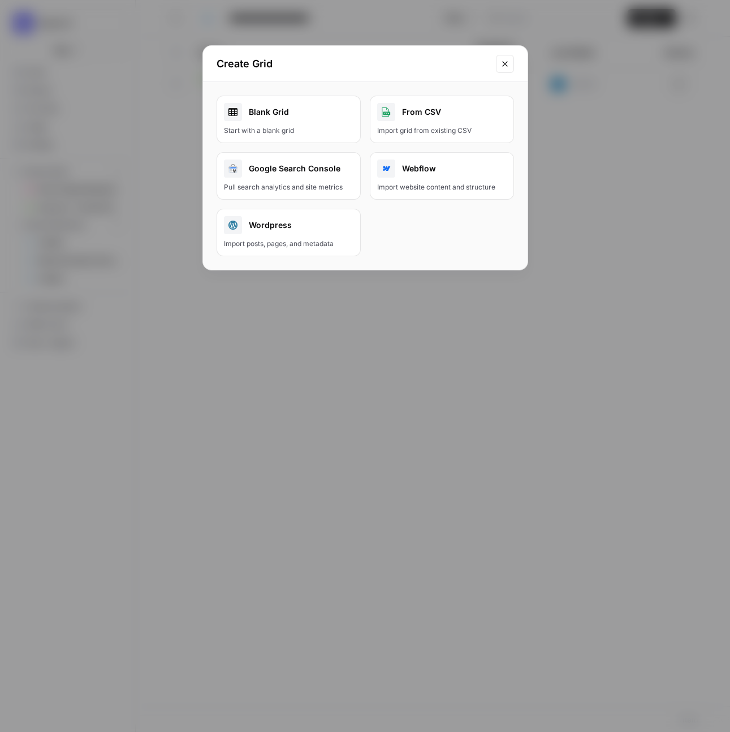
click at [282, 107] on div "Blank Grid" at bounding box center [289, 112] width 130 height 18
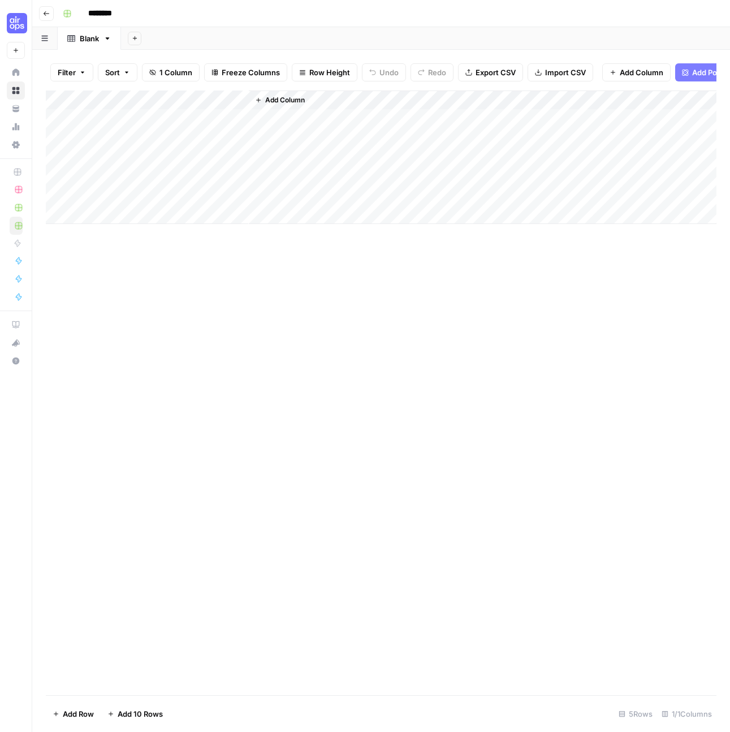
click at [115, 15] on input "********" at bounding box center [114, 14] width 63 height 18
type input "*******"
click at [136, 109] on div "Add Column" at bounding box center [381, 156] width 671 height 133
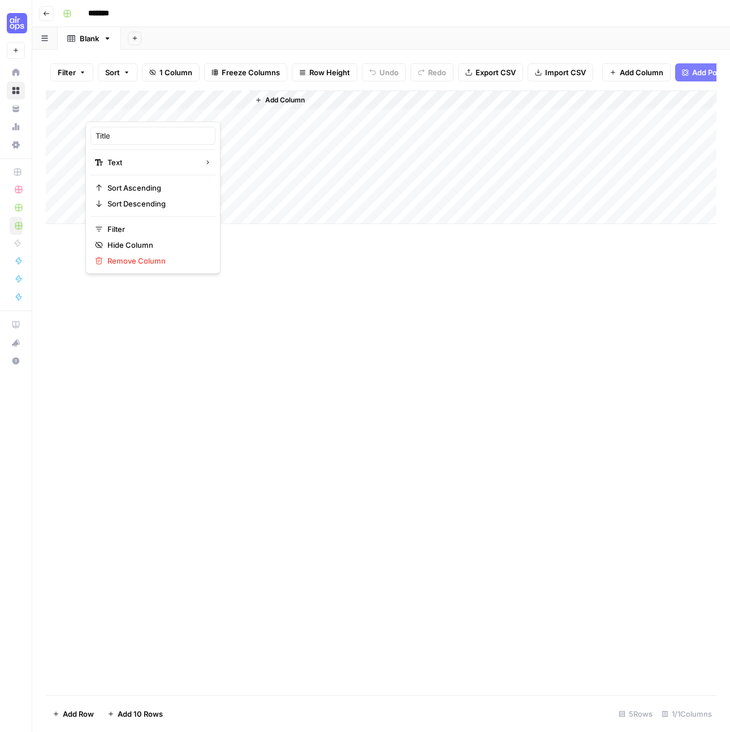
click at [136, 109] on div at bounding box center [166, 110] width 163 height 23
click at [135, 139] on input "Title" at bounding box center [153, 135] width 115 height 11
type input "Keyword"
click at [270, 287] on div "Add Column" at bounding box center [381, 392] width 671 height 605
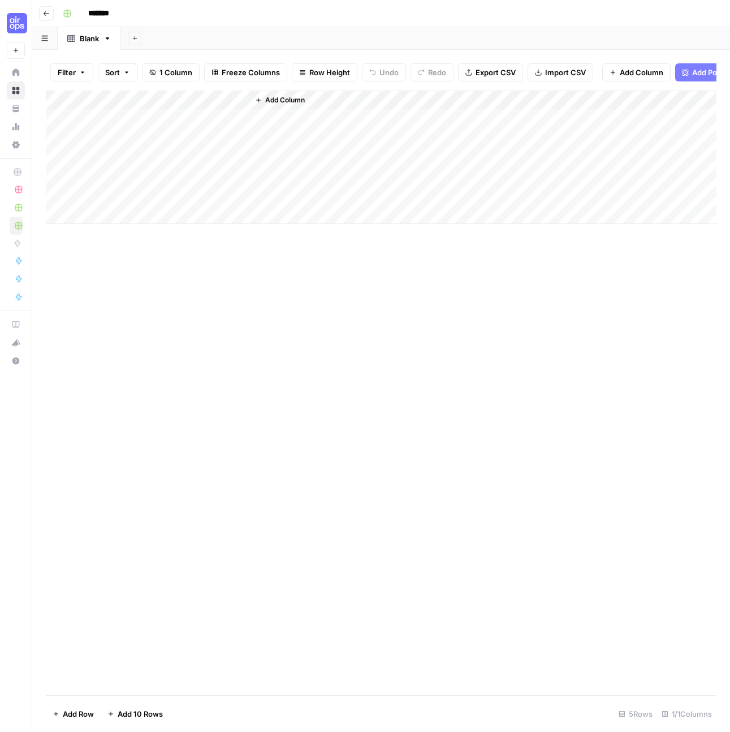
click at [162, 123] on div "Add Column" at bounding box center [381, 156] width 671 height 133
click at [162, 125] on div "Add Column" at bounding box center [381, 156] width 671 height 133
type textarea "**********"
click at [391, 344] on div "Add Column" at bounding box center [381, 392] width 671 height 605
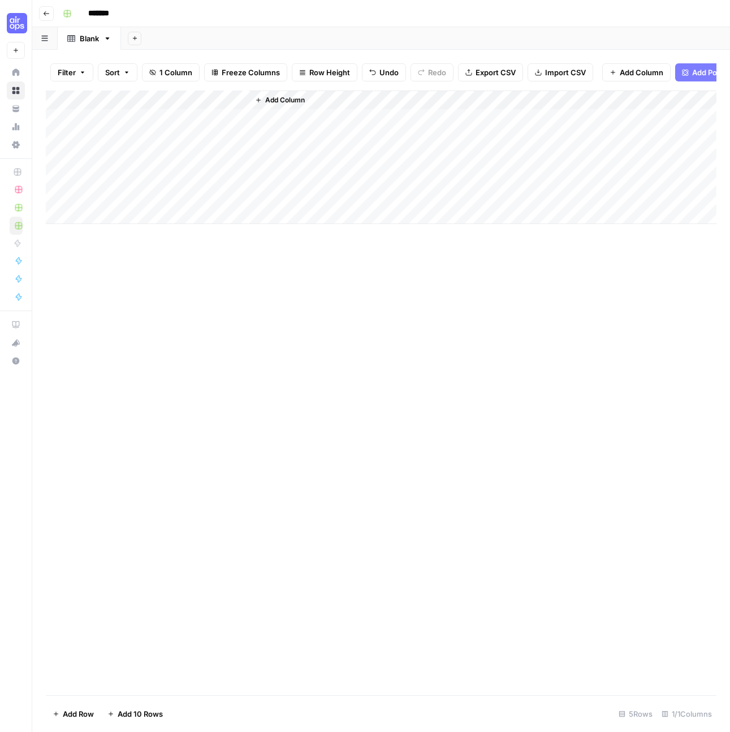
click at [232, 145] on div "Add Column" at bounding box center [381, 156] width 671 height 133
click at [697, 72] on span "Add Power Agent" at bounding box center [723, 72] width 62 height 11
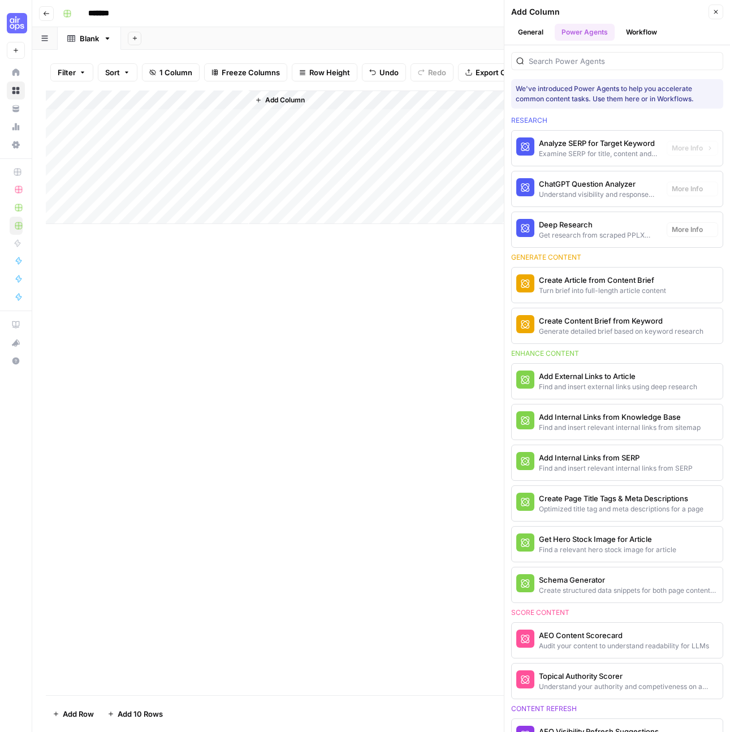
scroll to position [2, 0]
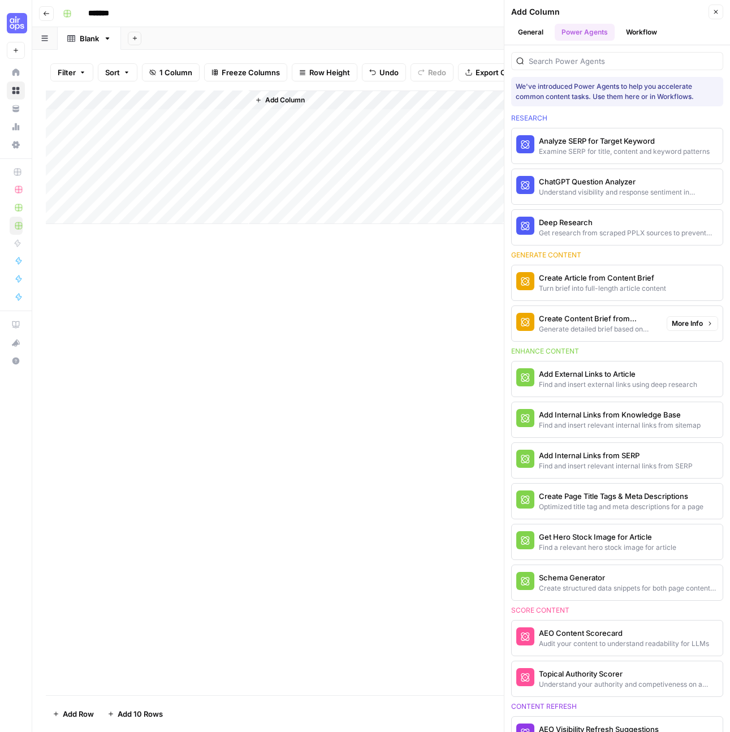
click at [612, 326] on div "Generate detailed brief based on keyword research" at bounding box center [598, 329] width 119 height 10
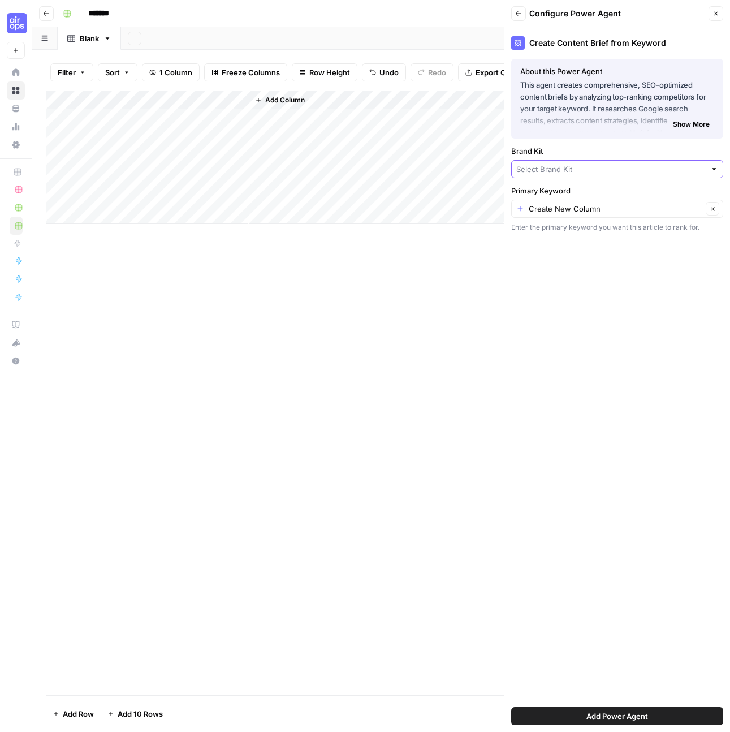
click at [575, 170] on input "Brand Kit" at bounding box center [610, 168] width 189 height 11
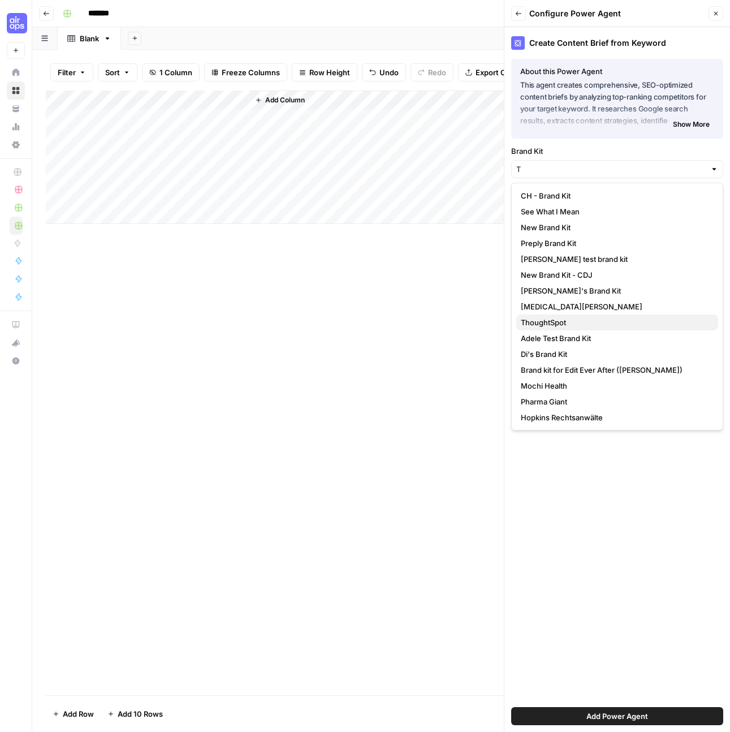
click at [576, 318] on span "ThoughtSpot" at bounding box center [615, 322] width 188 height 11
type input "ThoughtSpot"
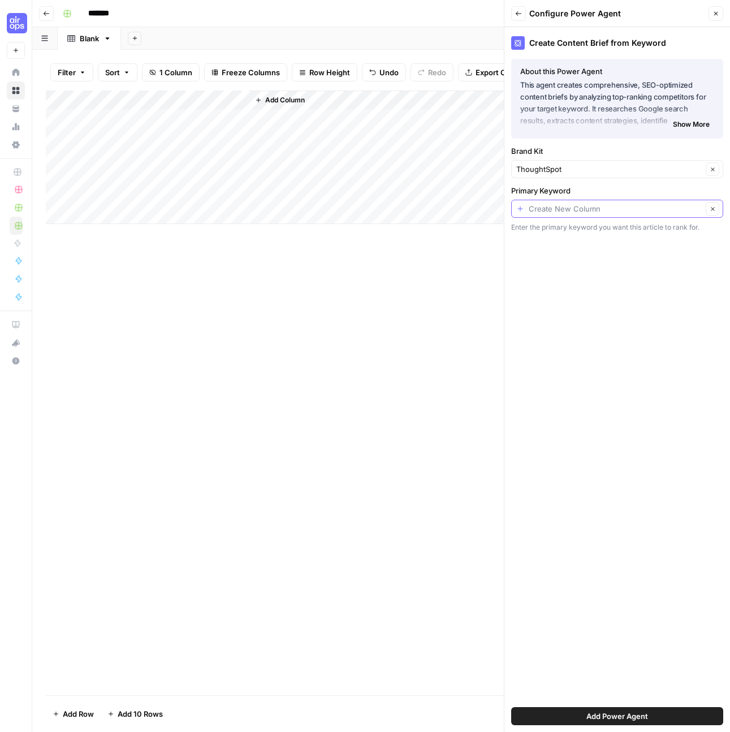
click at [563, 203] on input "Primary Keyword" at bounding box center [616, 208] width 174 height 11
type input "Create New Column"
click at [135, 107] on div "Add Column" at bounding box center [381, 156] width 671 height 133
click at [135, 107] on div at bounding box center [166, 110] width 163 height 23
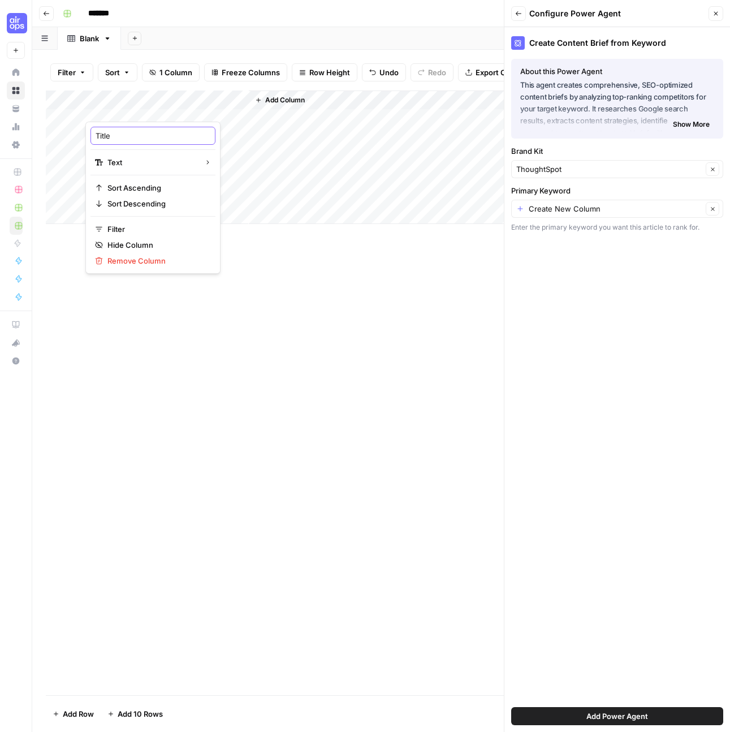
click at [137, 136] on input "Title" at bounding box center [153, 135] width 115 height 11
type input "Keyword"
click at [313, 295] on div "Add Column" at bounding box center [381, 392] width 671 height 605
click at [135, 108] on div "Add Column" at bounding box center [381, 156] width 671 height 133
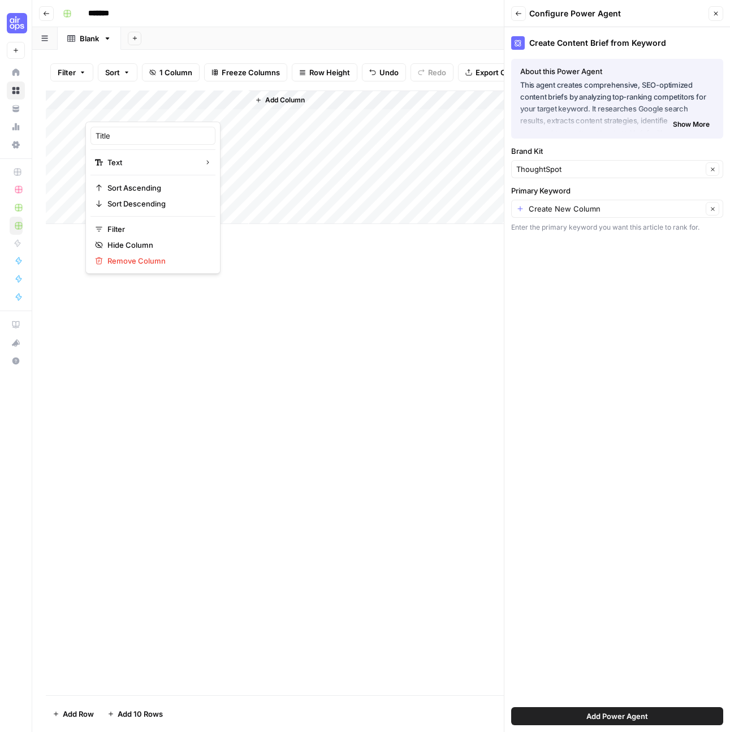
click at [135, 108] on div at bounding box center [166, 110] width 163 height 23
click at [133, 133] on input "Title" at bounding box center [153, 135] width 115 height 11
click at [133, 160] on div "Add Column" at bounding box center [381, 156] width 671 height 133
click at [133, 108] on div "Add Column" at bounding box center [381, 156] width 671 height 133
click at [133, 108] on div at bounding box center [166, 110] width 163 height 23
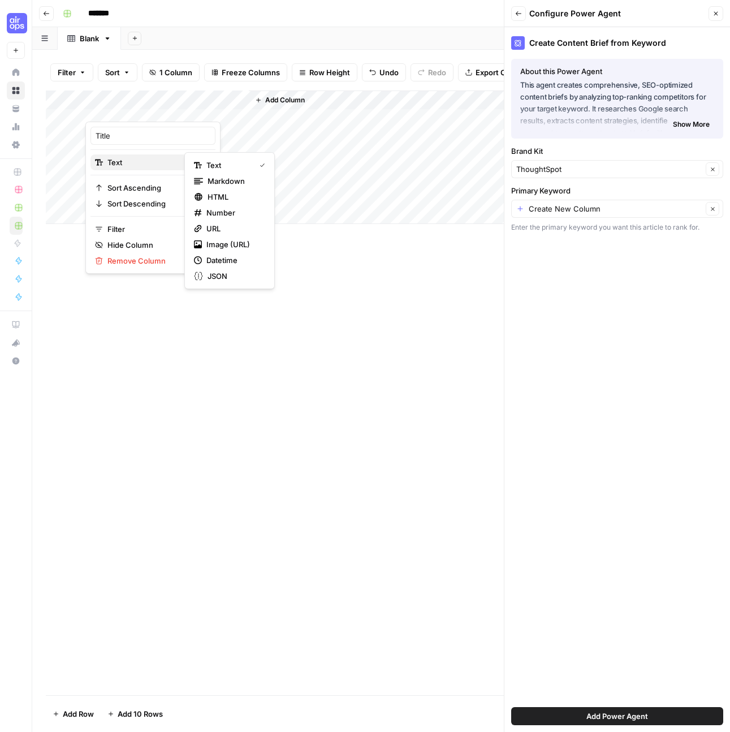
click at [139, 162] on span "Text" at bounding box center [151, 162] width 88 height 11
click at [229, 170] on span "Text" at bounding box center [228, 165] width 44 height 11
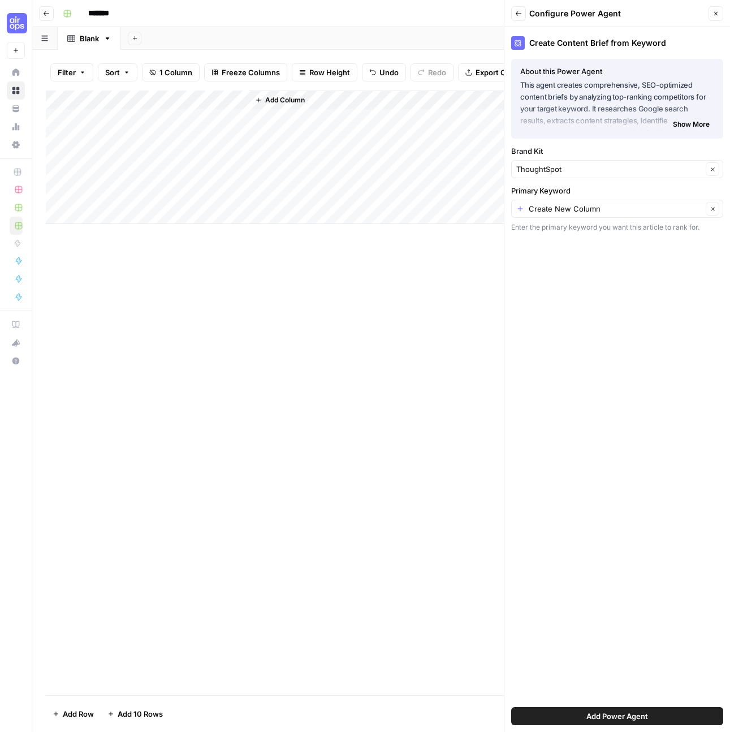
click at [131, 104] on div "Add Column" at bounding box center [381, 156] width 671 height 133
click at [131, 104] on div at bounding box center [166, 110] width 163 height 23
click at [131, 137] on input "Title" at bounding box center [153, 135] width 115 height 11
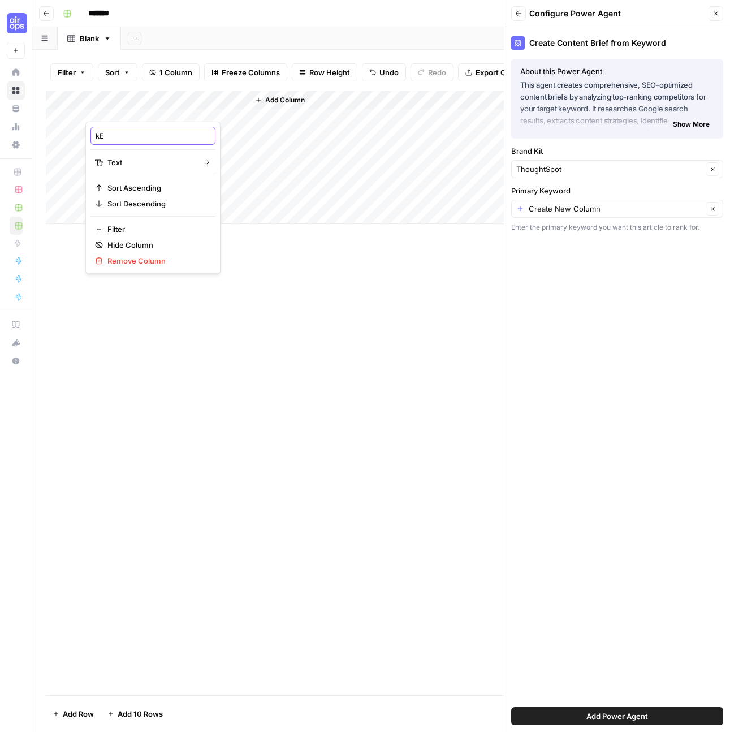
type input "k"
type input "Keyword"
click at [244, 257] on div "Add Column" at bounding box center [381, 392] width 671 height 605
click at [562, 209] on input "Primary Keyword" at bounding box center [616, 208] width 174 height 11
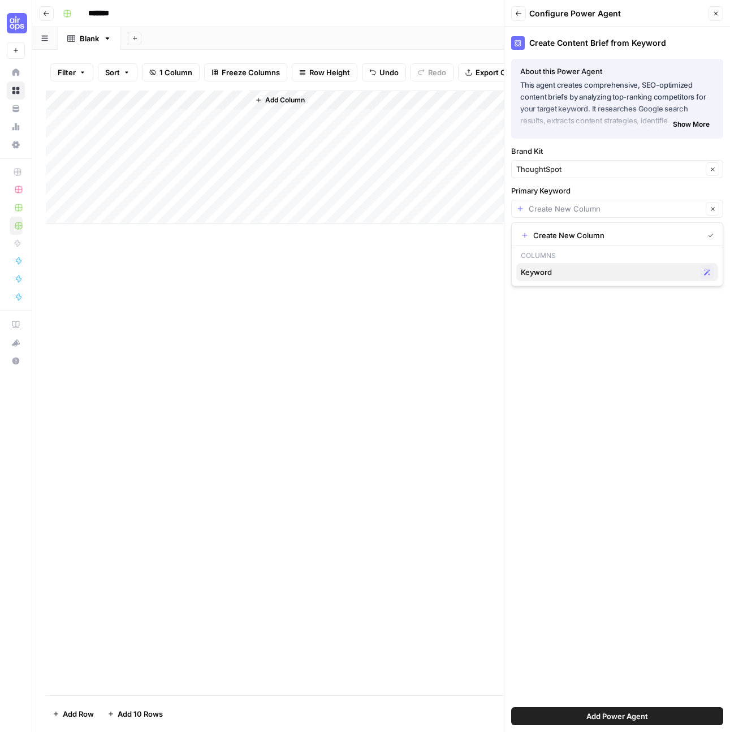
click at [544, 270] on span "Keyword" at bounding box center [608, 271] width 175 height 11
type input "Keyword"
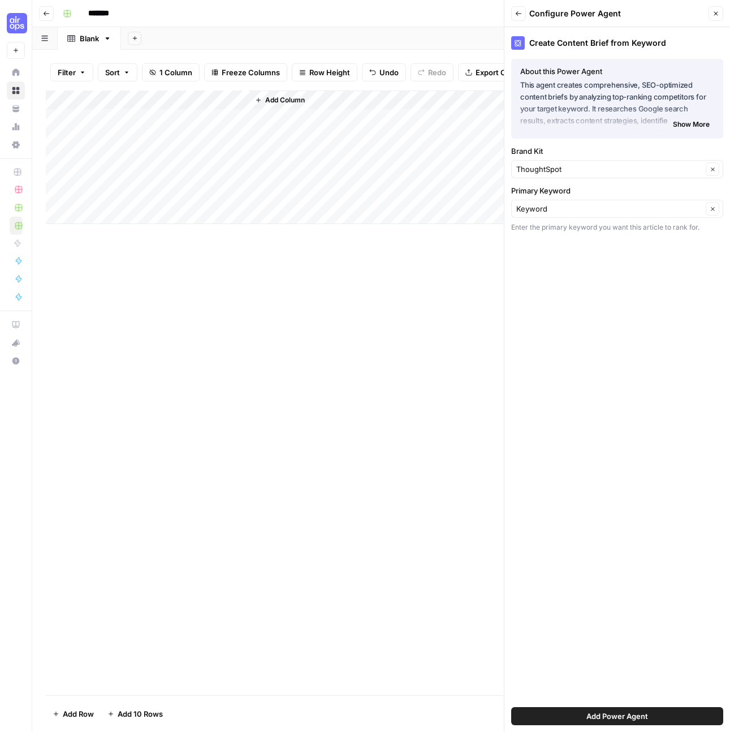
click at [644, 716] on span "Add Power Agent" at bounding box center [618, 715] width 62 height 11
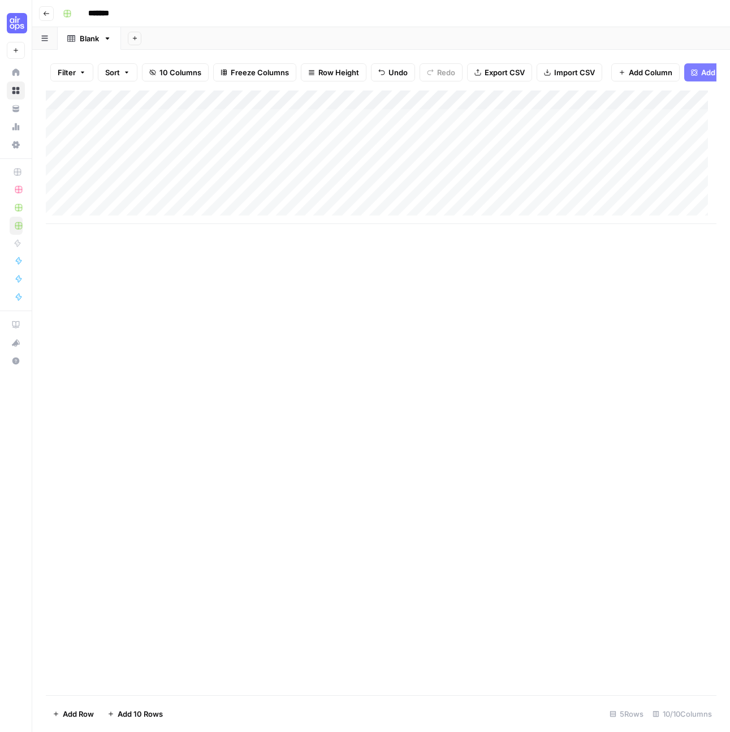
click at [343, 107] on div "Add Column" at bounding box center [381, 156] width 671 height 133
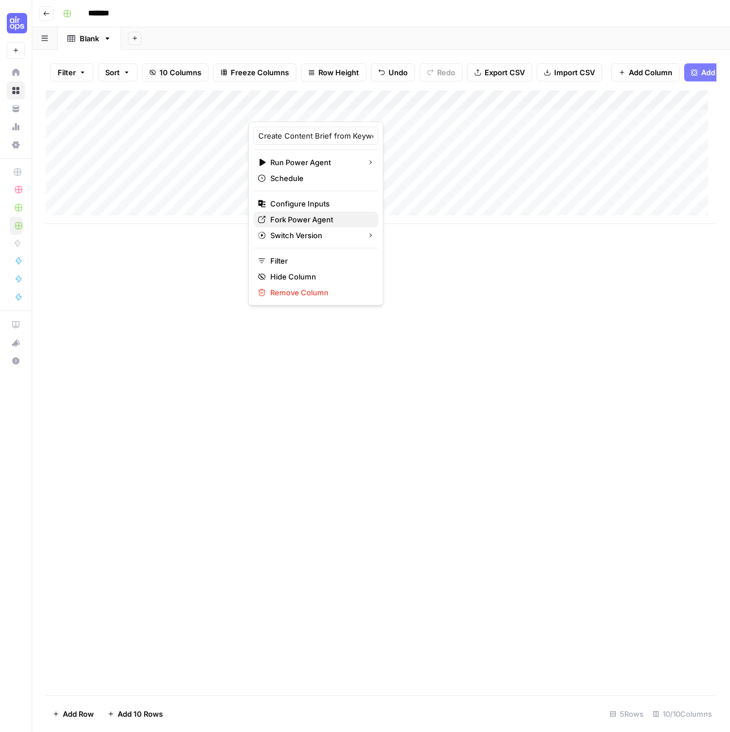
click at [311, 219] on span "Fork Power Agent" at bounding box center [319, 219] width 99 height 11
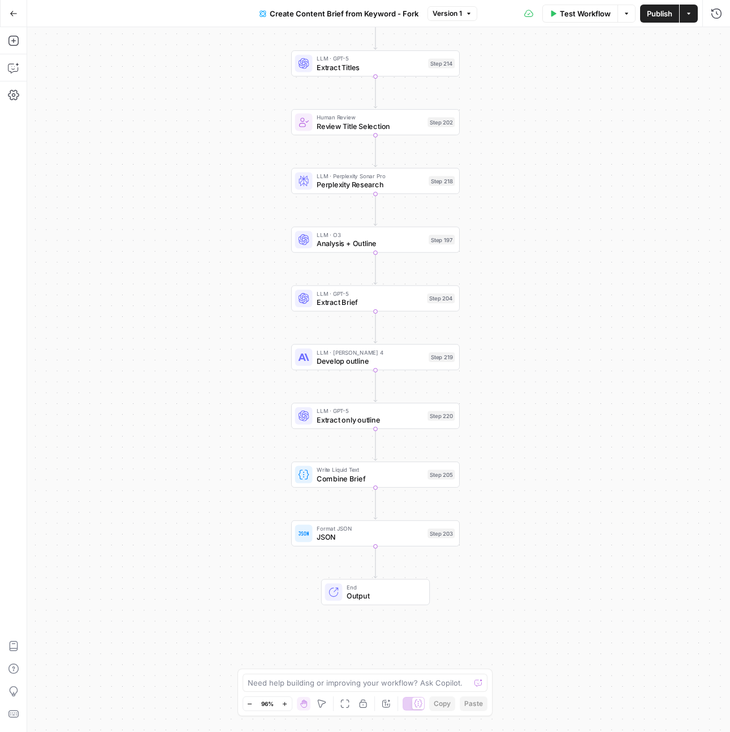
click at [23, 59] on div "Add Steps Copilot Settings AirOps Academy Help Give Feedback Shortcuts" at bounding box center [13, 379] width 27 height 705
click at [10, 35] on icon "button" at bounding box center [13, 40] width 11 height 11
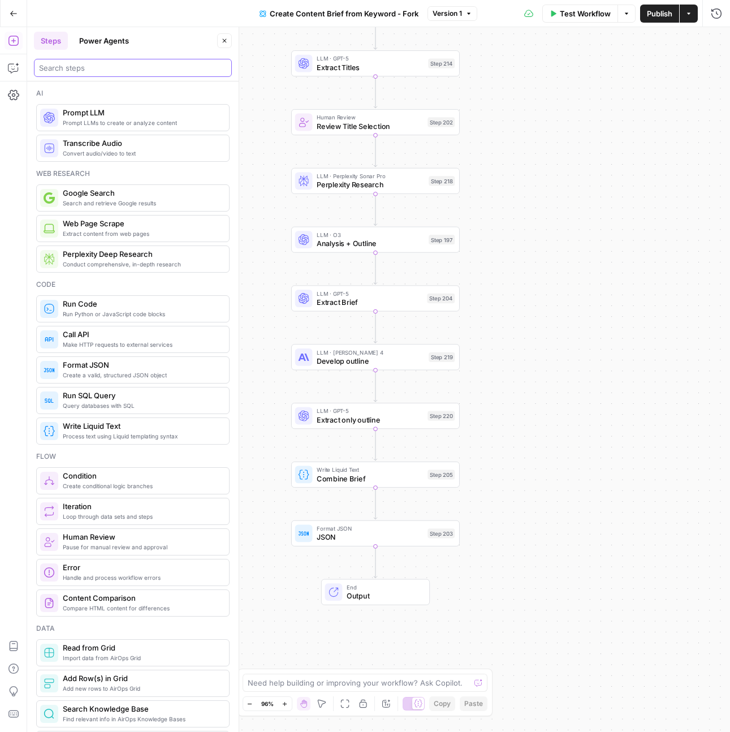
click at [98, 64] on input "search" at bounding box center [133, 67] width 188 height 11
click at [109, 35] on button "Power Agents" at bounding box center [103, 41] width 63 height 18
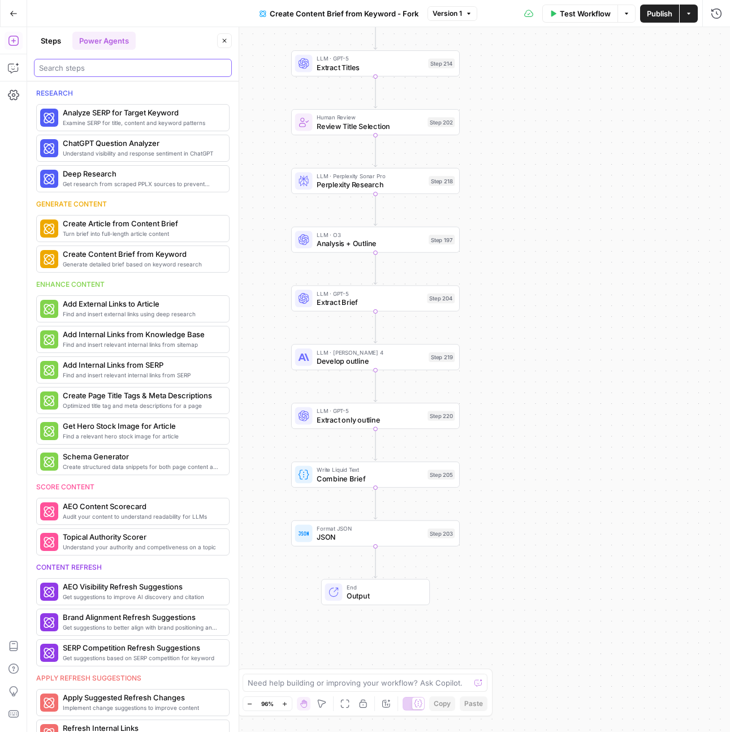
click at [114, 72] on input "search" at bounding box center [133, 67] width 188 height 11
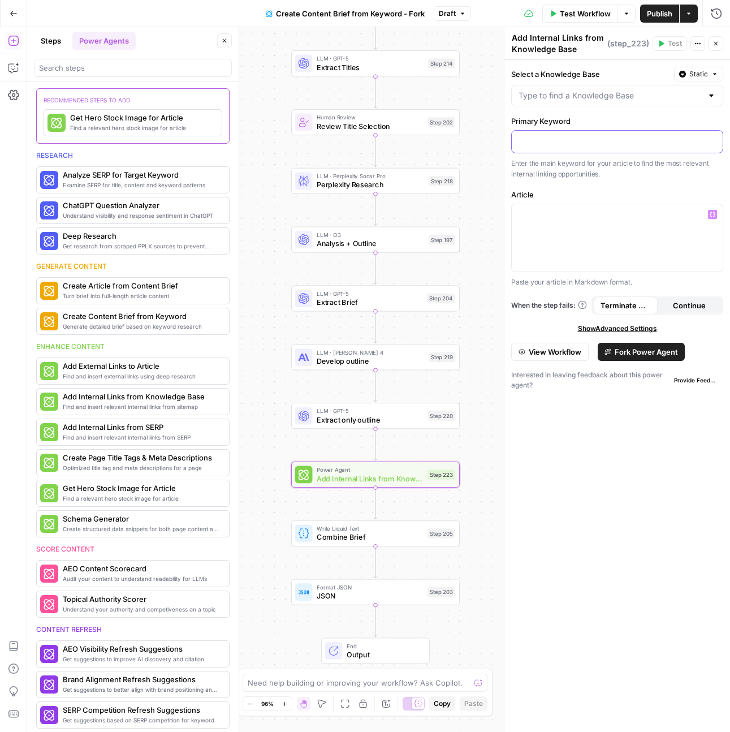
click at [591, 144] on p at bounding box center [617, 140] width 197 height 11
click at [712, 145] on button "Variables Menu" at bounding box center [712, 140] width 9 height 9
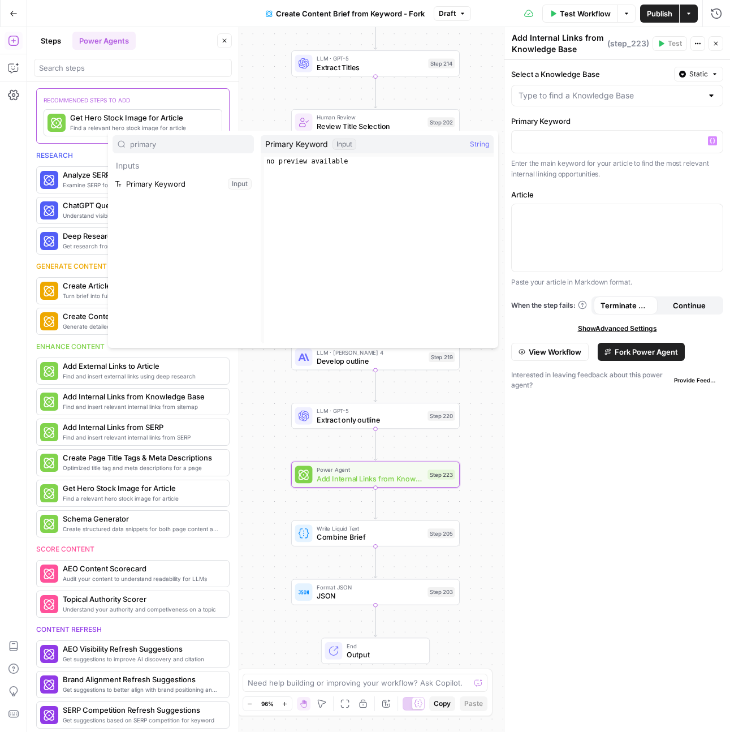
type input "primary"
click at [191, 189] on button "Select variable Primary Keyword" at bounding box center [183, 184] width 141 height 18
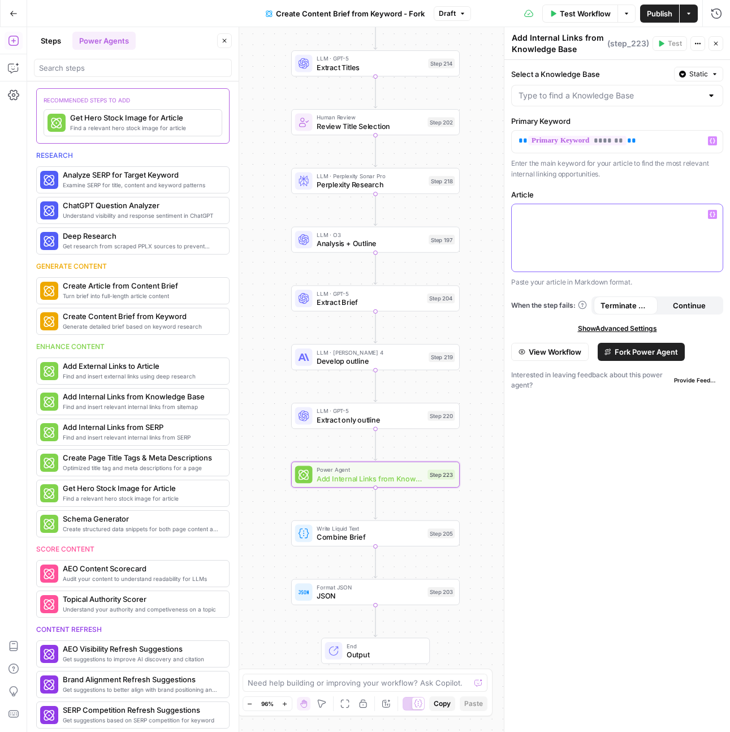
click at [646, 225] on div at bounding box center [617, 237] width 211 height 67
click at [593, 97] on input "Select a Knowledge Base" at bounding box center [611, 95] width 184 height 11
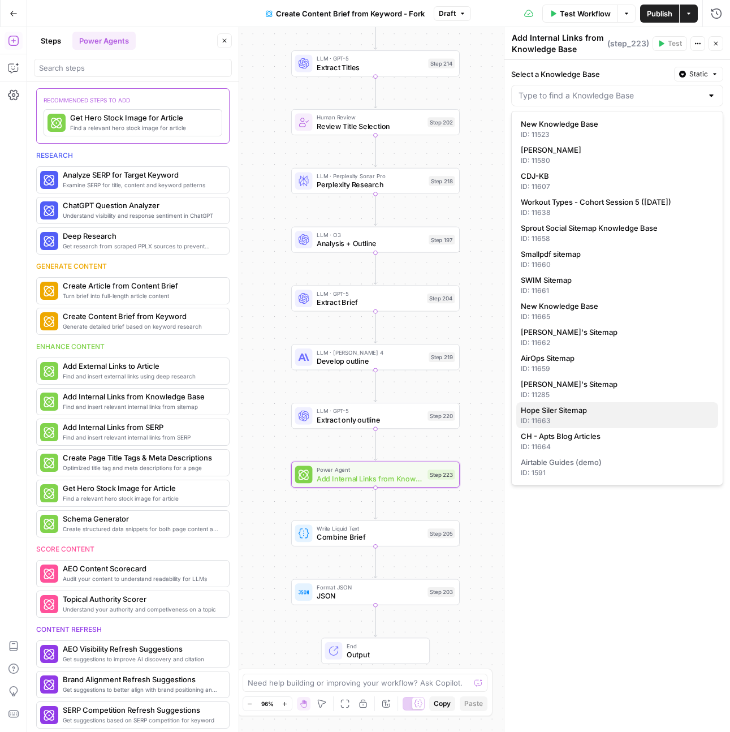
click at [557, 414] on span "Hope Siler Sitemap" at bounding box center [615, 409] width 188 height 11
type input "Hope Siler Sitemap"
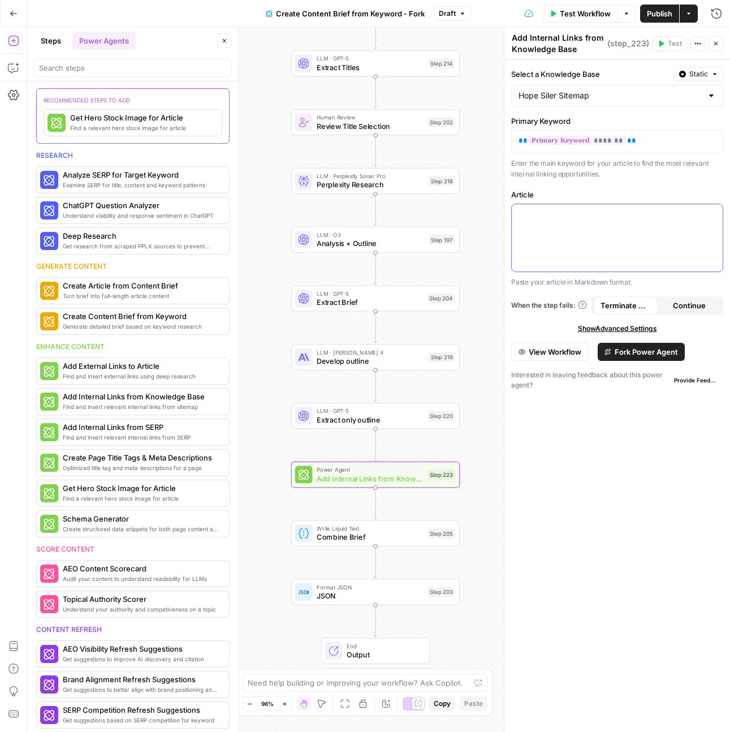
click at [574, 254] on div at bounding box center [617, 237] width 211 height 67
click at [650, 355] on span "Fork Power Agent" at bounding box center [646, 351] width 63 height 11
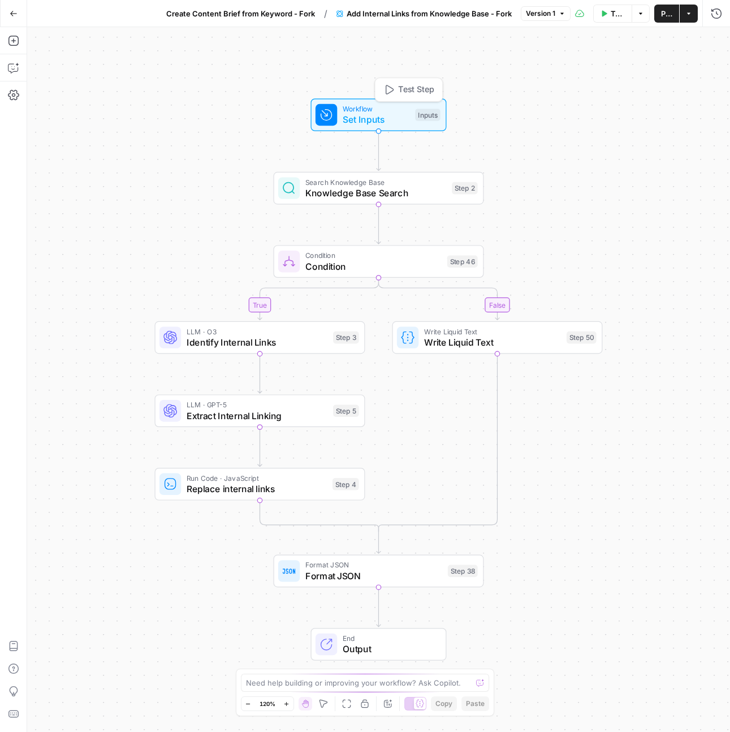
click at [382, 111] on span "Workflow" at bounding box center [376, 109] width 67 height 11
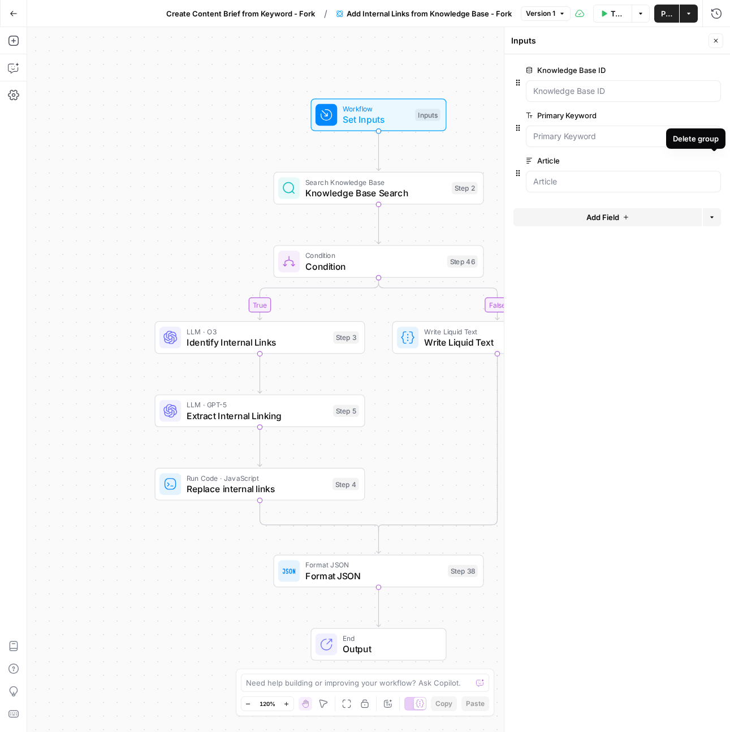
click at [714, 162] on icon "button" at bounding box center [715, 161] width 6 height 6
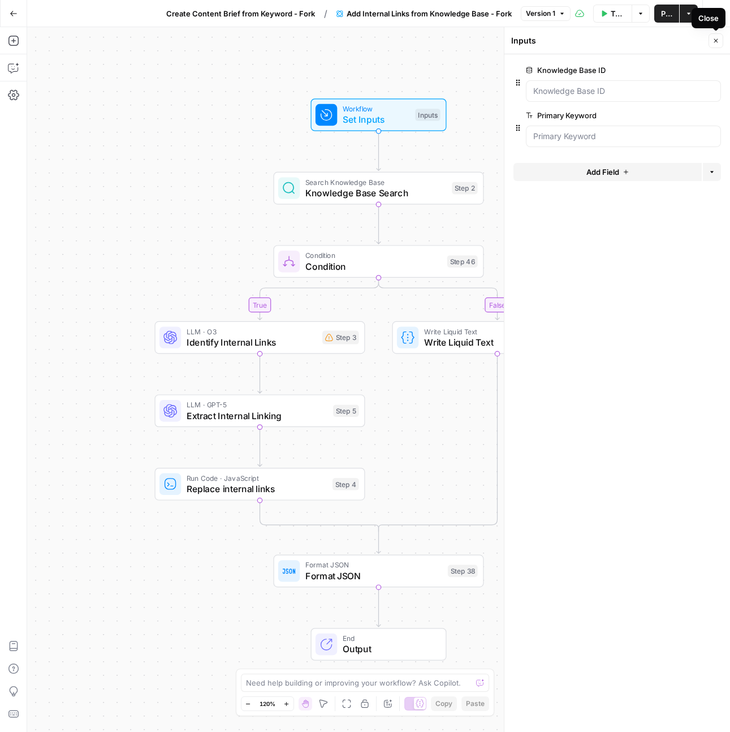
click at [716, 38] on icon "button" at bounding box center [716, 40] width 7 height 7
click at [364, 196] on span "Knowledge Base Search" at bounding box center [375, 193] width 141 height 14
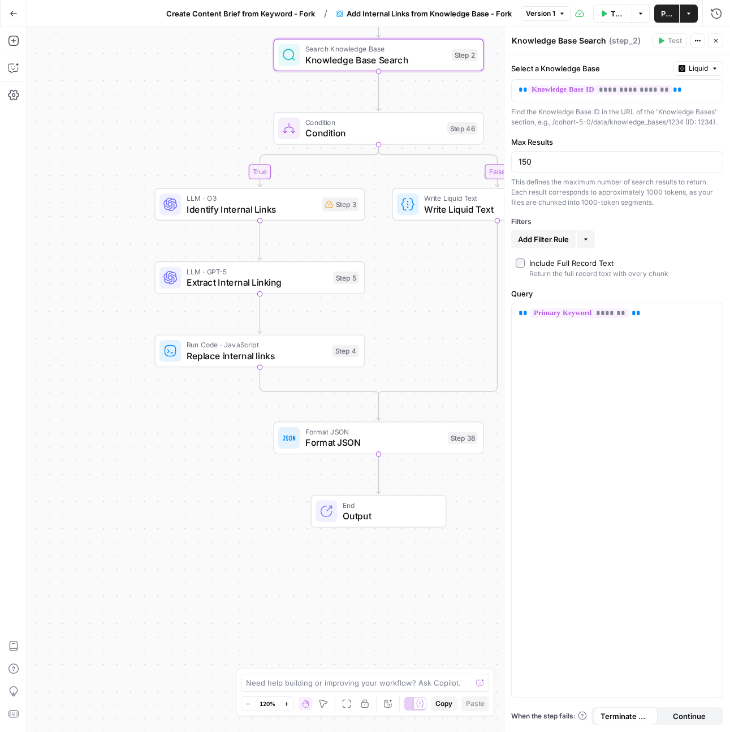
click at [548, 243] on span "Add Filter Rule" at bounding box center [543, 239] width 51 height 11
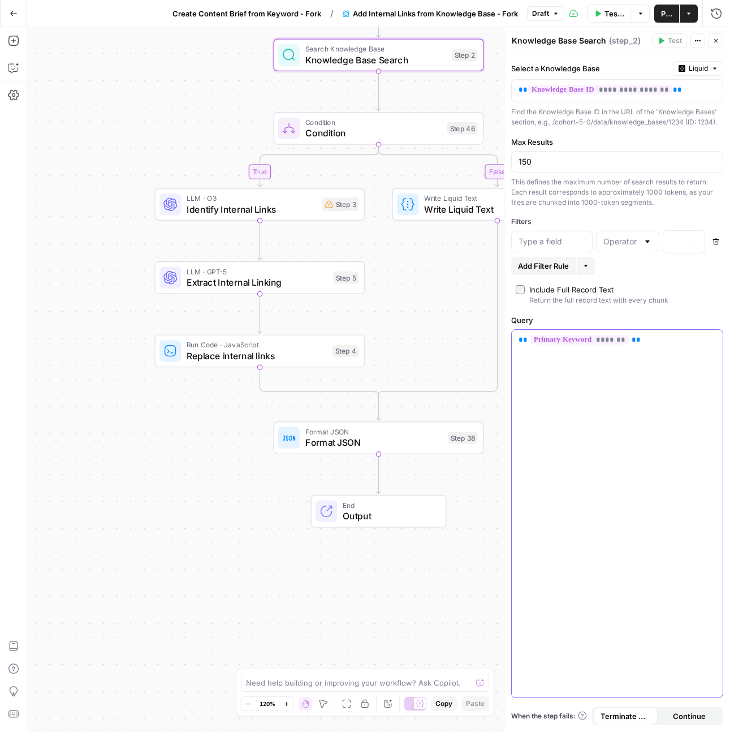
click at [641, 448] on div "** ******* **" at bounding box center [617, 514] width 211 height 368
click at [463, 210] on span "Write Liquid Text" at bounding box center [487, 209] width 126 height 14
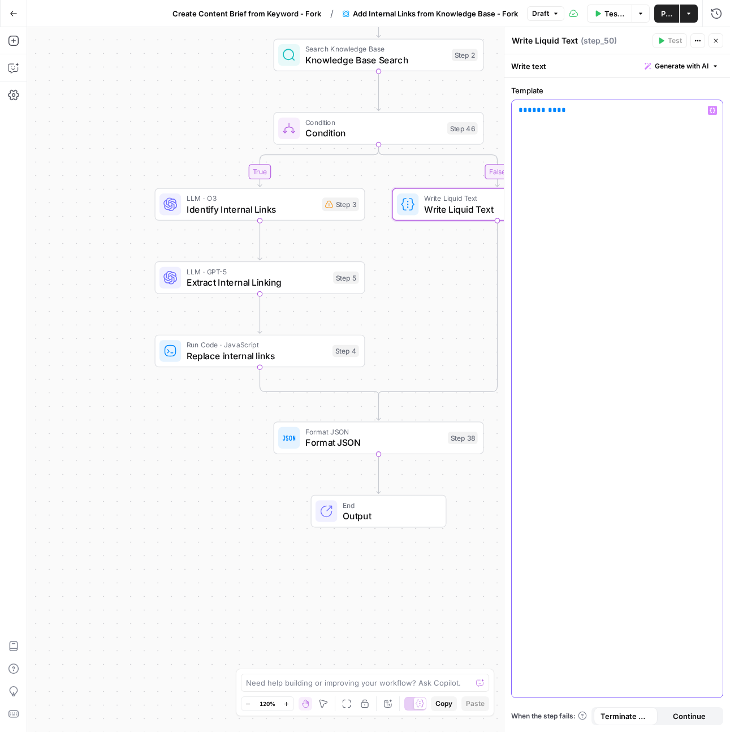
click at [576, 124] on div "** ******* **" at bounding box center [617, 398] width 211 height 597
click at [571, 115] on p "** ******* **" at bounding box center [617, 110] width 197 height 11
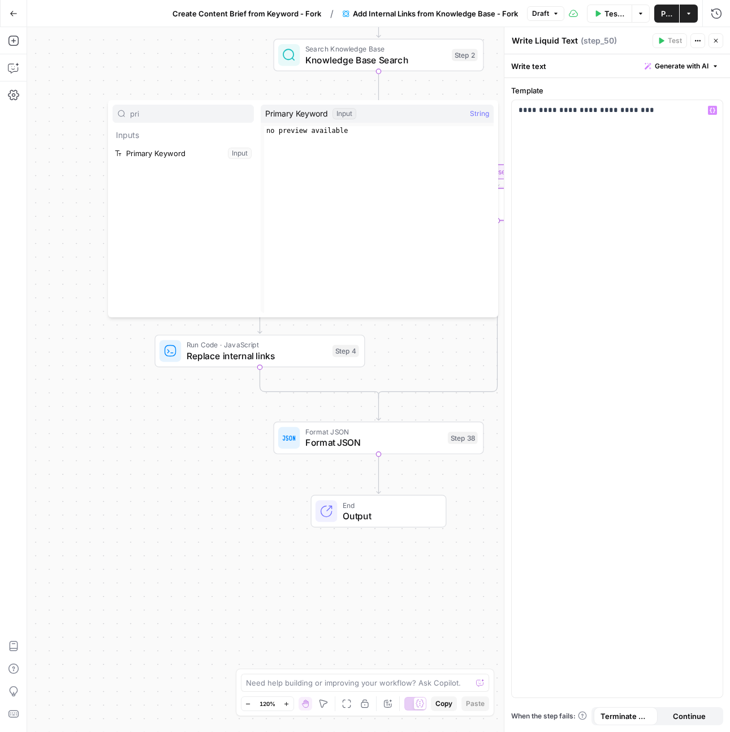
type input "pri"
click at [150, 153] on button "Select variable Primary Keyword" at bounding box center [183, 153] width 141 height 18
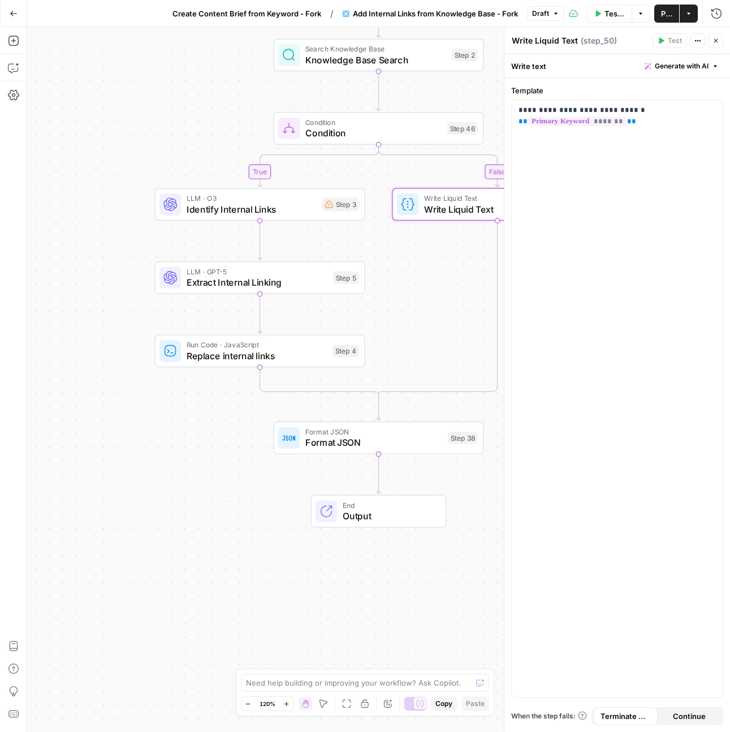
click at [719, 41] on span "Close" at bounding box center [719, 41] width 1 height 1
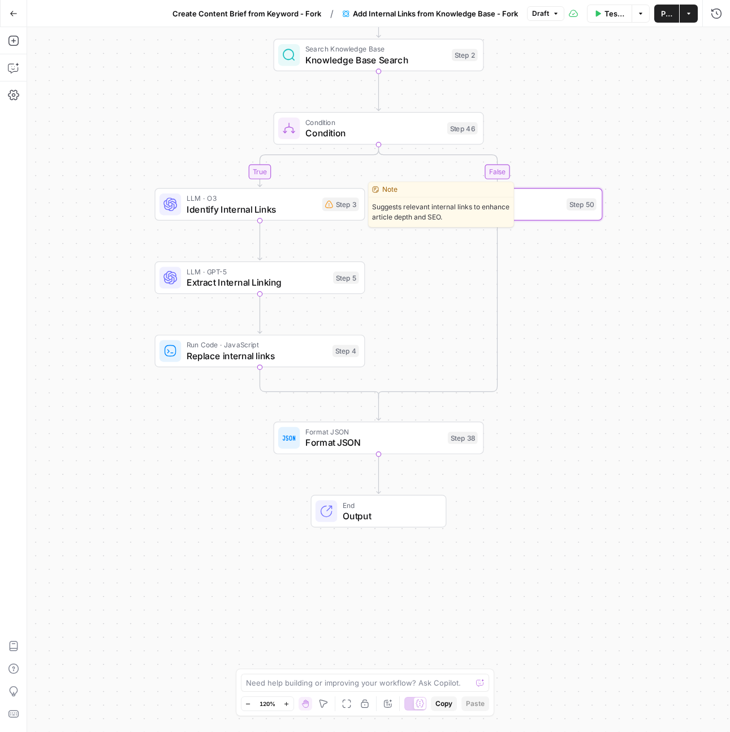
click at [288, 205] on span "Identify Internal Links" at bounding box center [252, 209] width 130 height 14
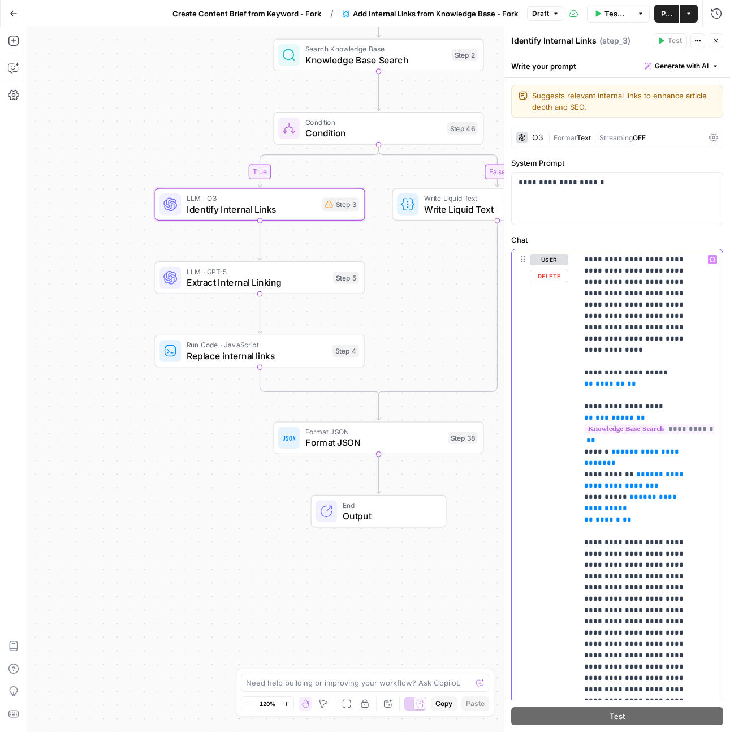
drag, startPoint x: 619, startPoint y: 269, endPoint x: 597, endPoint y: 269, distance: 22.1
click at [597, 269] on p "**********" at bounding box center [641, 655] width 115 height 803
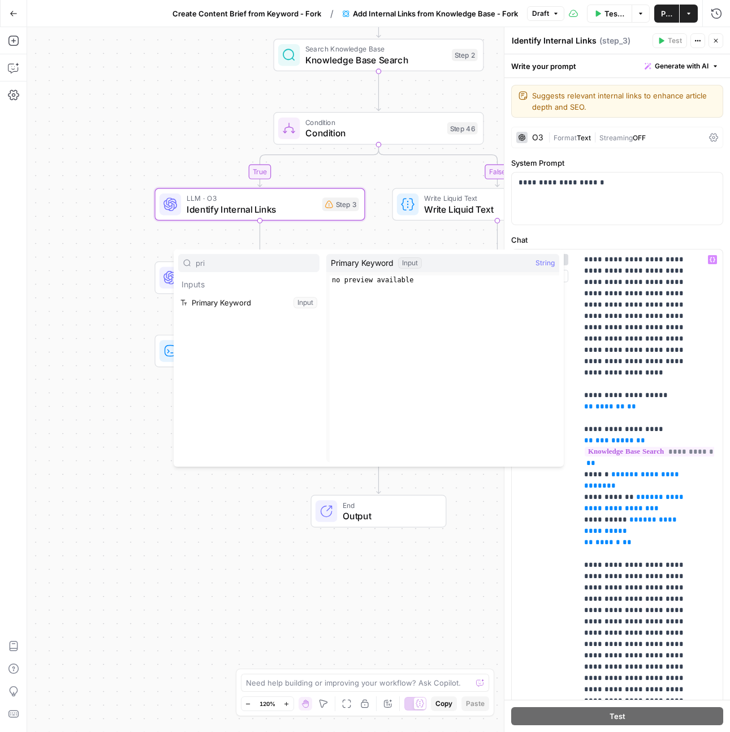
type input "pri"
click at [238, 300] on button "Select variable Primary Keyword" at bounding box center [248, 303] width 141 height 18
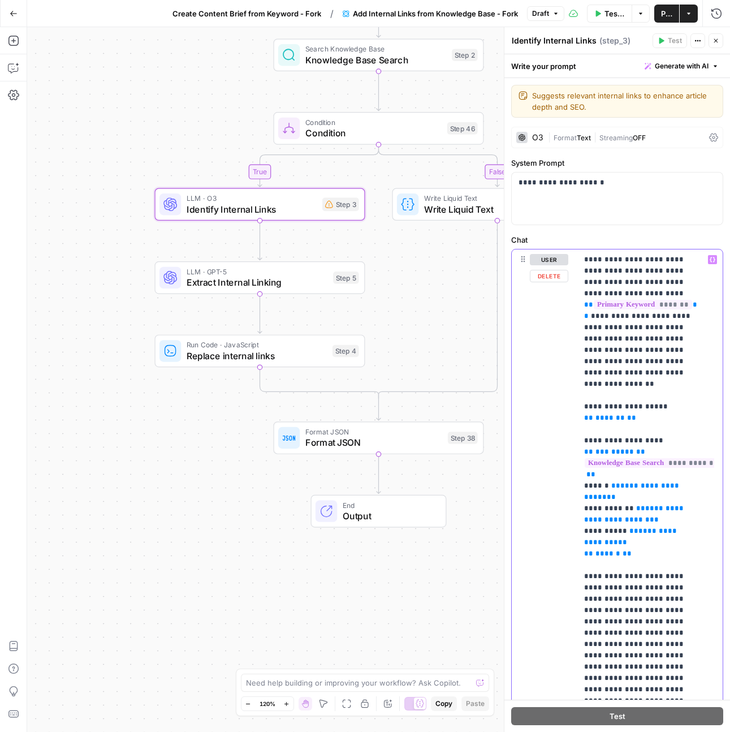
drag, startPoint x: 644, startPoint y: 363, endPoint x: 574, endPoint y: 309, distance: 88.8
click at [574, 309] on div "**********" at bounding box center [617, 493] width 211 height 488
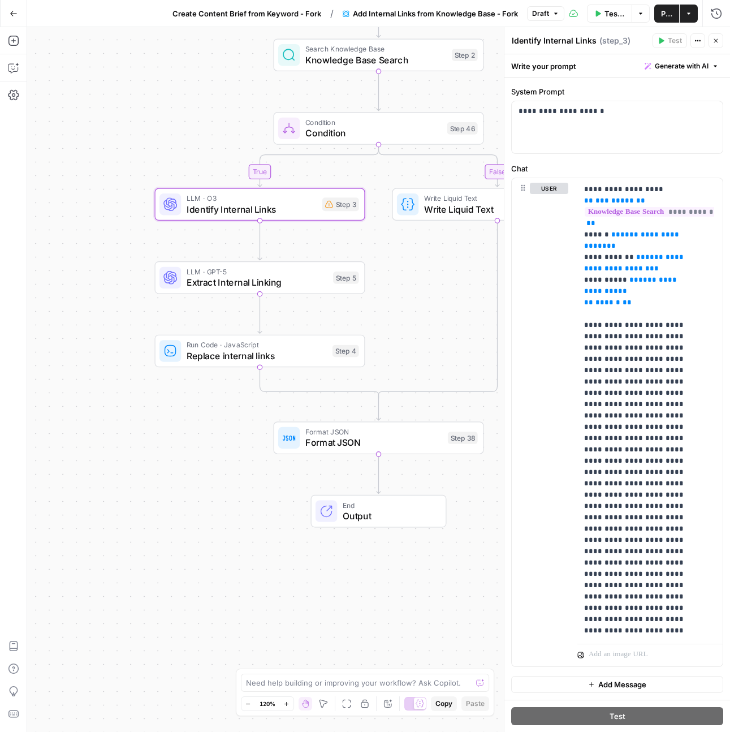
scroll to position [107, 0]
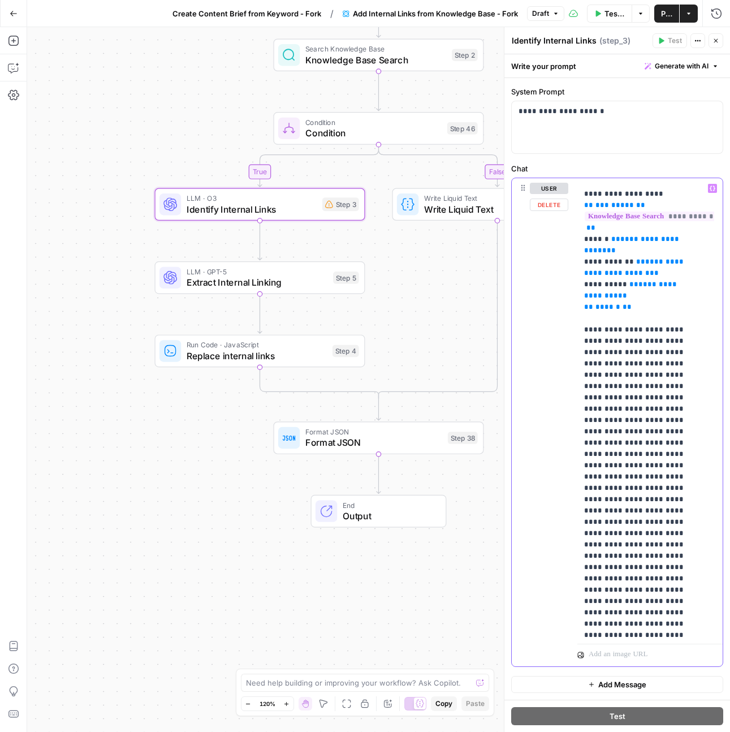
drag, startPoint x: 698, startPoint y: 385, endPoint x: 601, endPoint y: 351, distance: 103.2
click at [601, 351] on p "**********" at bounding box center [641, 465] width 115 height 781
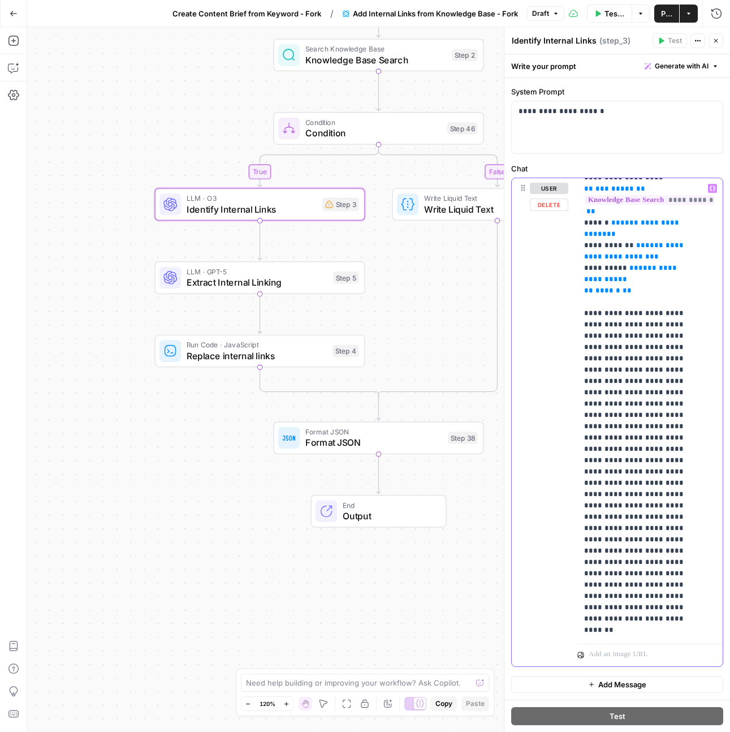
scroll to position [337, 0]
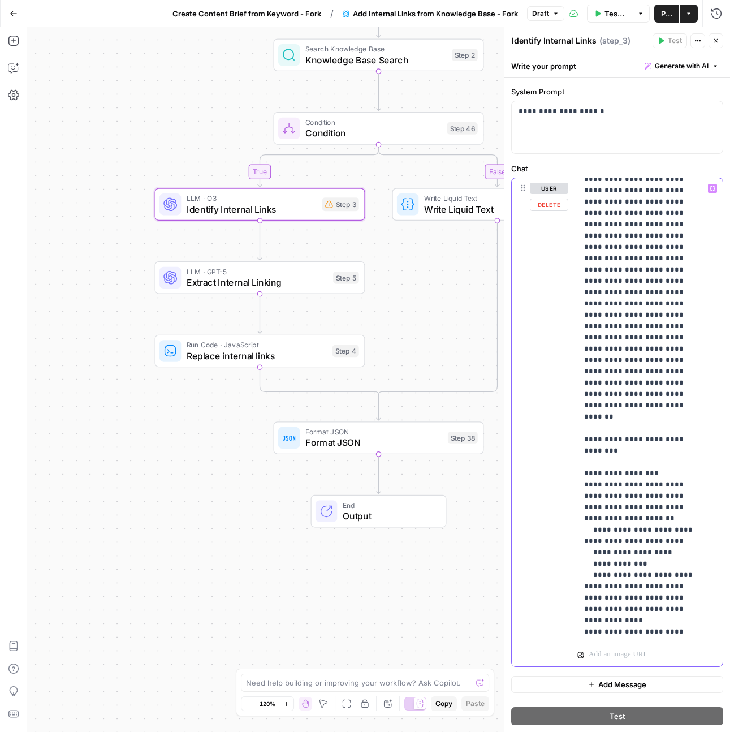
click at [669, 455] on p "**********" at bounding box center [641, 236] width 115 height 781
drag, startPoint x: 670, startPoint y: 462, endPoint x: 582, endPoint y: 416, distance: 98.9
click at [582, 416] on div "**********" at bounding box center [645, 408] width 137 height 461
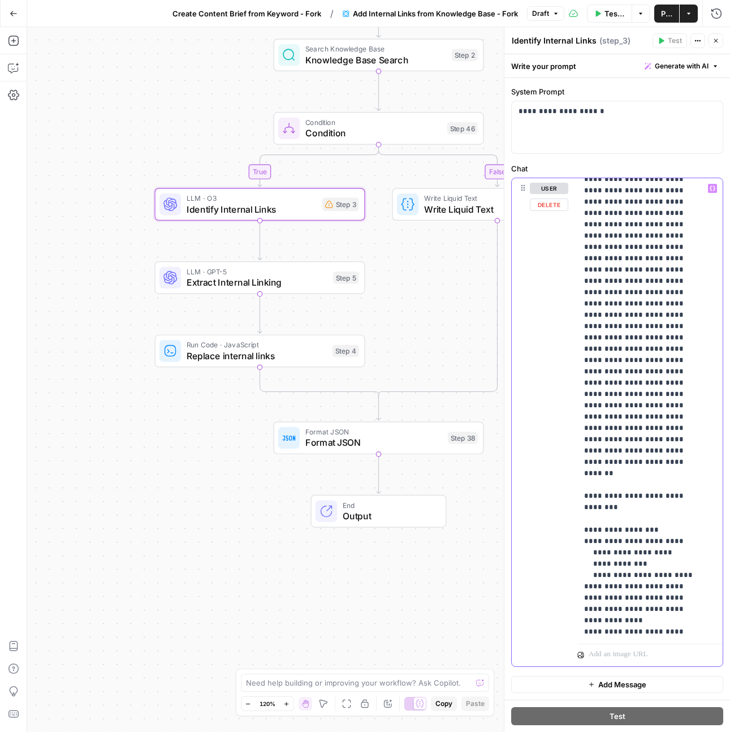
drag, startPoint x: 657, startPoint y: 462, endPoint x: 598, endPoint y: 461, distance: 58.3
click at [598, 461] on p "**********" at bounding box center [641, 264] width 115 height 724
drag, startPoint x: 681, startPoint y: 531, endPoint x: 583, endPoint y: 498, distance: 103.7
click at [583, 498] on div "**********" at bounding box center [645, 408] width 137 height 461
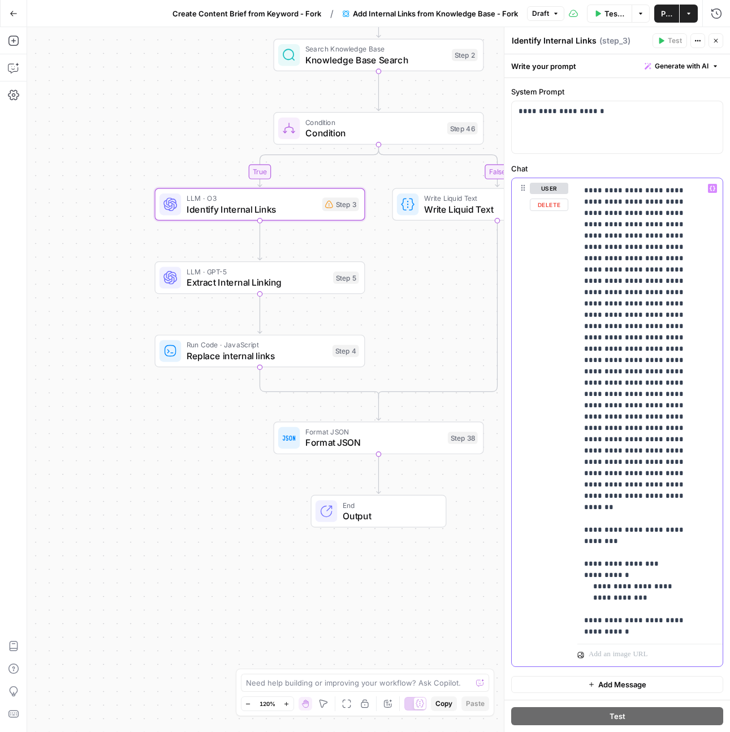
scroll to position [235, 0]
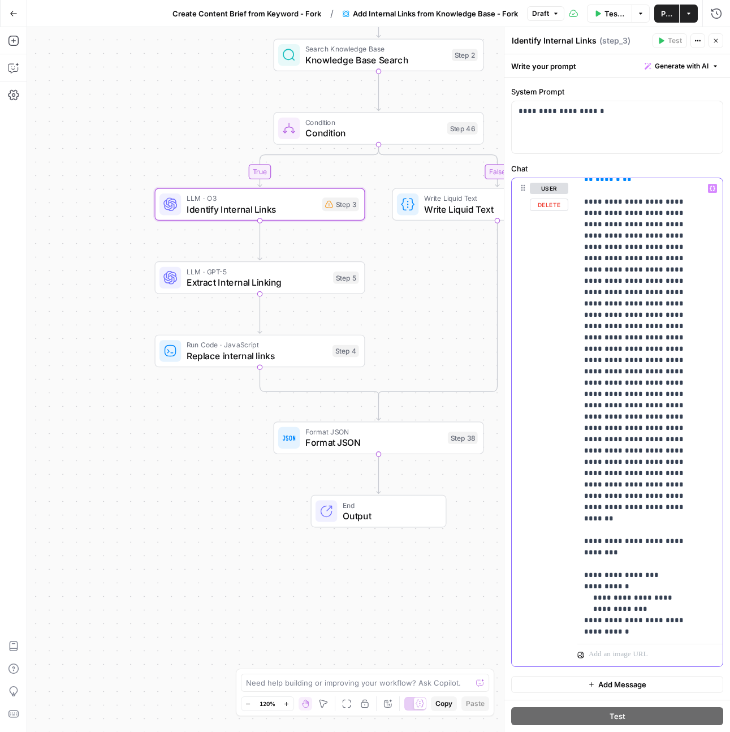
click at [590, 542] on p "**********" at bounding box center [641, 286] width 115 height 679
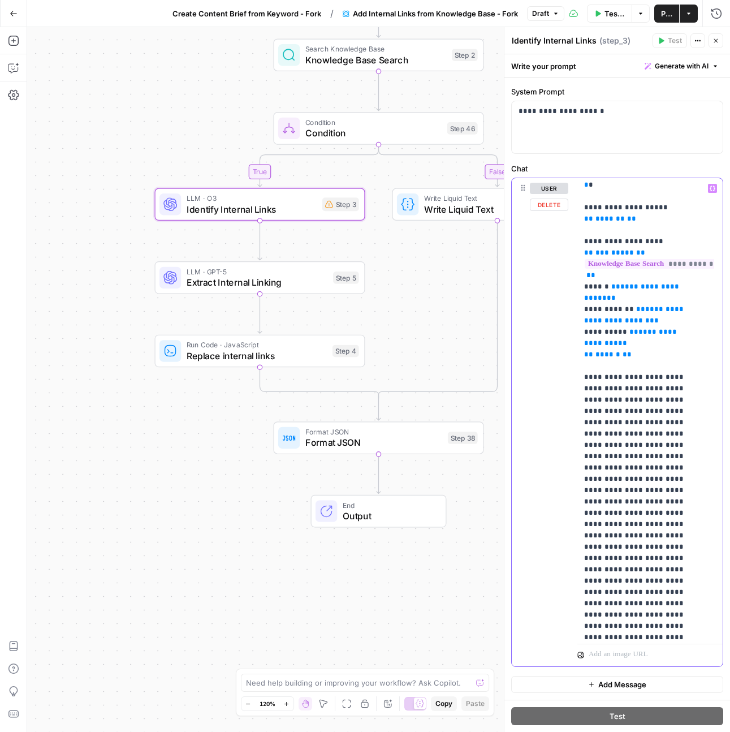
scroll to position [62, 0]
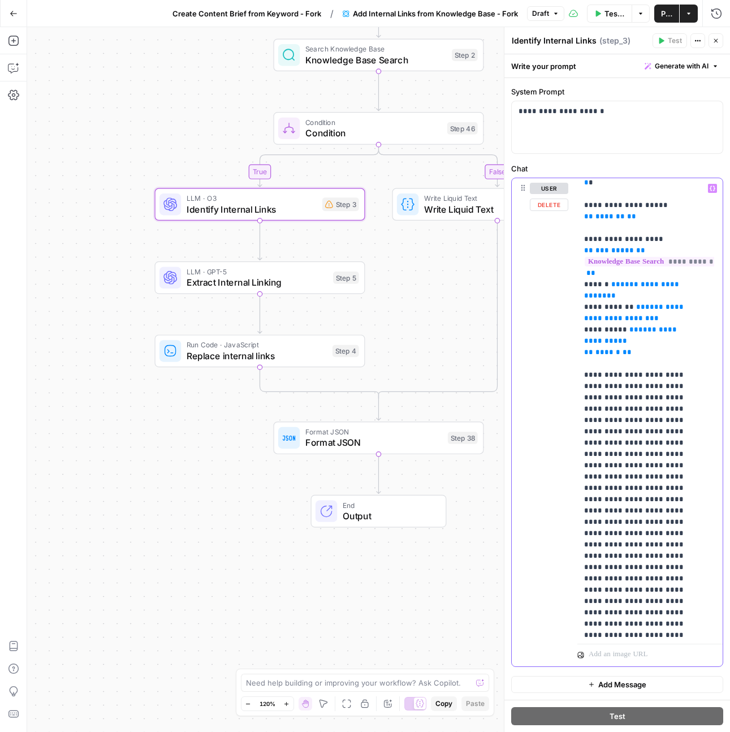
drag, startPoint x: 648, startPoint y: 420, endPoint x: 661, endPoint y: 470, distance: 52.1
click at [661, 470] on p "**********" at bounding box center [641, 459] width 115 height 679
click at [660, 615] on p "**********" at bounding box center [641, 459] width 115 height 679
drag, startPoint x: 660, startPoint y: 614, endPoint x: 587, endPoint y: 490, distance: 143.8
click at [587, 490] on p "**********" at bounding box center [641, 459] width 115 height 679
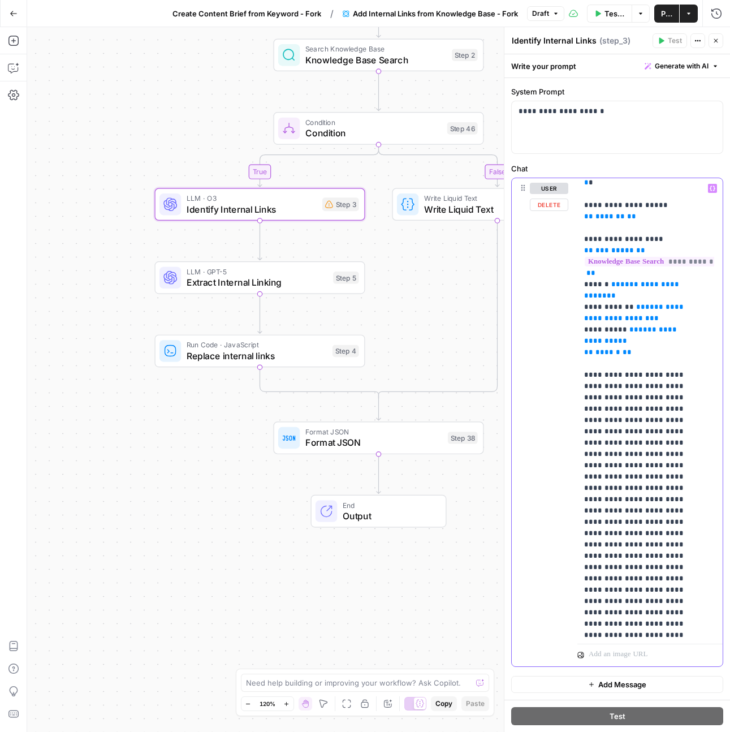
drag, startPoint x: 702, startPoint y: 433, endPoint x: 650, endPoint y: 422, distance: 53.1
click at [650, 422] on div "**********" at bounding box center [645, 408] width 137 height 461
click at [713, 44] on button "Close" at bounding box center [716, 40] width 15 height 15
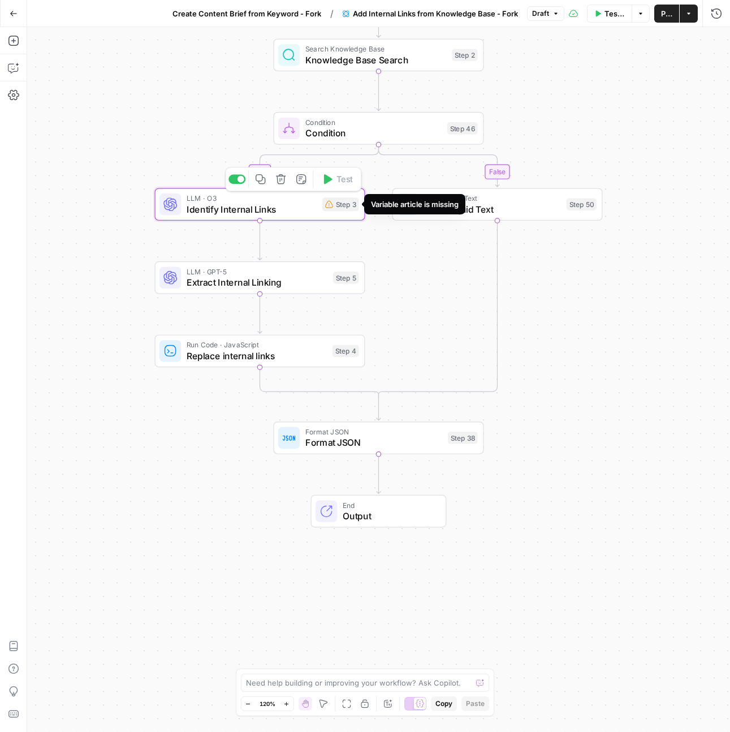
click at [343, 208] on div "Step 3" at bounding box center [340, 204] width 37 height 14
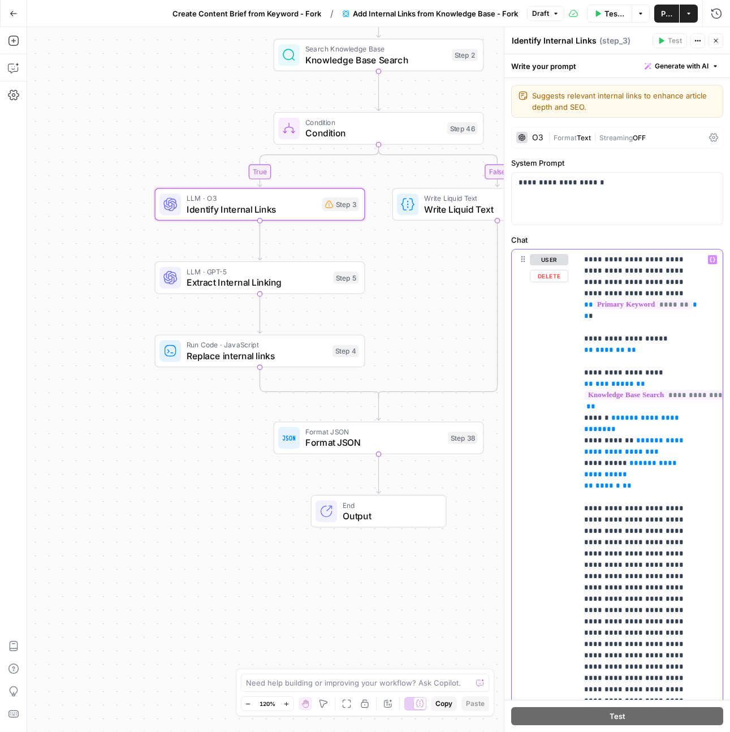
drag, startPoint x: 637, startPoint y: 340, endPoint x: 572, endPoint y: 320, distance: 67.8
click at [572, 320] on div "**********" at bounding box center [617, 493] width 211 height 488
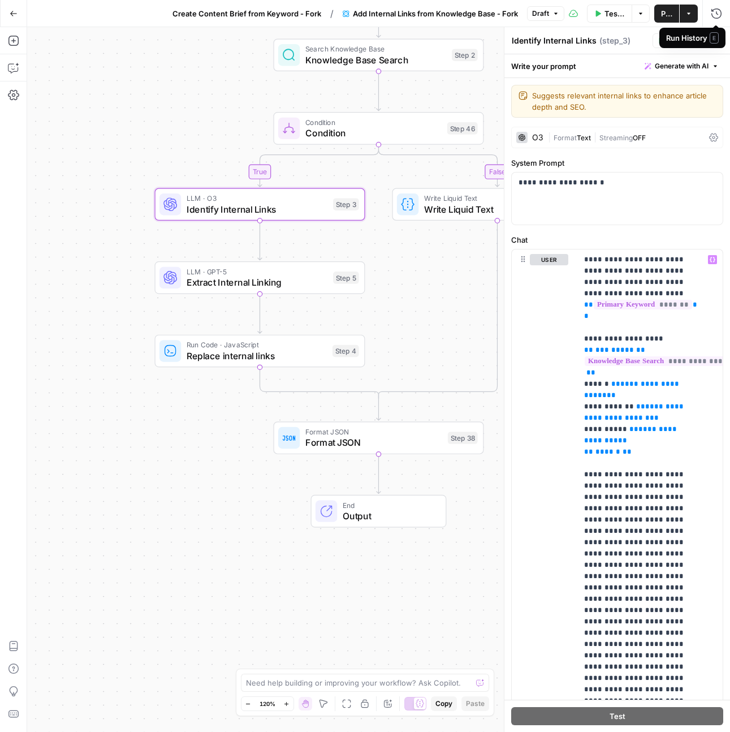
click at [718, 40] on span "E" at bounding box center [714, 37] width 9 height 11
click at [714, 40] on icon "button" at bounding box center [716, 40] width 7 height 7
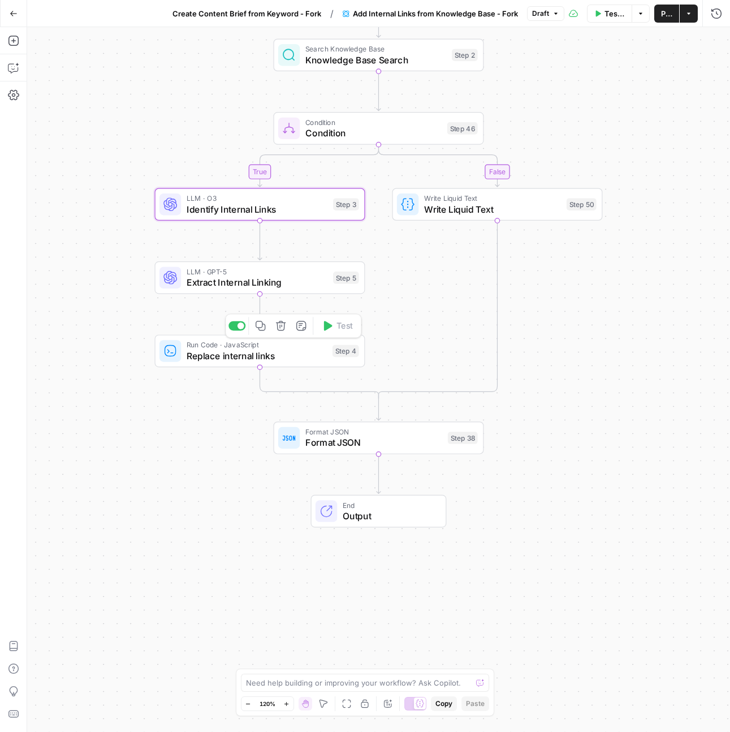
click at [281, 333] on button "Delete step" at bounding box center [281, 326] width 18 height 18
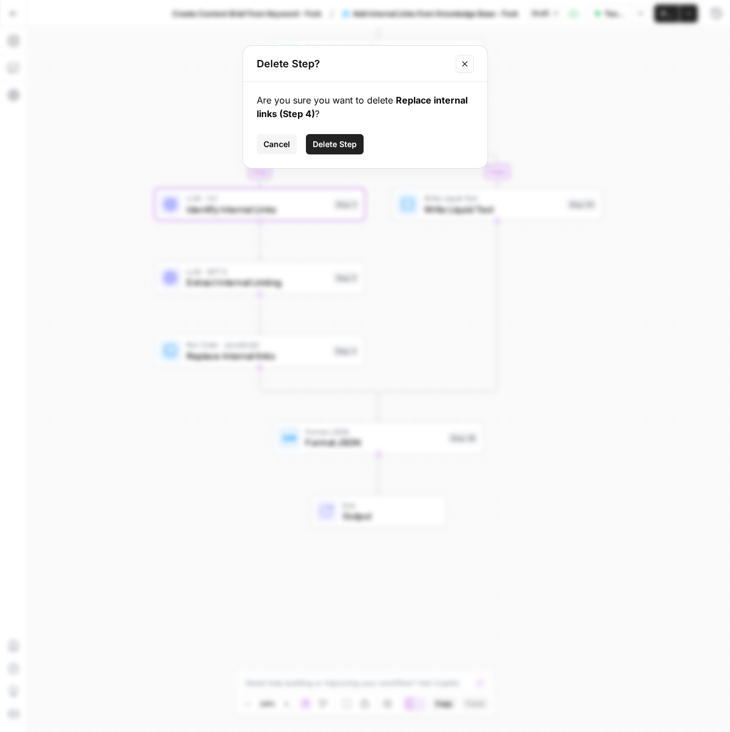
click at [339, 148] on span "Delete Step" at bounding box center [335, 144] width 44 height 11
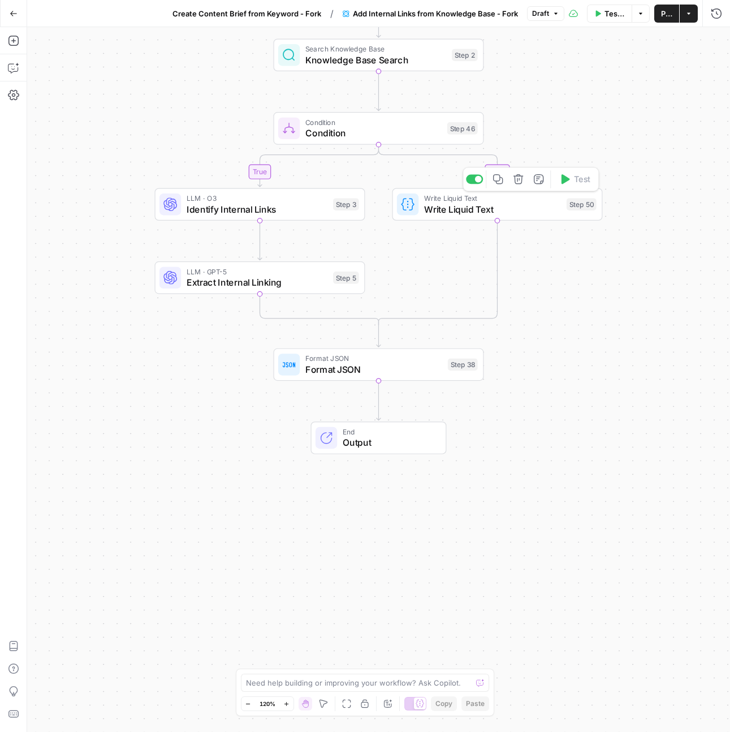
click at [530, 209] on span "Write Liquid Text" at bounding box center [492, 209] width 137 height 14
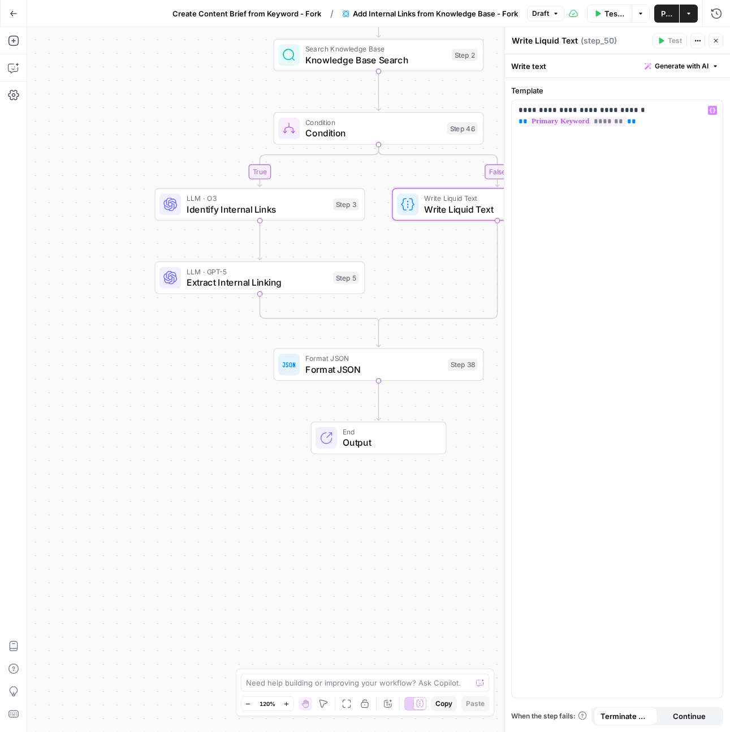
click at [290, 279] on span "Extract Internal Linking" at bounding box center [257, 282] width 141 height 14
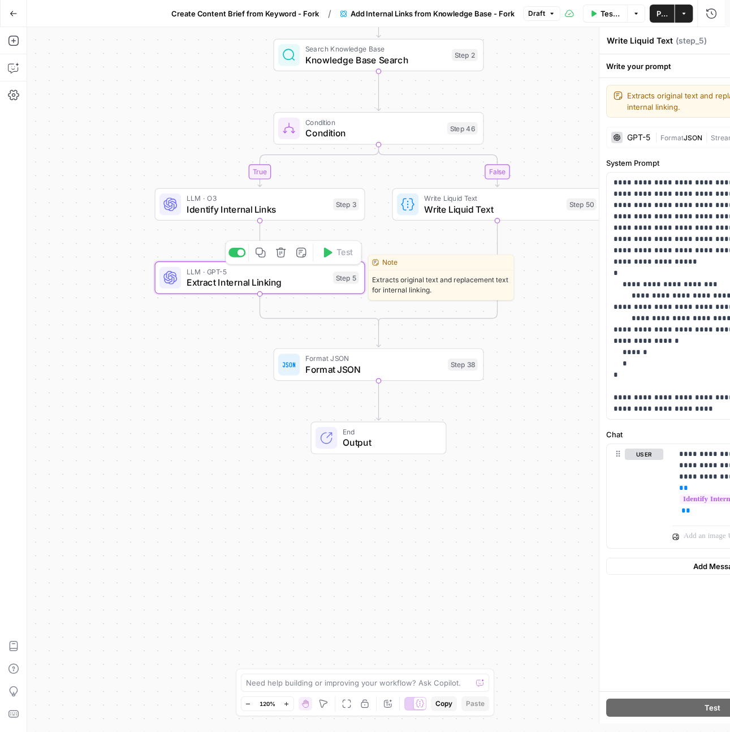
type textarea "Extract Internal Linking"
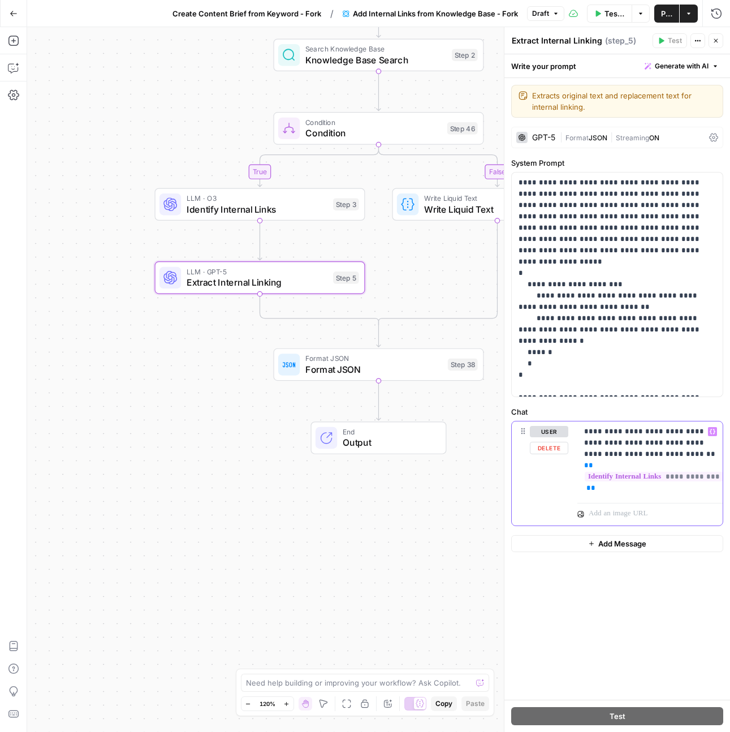
drag, startPoint x: 704, startPoint y: 432, endPoint x: 644, endPoint y: 432, distance: 60.0
click at [644, 432] on p "**********" at bounding box center [650, 460] width 132 height 68
click at [618, 265] on p "**********" at bounding box center [617, 284] width 197 height 215
drag, startPoint x: 581, startPoint y: 274, endPoint x: 529, endPoint y: 273, distance: 52.0
click at [529, 273] on p "**********" at bounding box center [617, 284] width 197 height 215
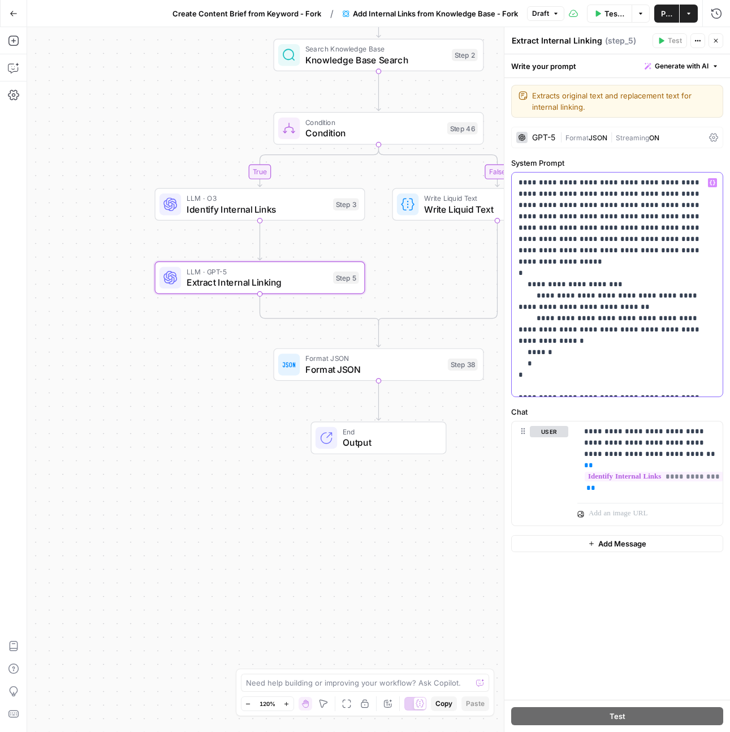
click at [580, 343] on p "**********" at bounding box center [617, 284] width 197 height 215
drag, startPoint x: 579, startPoint y: 286, endPoint x: 540, endPoint y: 287, distance: 38.5
click at [540, 287] on p "**********" at bounding box center [617, 284] width 197 height 215
drag, startPoint x: 598, startPoint y: 309, endPoint x: 540, endPoint y: 307, distance: 58.9
click at [540, 307] on p "**********" at bounding box center [617, 284] width 197 height 215
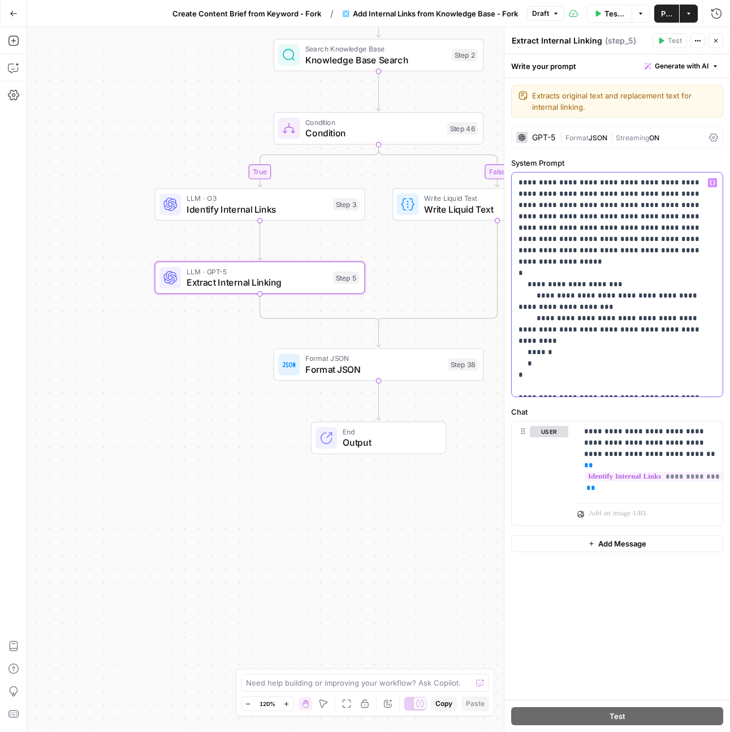
drag, startPoint x: 581, startPoint y: 296, endPoint x: 570, endPoint y: 288, distance: 13.7
click at [570, 288] on p "**********" at bounding box center [617, 284] width 197 height 215
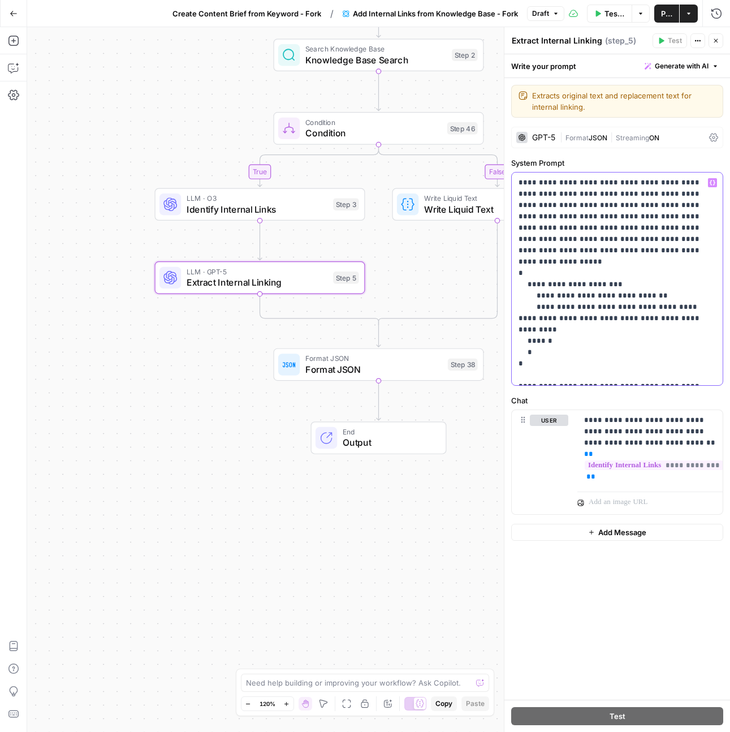
drag, startPoint x: 679, startPoint y: 309, endPoint x: 585, endPoint y: 292, distance: 95.9
click at [585, 292] on p "**********" at bounding box center [617, 279] width 197 height 204
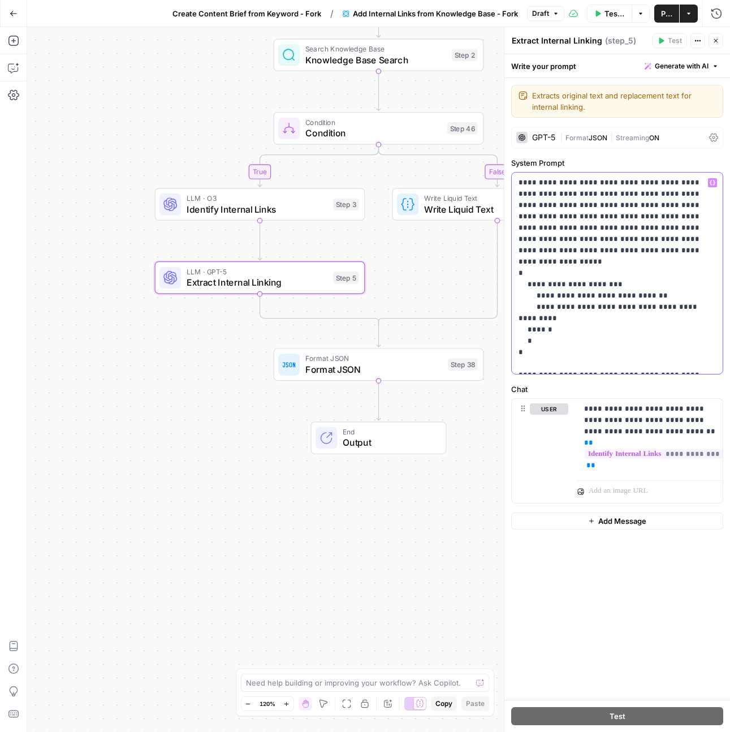
click at [646, 282] on p "**********" at bounding box center [617, 273] width 197 height 192
click at [700, 296] on p "**********" at bounding box center [617, 273] width 197 height 192
click at [675, 327] on p "**********" at bounding box center [617, 273] width 197 height 192
drag, startPoint x: 701, startPoint y: 410, endPoint x: 644, endPoint y: 408, distance: 57.2
click at [644, 408] on p "**********" at bounding box center [650, 437] width 132 height 68
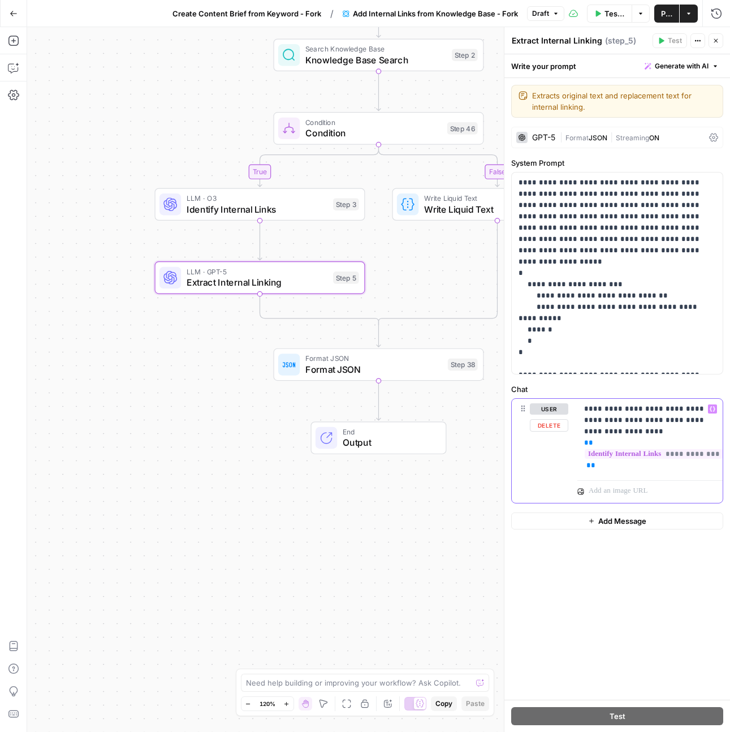
drag, startPoint x: 666, startPoint y: 420, endPoint x: 588, endPoint y: 425, distance: 77.6
click at [588, 425] on p "**********" at bounding box center [650, 437] width 132 height 68
click at [648, 410] on p "**********" at bounding box center [650, 431] width 132 height 57
click at [541, 285] on p "**********" at bounding box center [617, 273] width 197 height 192
click at [717, 44] on icon "button" at bounding box center [716, 40] width 7 height 7
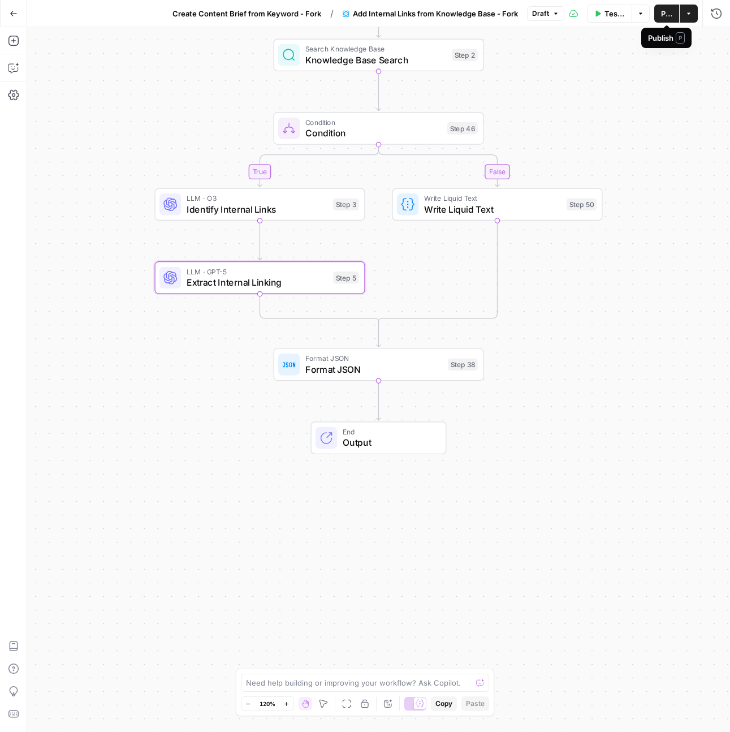
click at [663, 16] on span "Publish" at bounding box center [666, 13] width 11 height 11
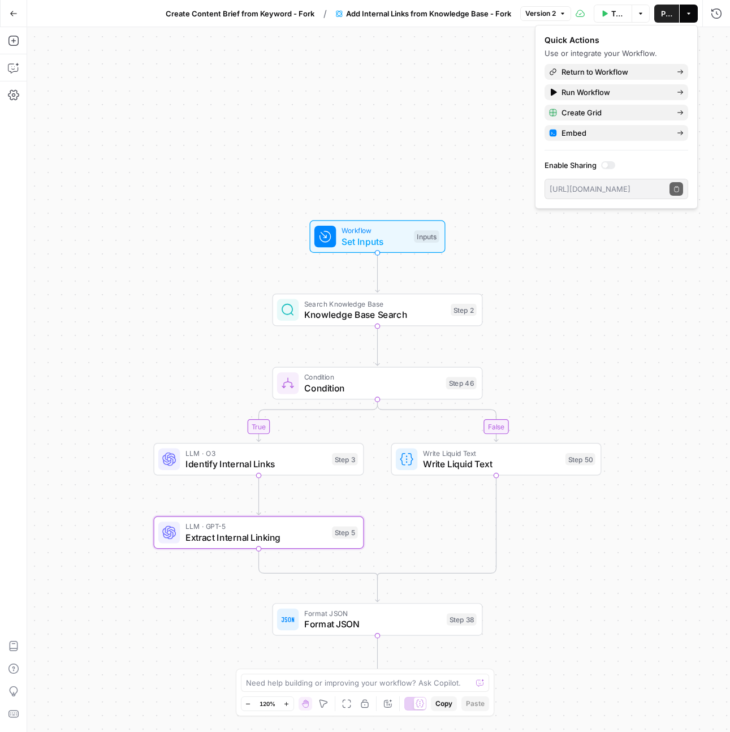
click at [16, 15] on icon "button" at bounding box center [14, 14] width 8 height 8
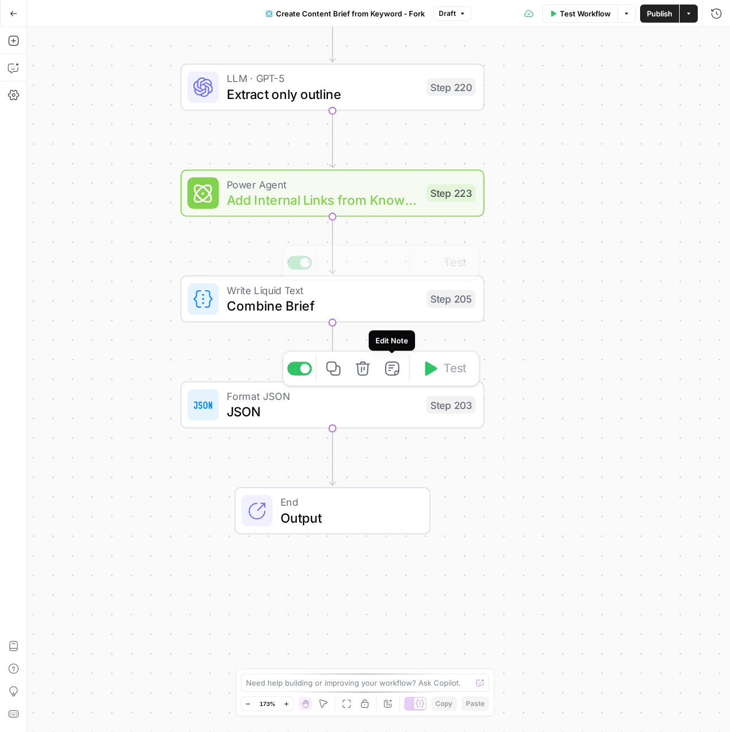
click at [368, 187] on span "Power Agent" at bounding box center [323, 184] width 192 height 16
